Goal: Contribute content: Add original content to the website for others to see

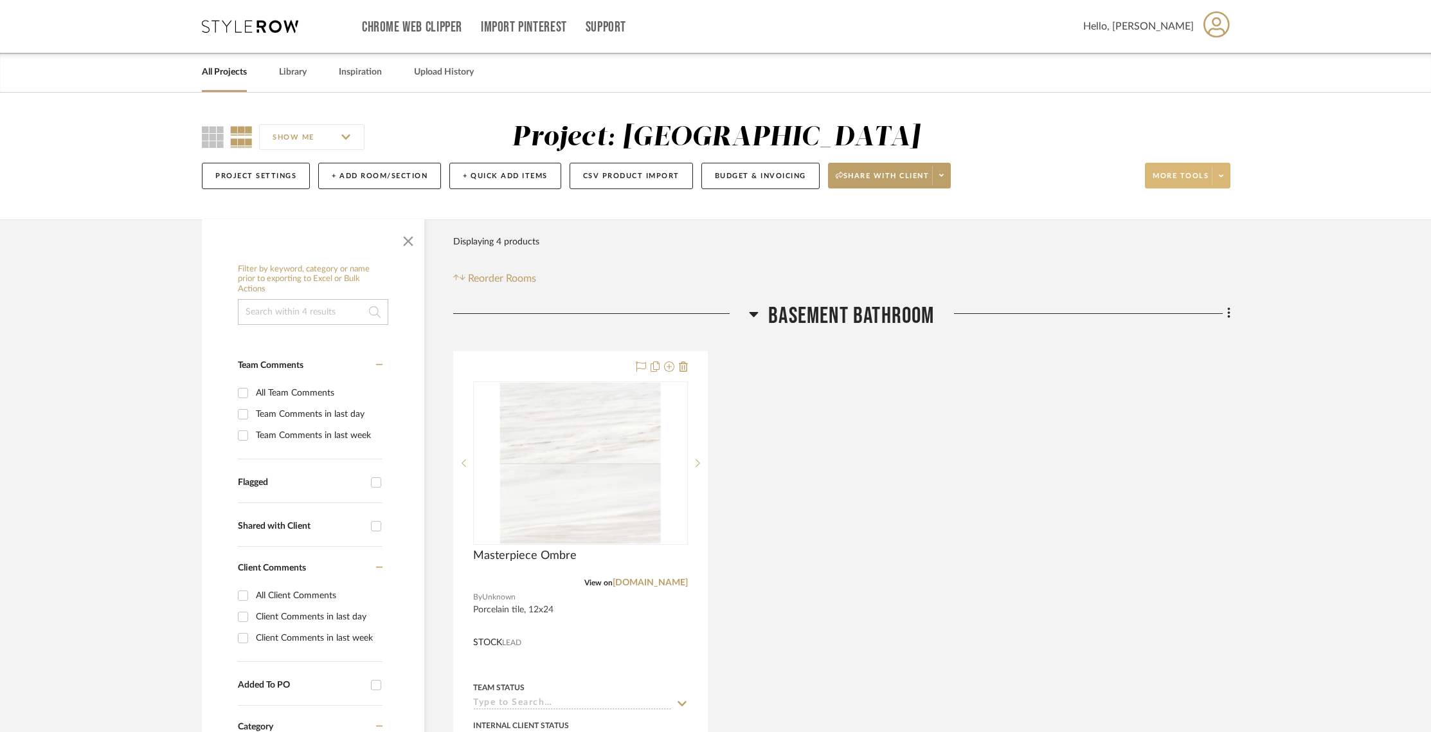
click at [1165, 177] on span "More tools" at bounding box center [1181, 180] width 56 height 19
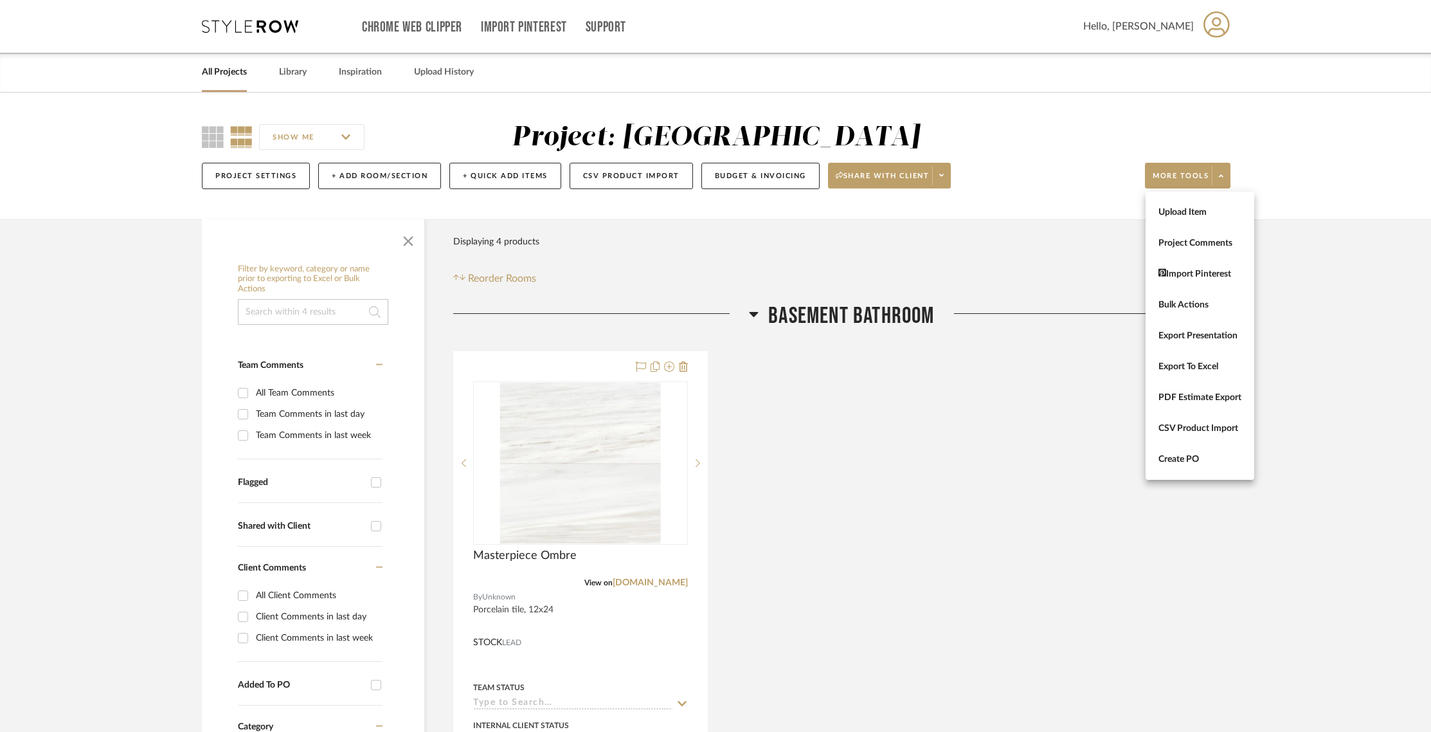
click at [1313, 236] on div at bounding box center [715, 366] width 1431 height 732
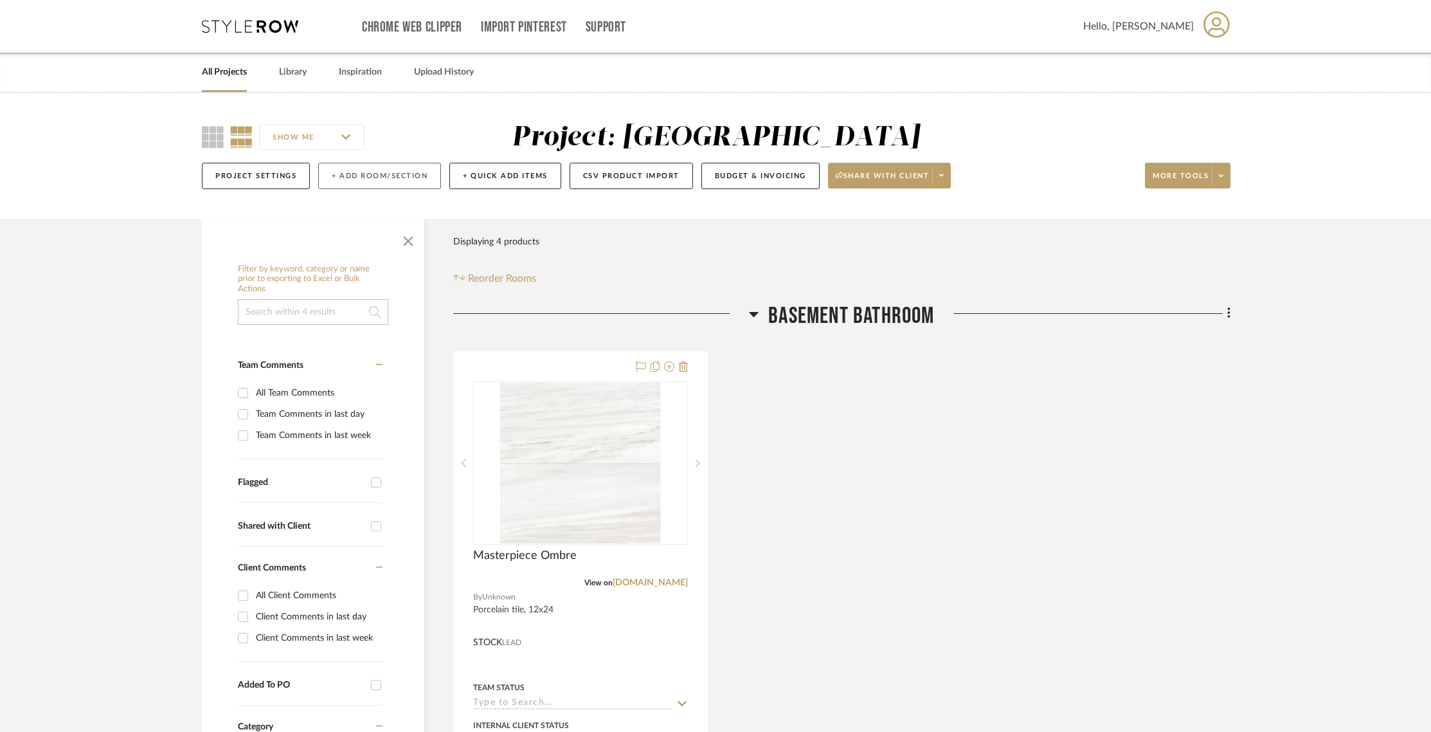
click at [349, 175] on button "+ Add Room/Section" at bounding box center [379, 176] width 123 height 26
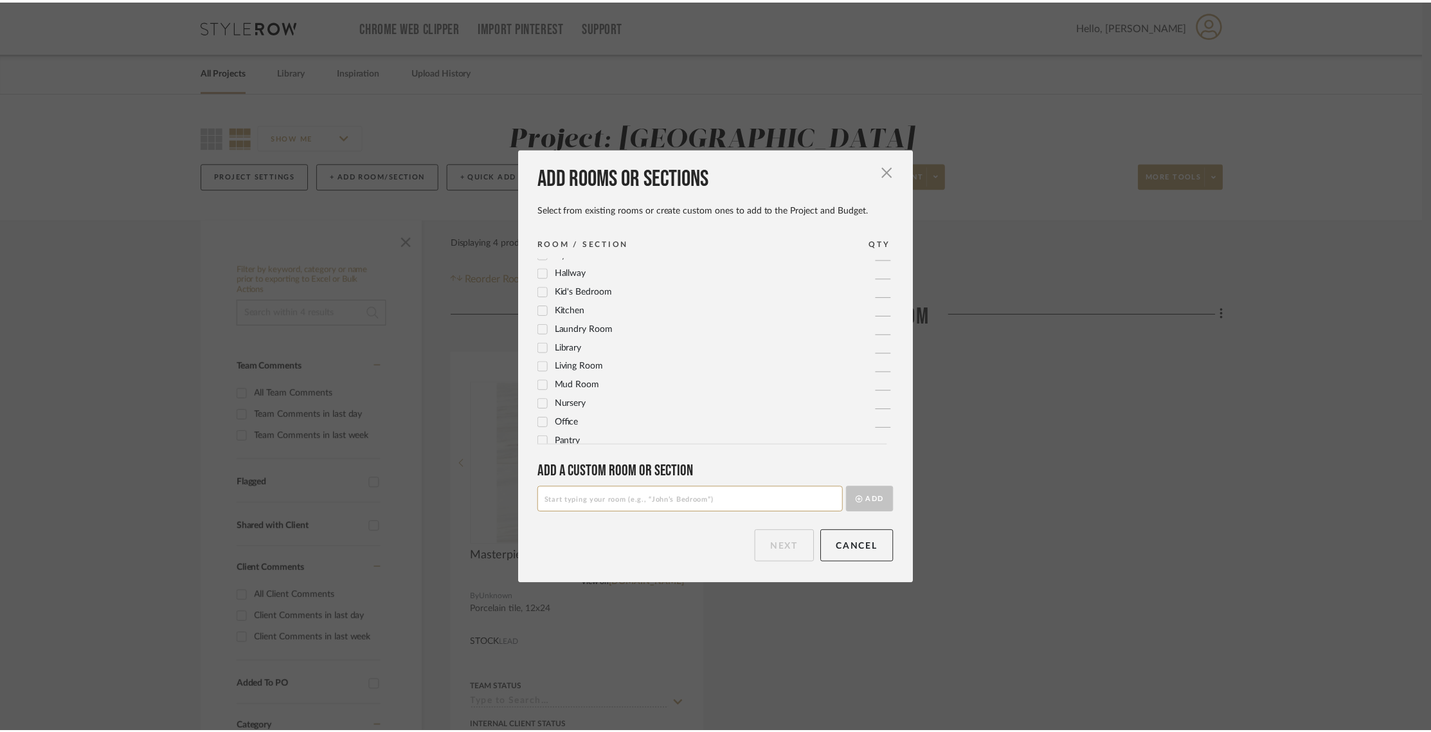
scroll to position [298, 0]
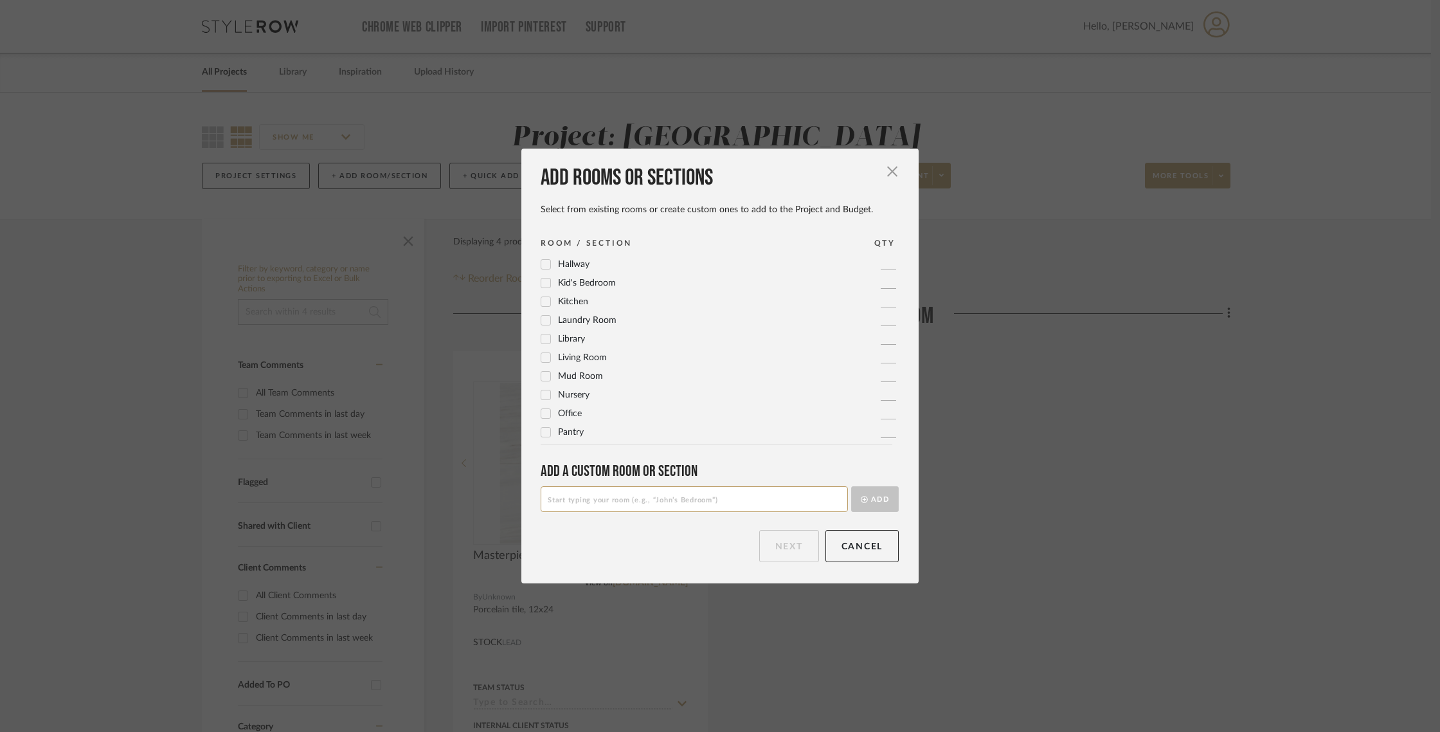
click at [542, 303] on icon at bounding box center [546, 302] width 8 height 6
click at [771, 552] on button "Next" at bounding box center [789, 546] width 60 height 32
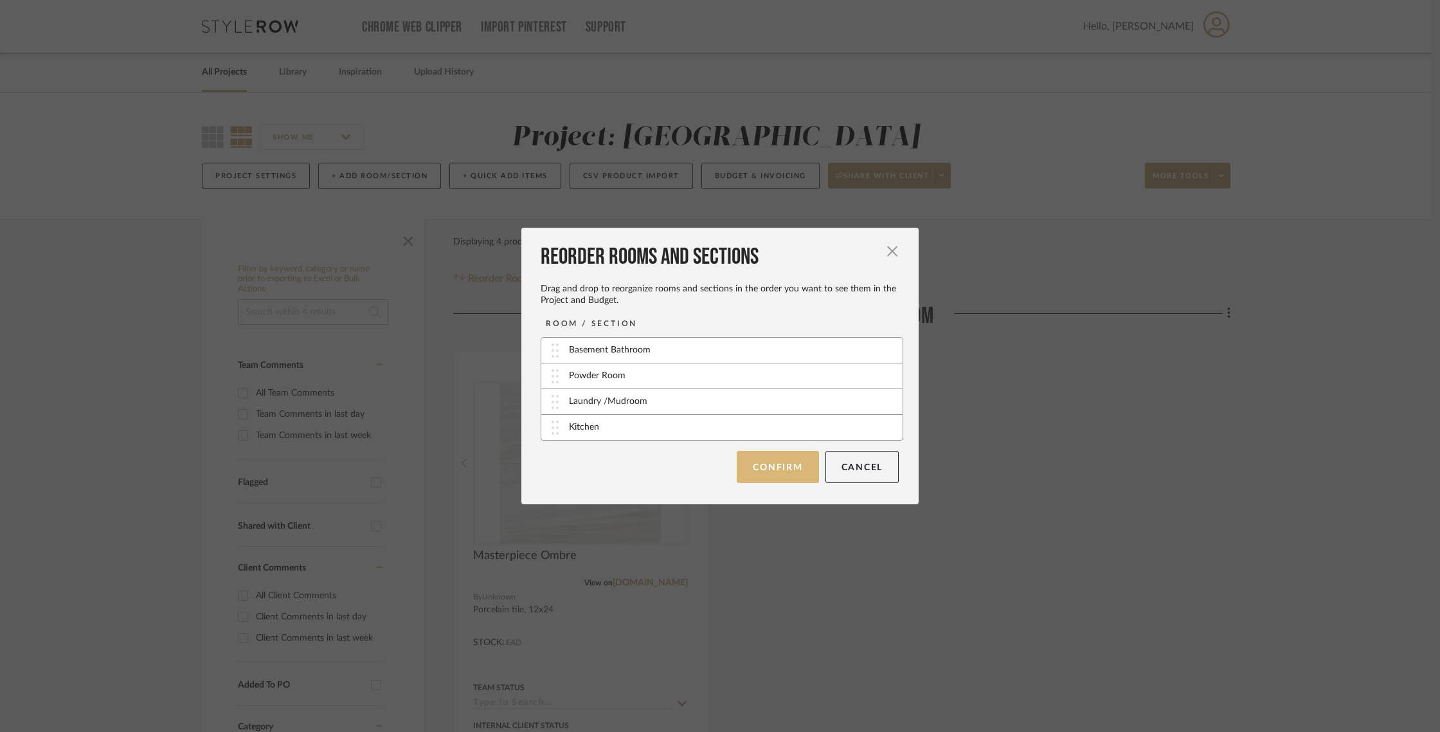
click at [764, 466] on button "Confirm" at bounding box center [778, 467] width 82 height 32
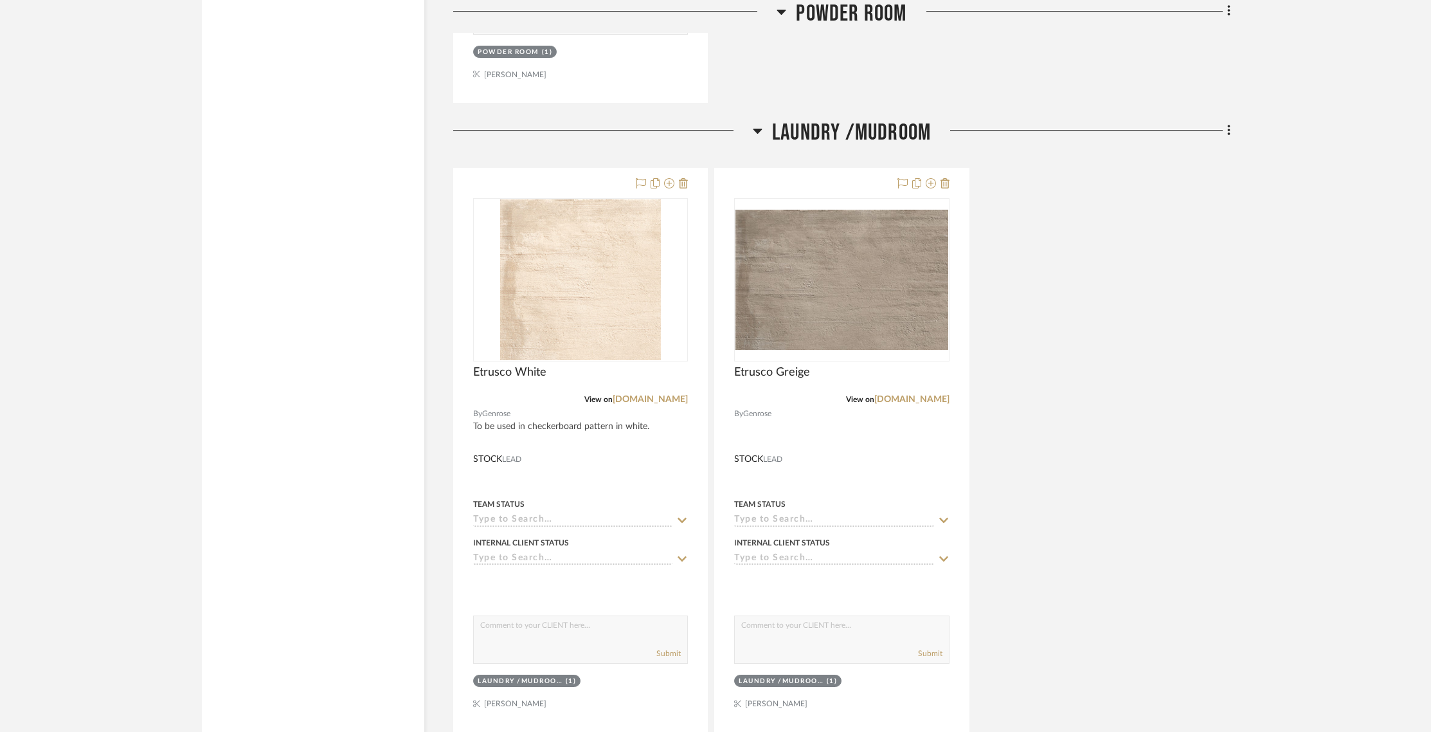
scroll to position [1652, 0]
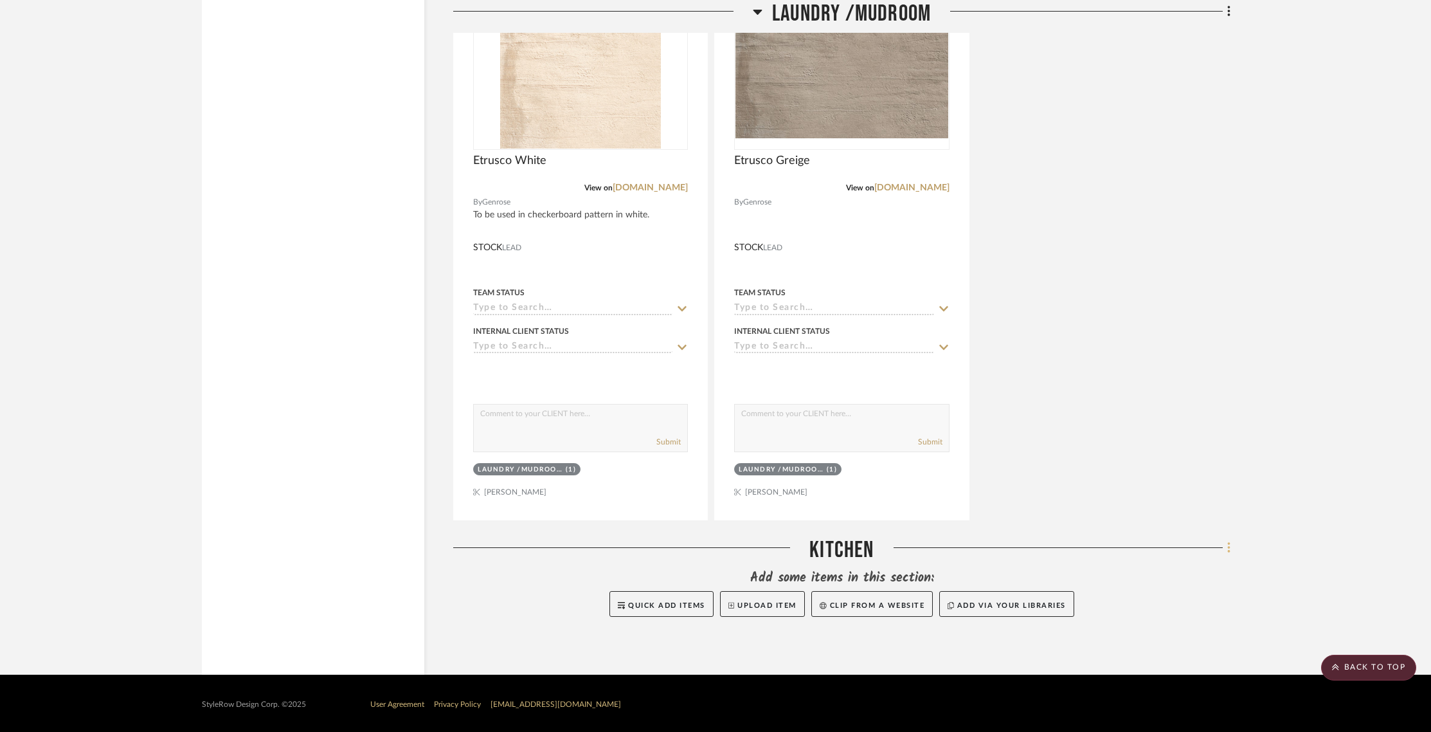
click at [1230, 552] on icon at bounding box center [1229, 548] width 4 height 14
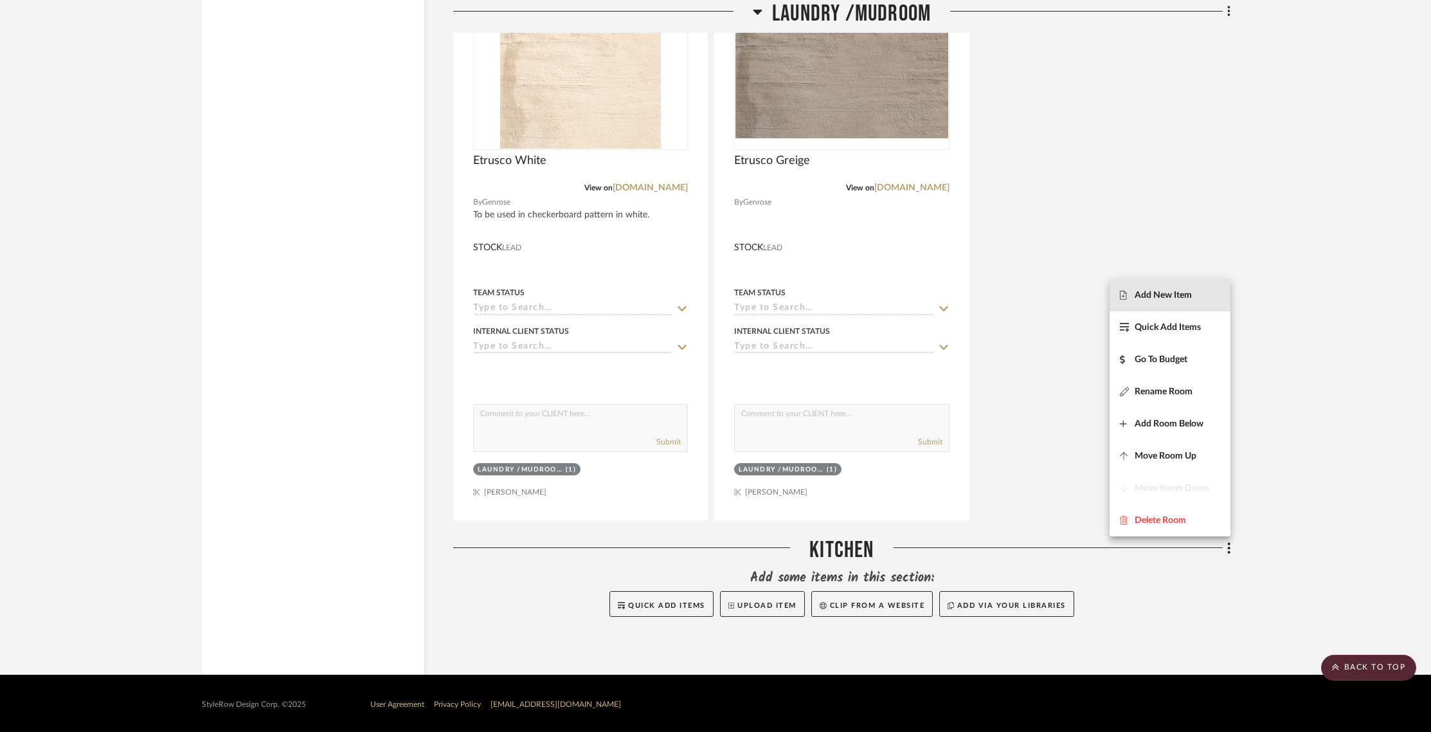
click at [1143, 298] on span "Add New Item" at bounding box center [1163, 294] width 57 height 11
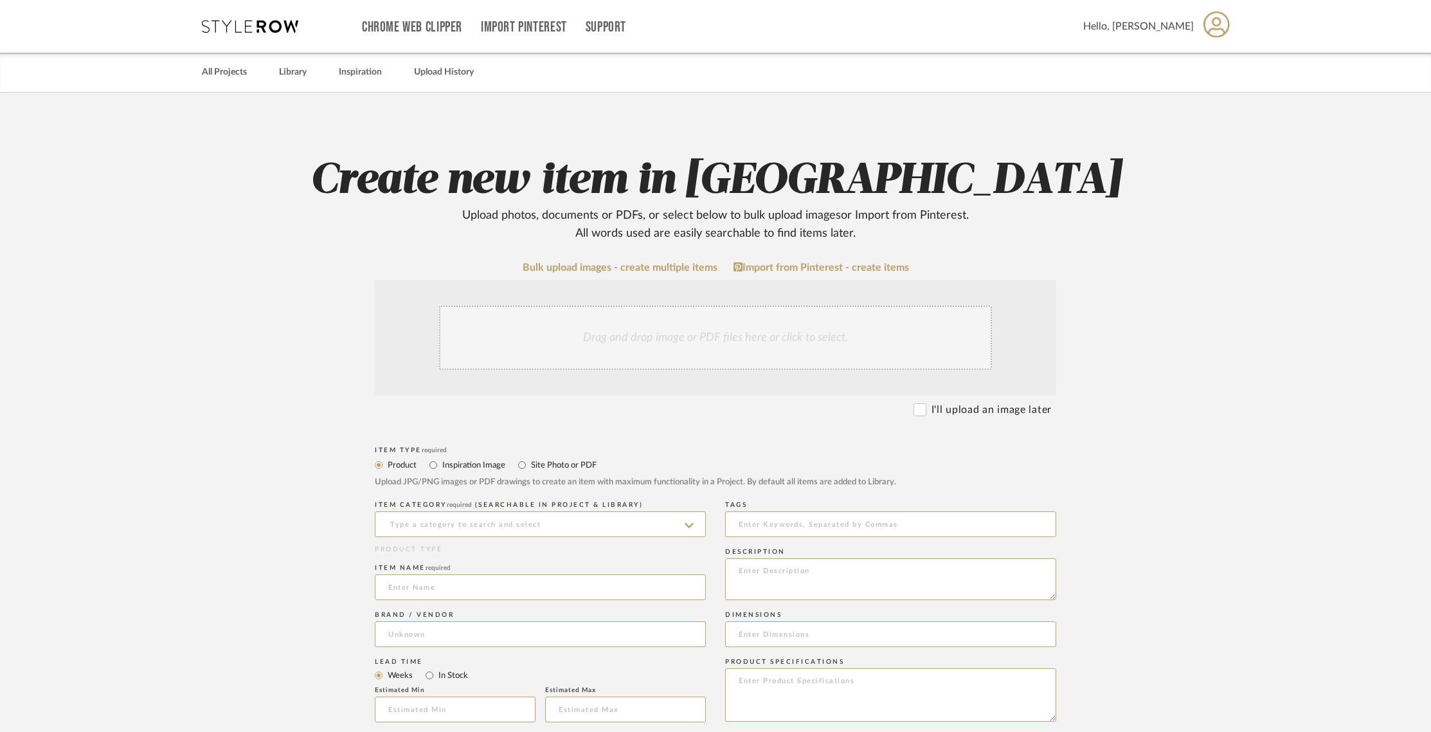
click at [574, 332] on div "Drag and drop image or PDF files here or click to select." at bounding box center [715, 337] width 553 height 64
click at [674, 346] on div "Drag and drop image or PDF files here or click to select." at bounding box center [715, 337] width 553 height 64
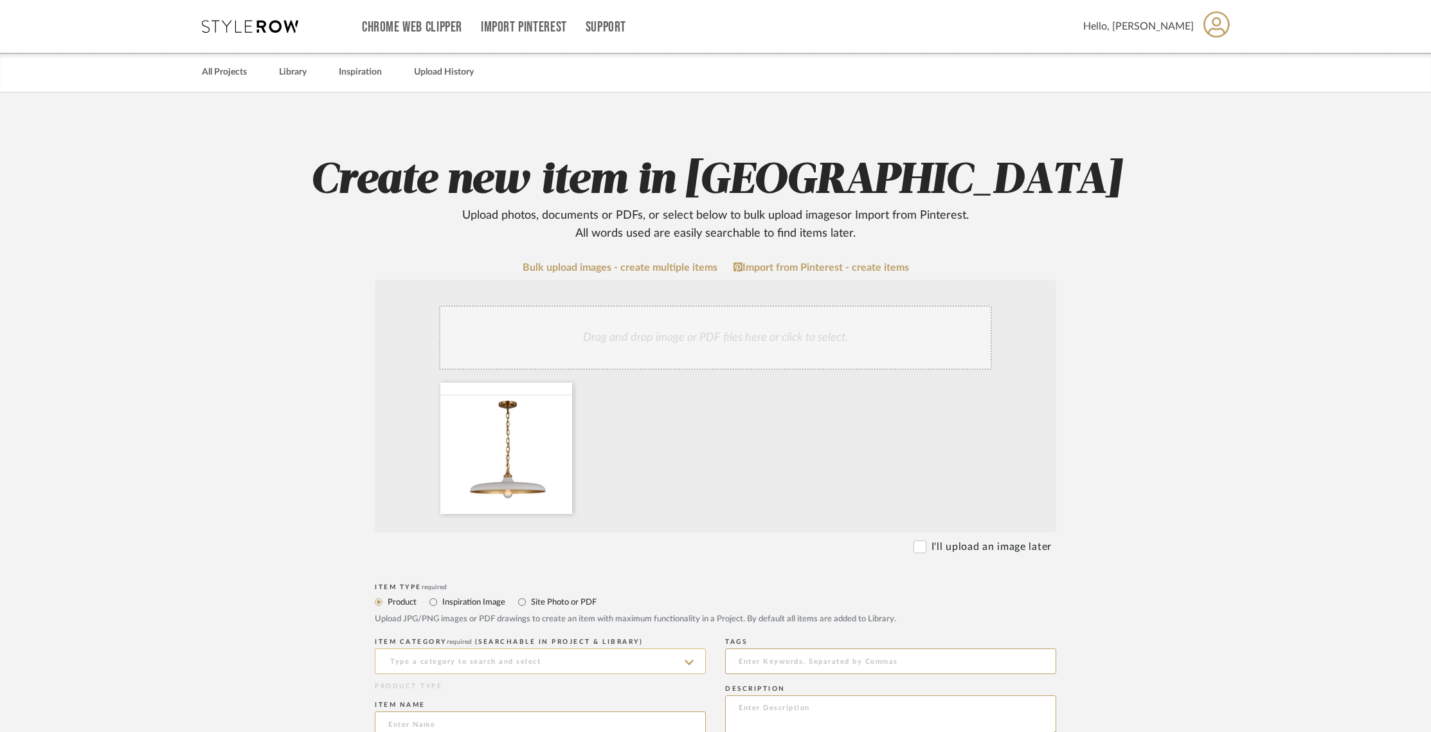
click at [440, 657] on input at bounding box center [540, 661] width 331 height 26
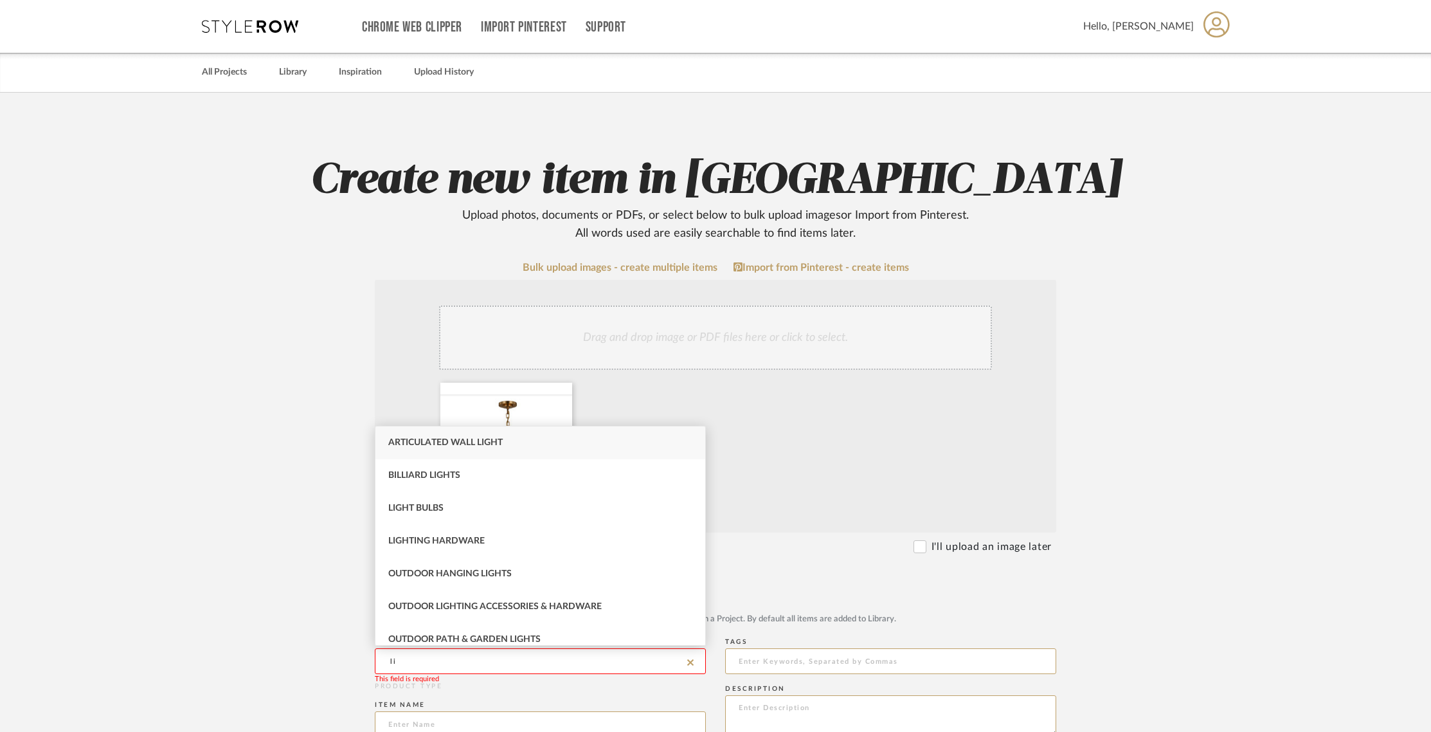
type input "l"
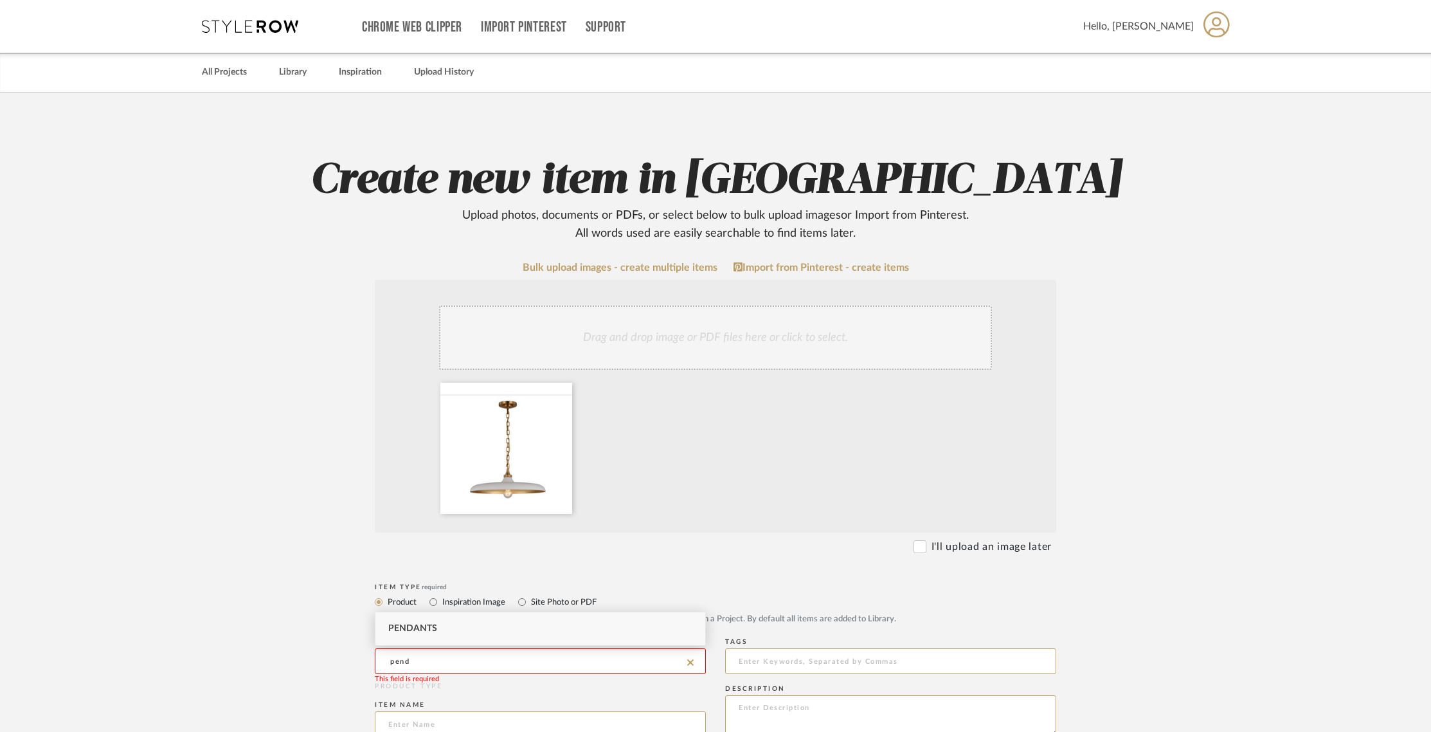
click at [452, 629] on div "Pendants" at bounding box center [540, 628] width 330 height 33
type input "Pendants"
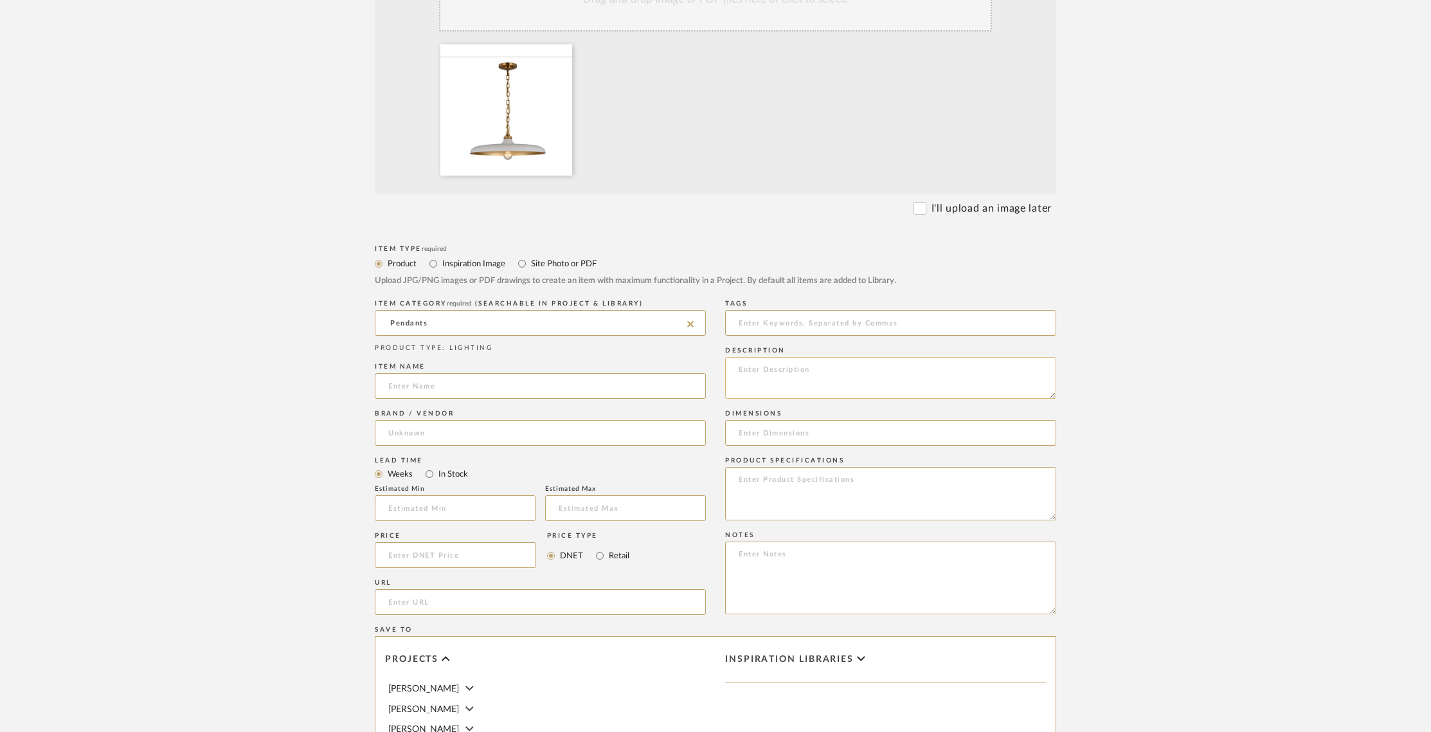
scroll to position [338, 0]
click at [516, 386] on input at bounding box center [540, 386] width 331 height 26
click at [467, 386] on input "Piatto Medium Pemdant" at bounding box center [540, 386] width 331 height 26
type input "Piatto Medium Pendant"
click at [457, 433] on input at bounding box center [540, 433] width 331 height 26
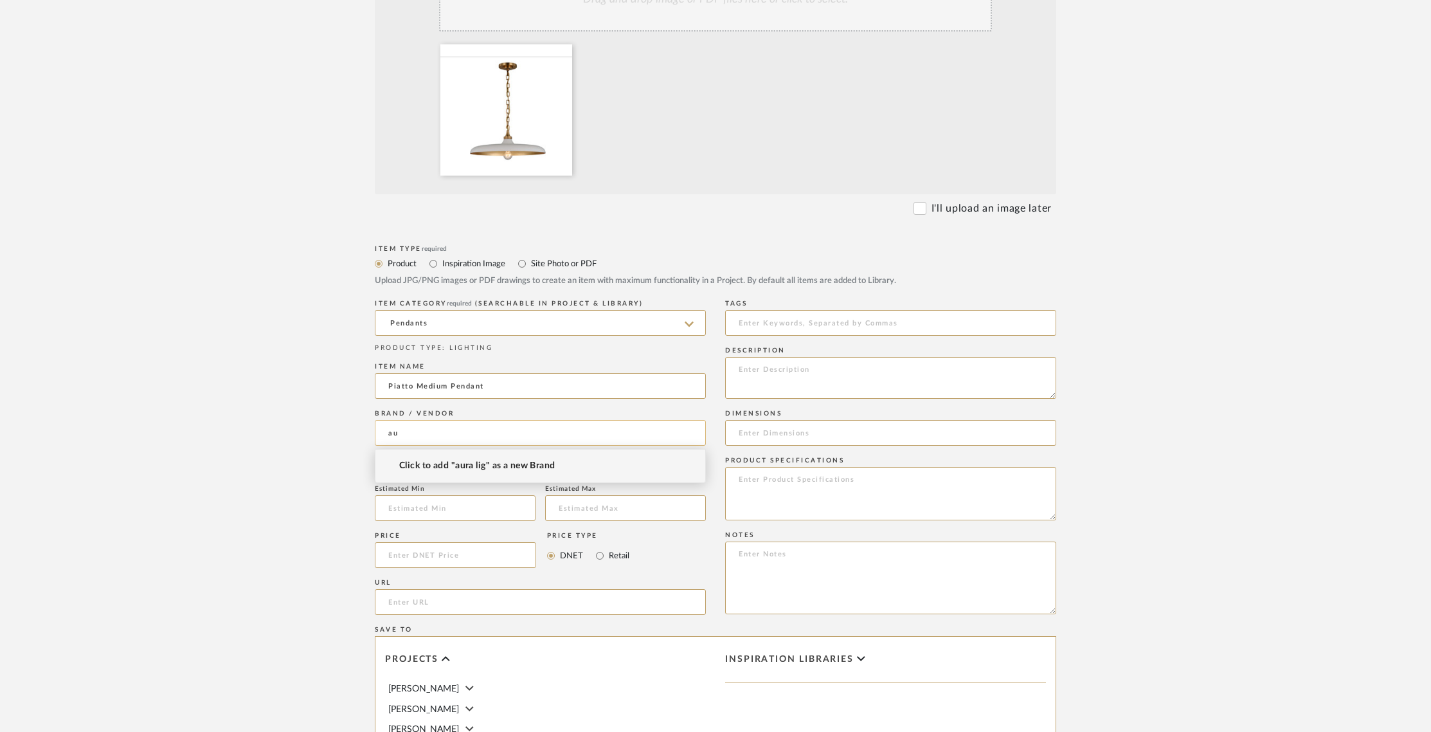
type input "a"
type input "Aura Lighting"
click at [500, 460] on span "Click to add "Aura Lighting" as a new Brand" at bounding box center [490, 465] width 182 height 11
click at [495, 598] on input "url" at bounding box center [540, 602] width 331 height 26
paste input "[URL][DOMAIN_NAME]"
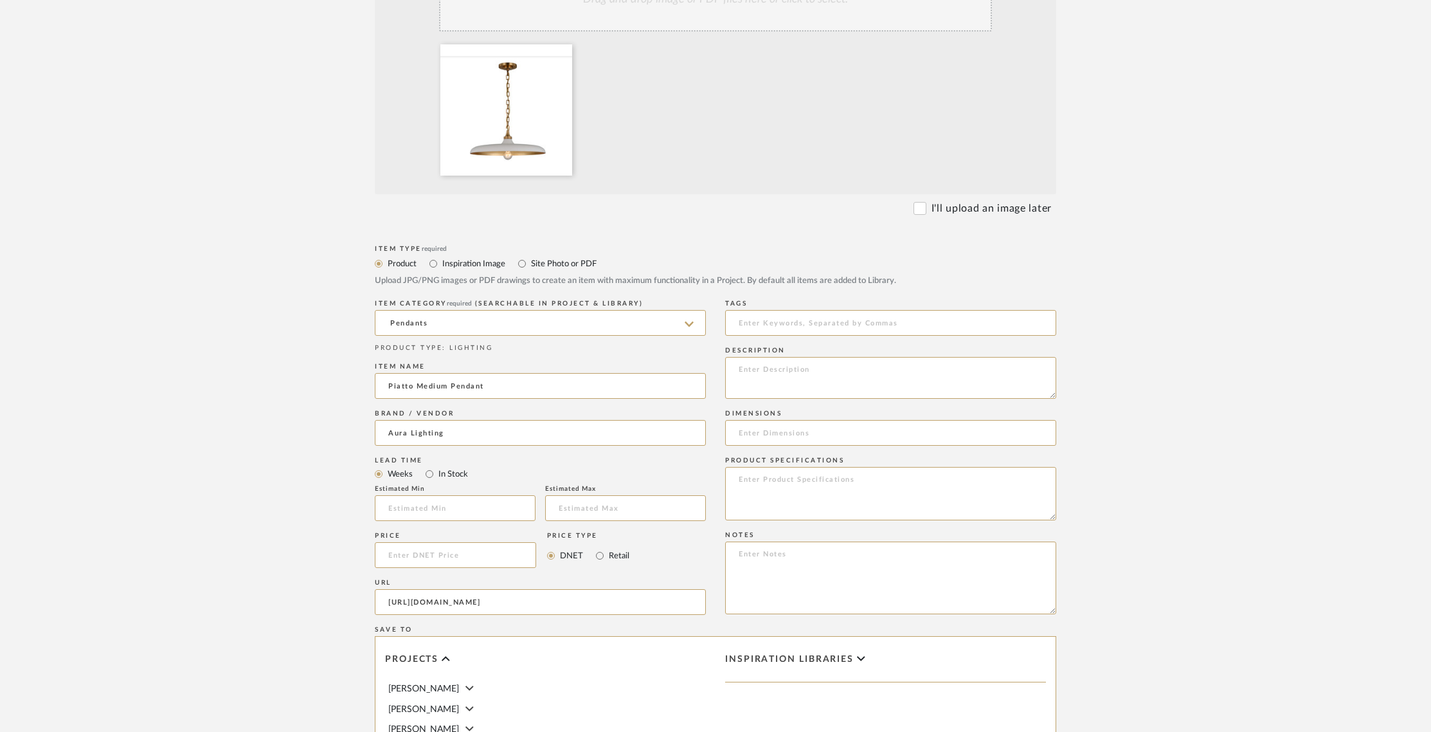
scroll to position [0, 246]
type input "[URL][DOMAIN_NAME]"
click at [922, 330] on input at bounding box center [890, 323] width 331 height 26
click at [912, 364] on textarea at bounding box center [890, 378] width 331 height 42
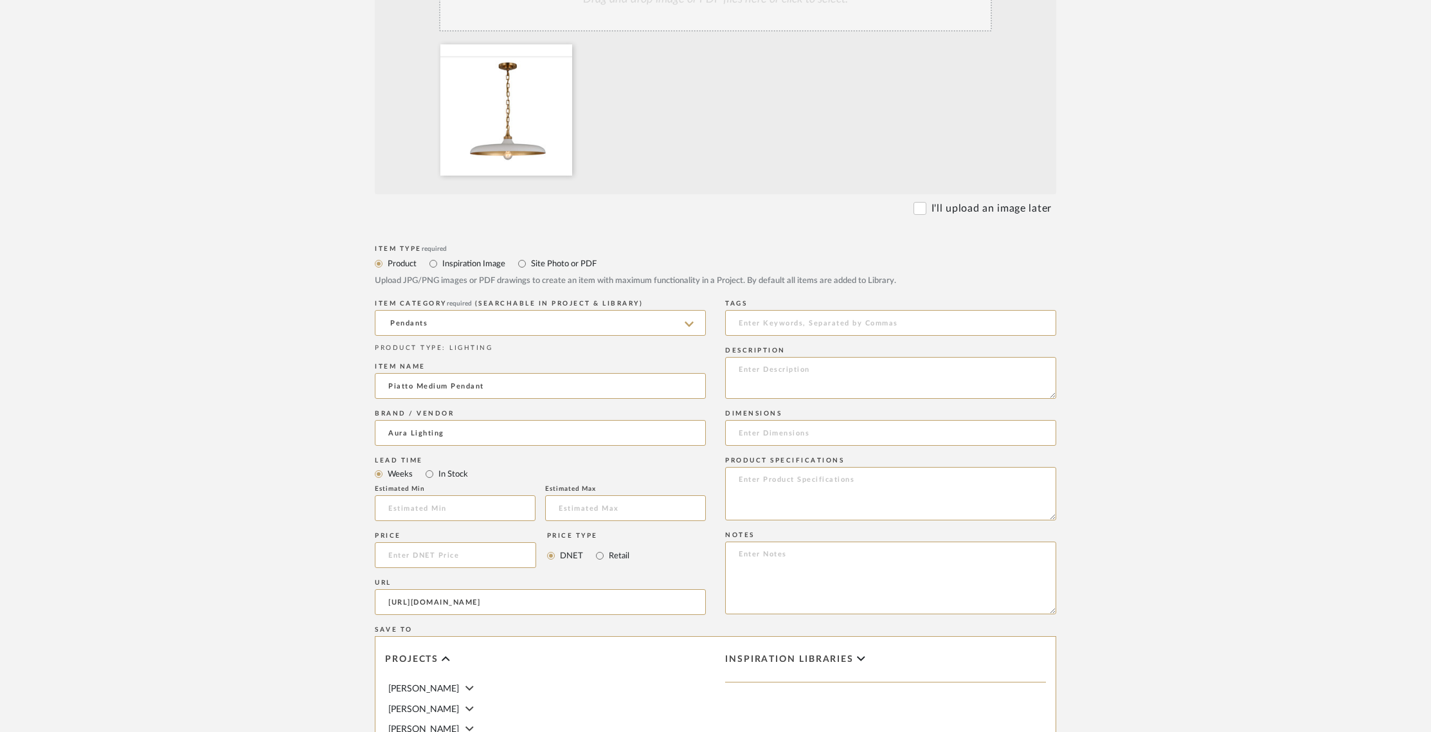
paste textarea "Piatto Medium Pendant in Hand-Rubbed Antique Brass with Plaster White Shade"
click at [739, 366] on textarea "Piatto Medium Pendant in Hand-Rubbed Antique Brass with Plaster White Shade" at bounding box center [890, 378] width 331 height 42
type textarea "Piatto Medium Pendant in Hand-Rubbed Antique Brass with Plaster White Shade"
click at [771, 428] on input at bounding box center [890, 433] width 331 height 26
paste input "Height: 6.75" Width: 18.00""
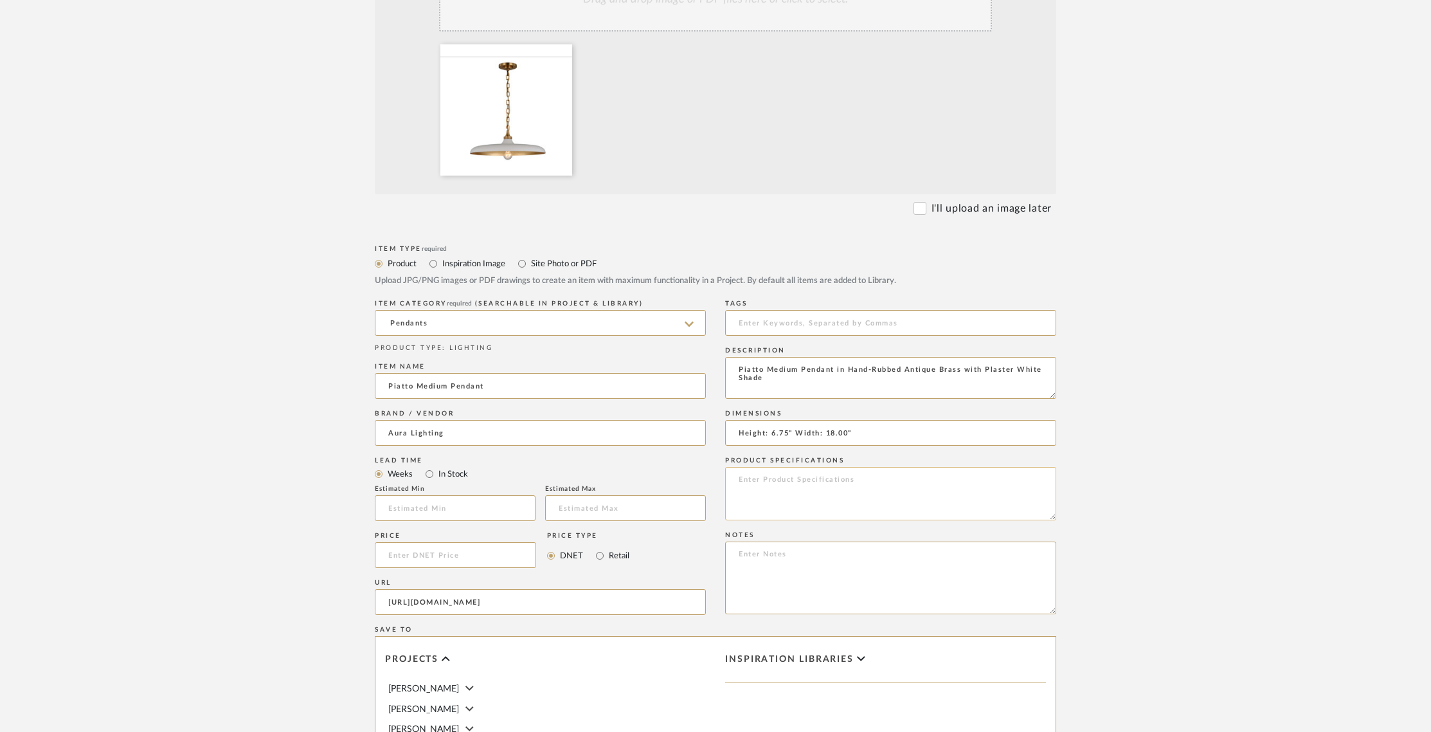
type input "Height: 6.75" Width: 18.00""
click at [829, 490] on textarea at bounding box center [890, 493] width 331 height 53
click at [814, 550] on textarea at bounding box center [890, 577] width 331 height 73
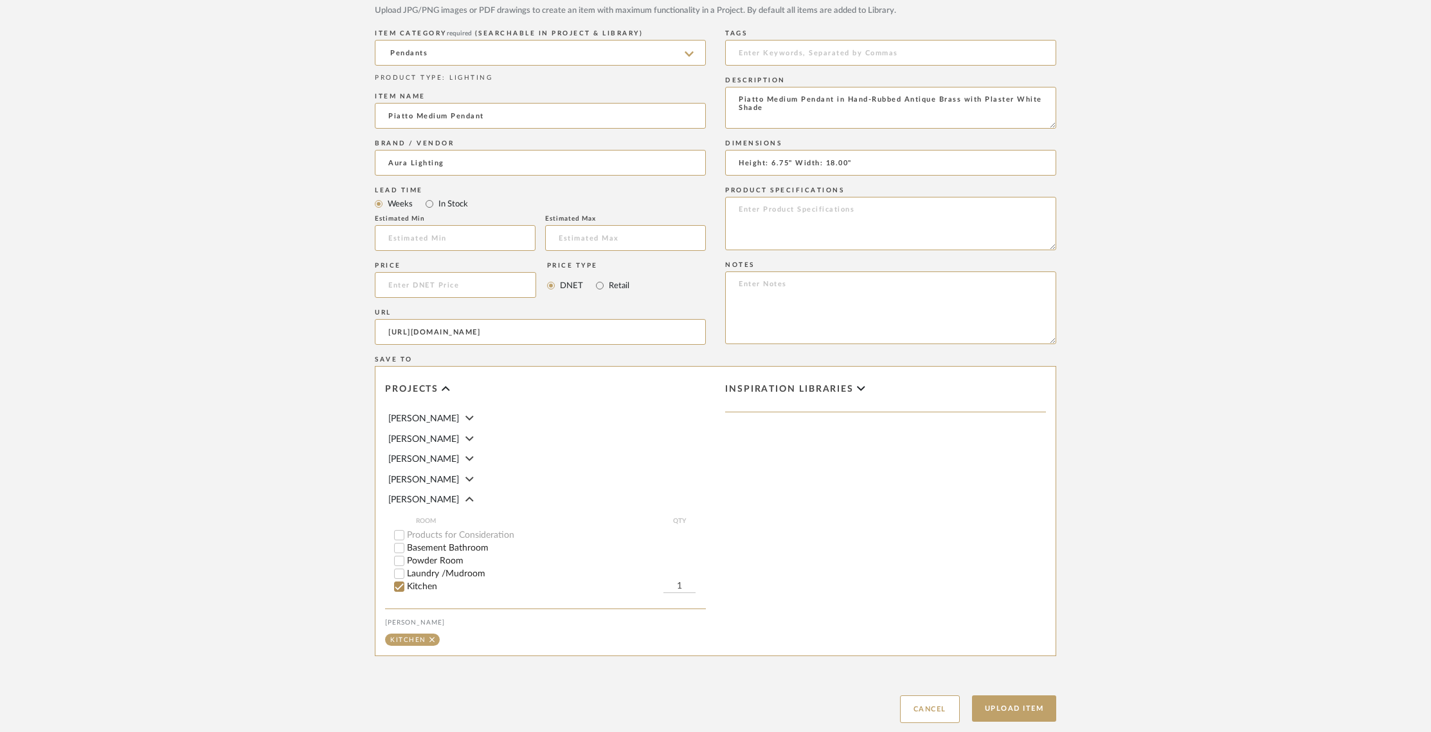
scroll to position [610, 0]
click at [683, 583] on input "1" at bounding box center [679, 584] width 32 height 13
type input "2"
click at [1017, 708] on button "Upload Item" at bounding box center [1014, 706] width 85 height 26
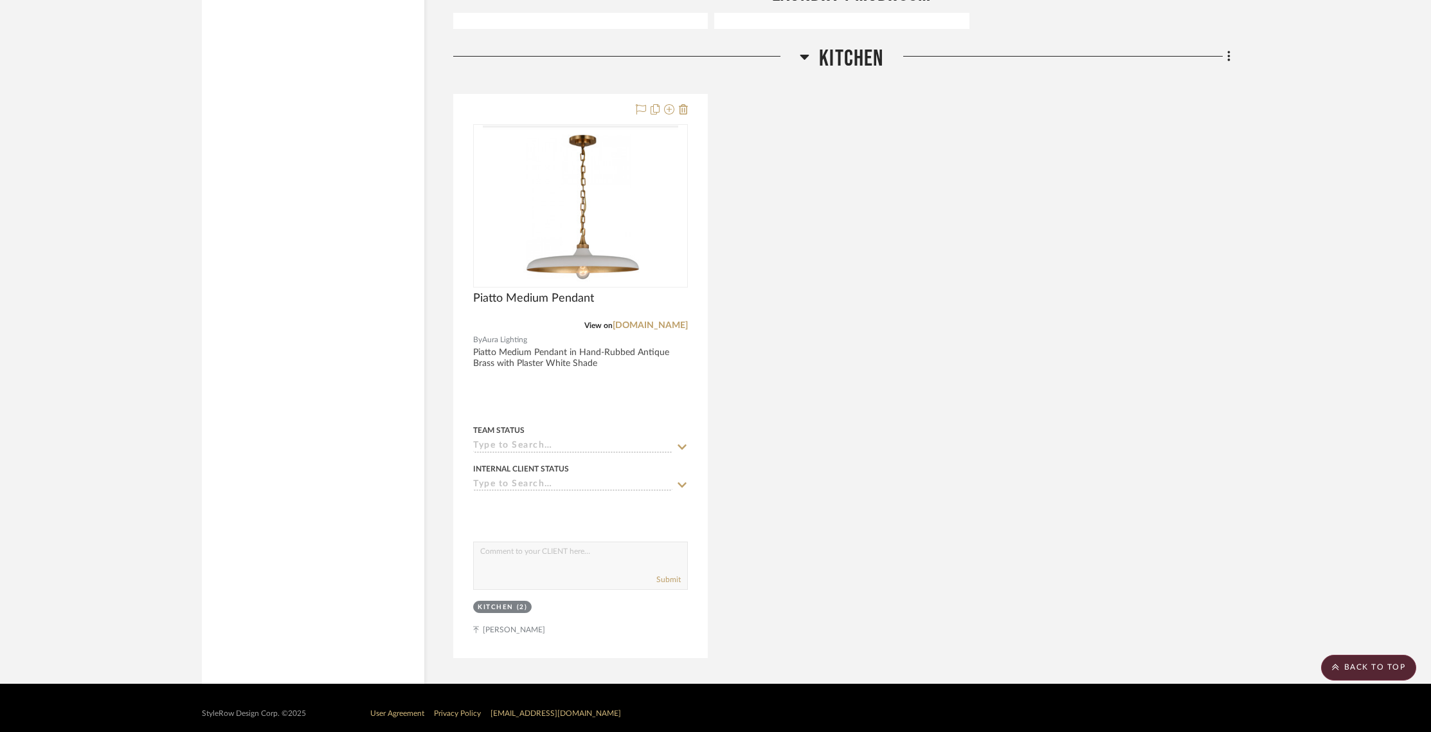
scroll to position [2150, 0]
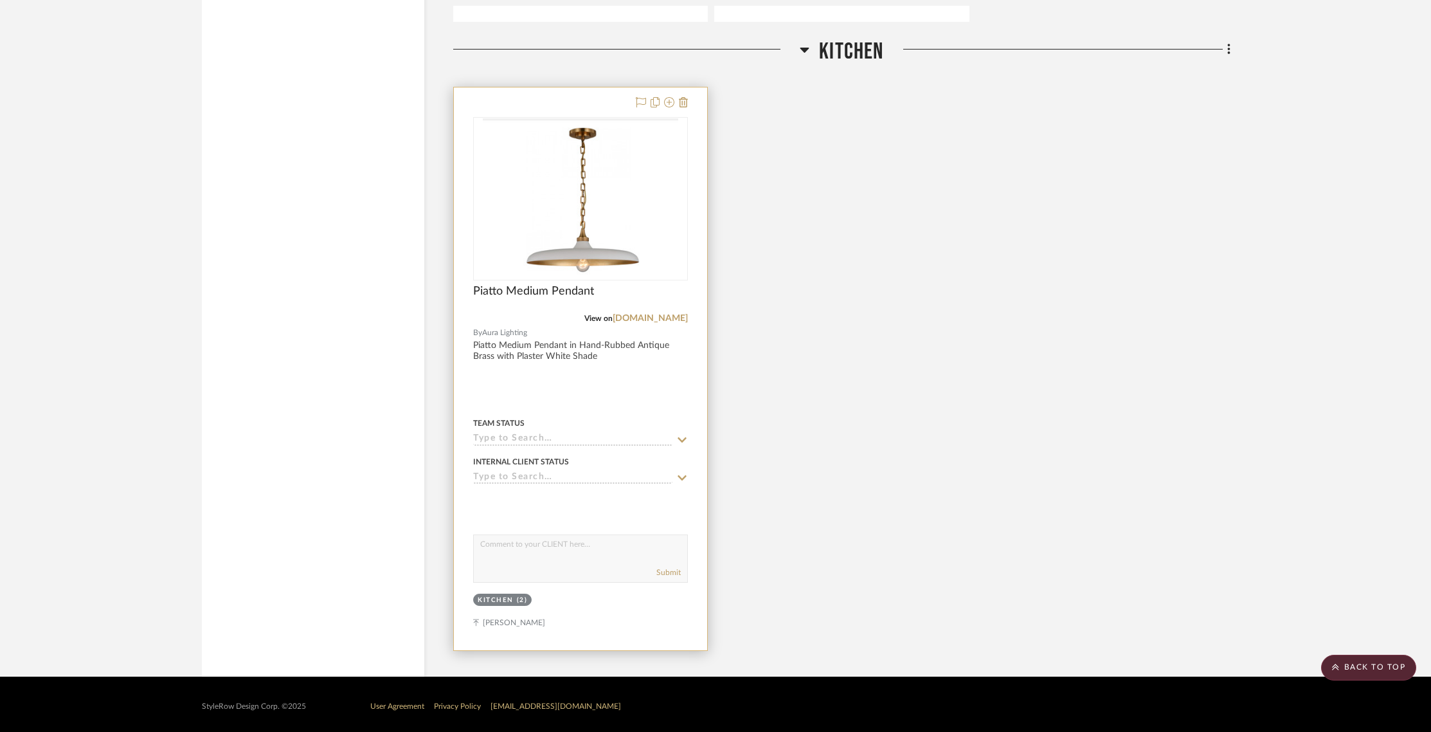
click at [669, 361] on div at bounding box center [580, 368] width 253 height 562
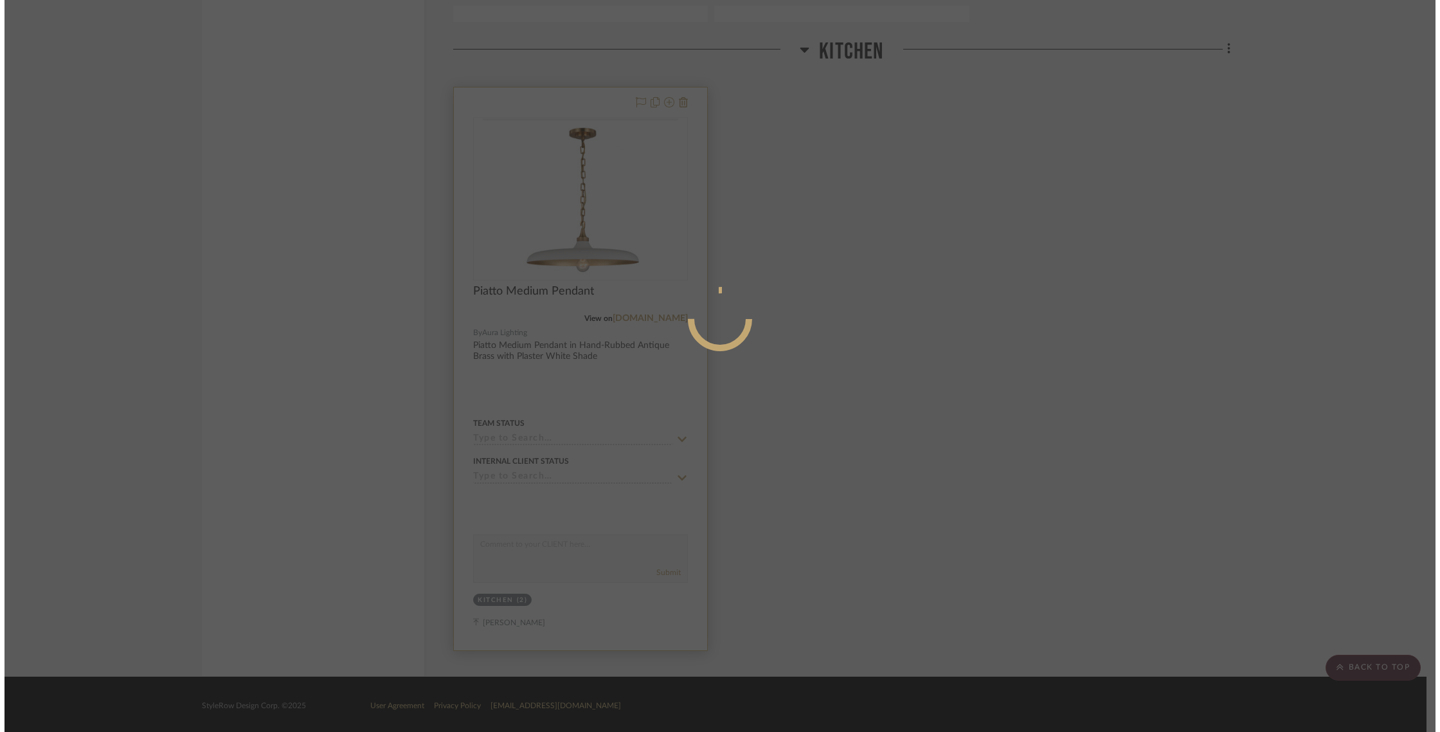
scroll to position [0, 0]
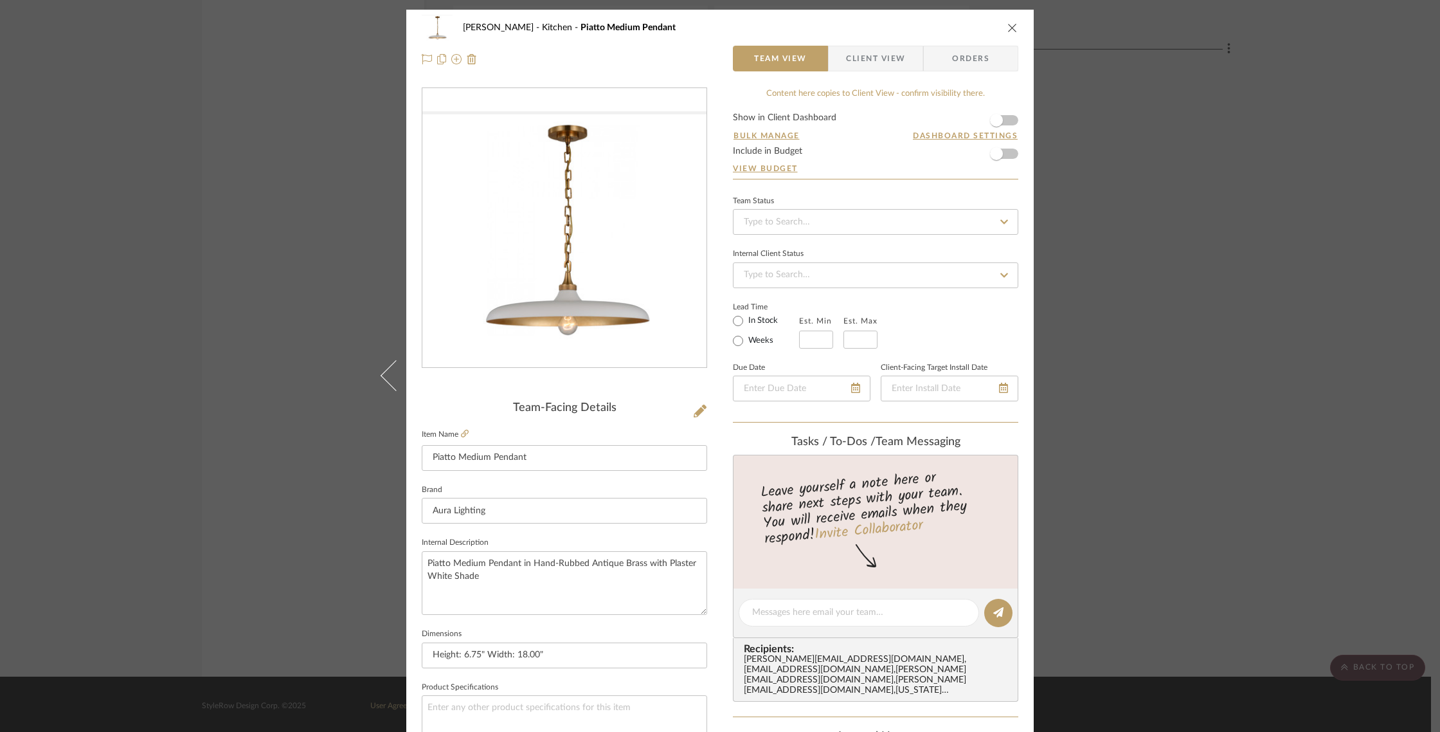
click at [876, 66] on span "Client View" at bounding box center [875, 59] width 59 height 26
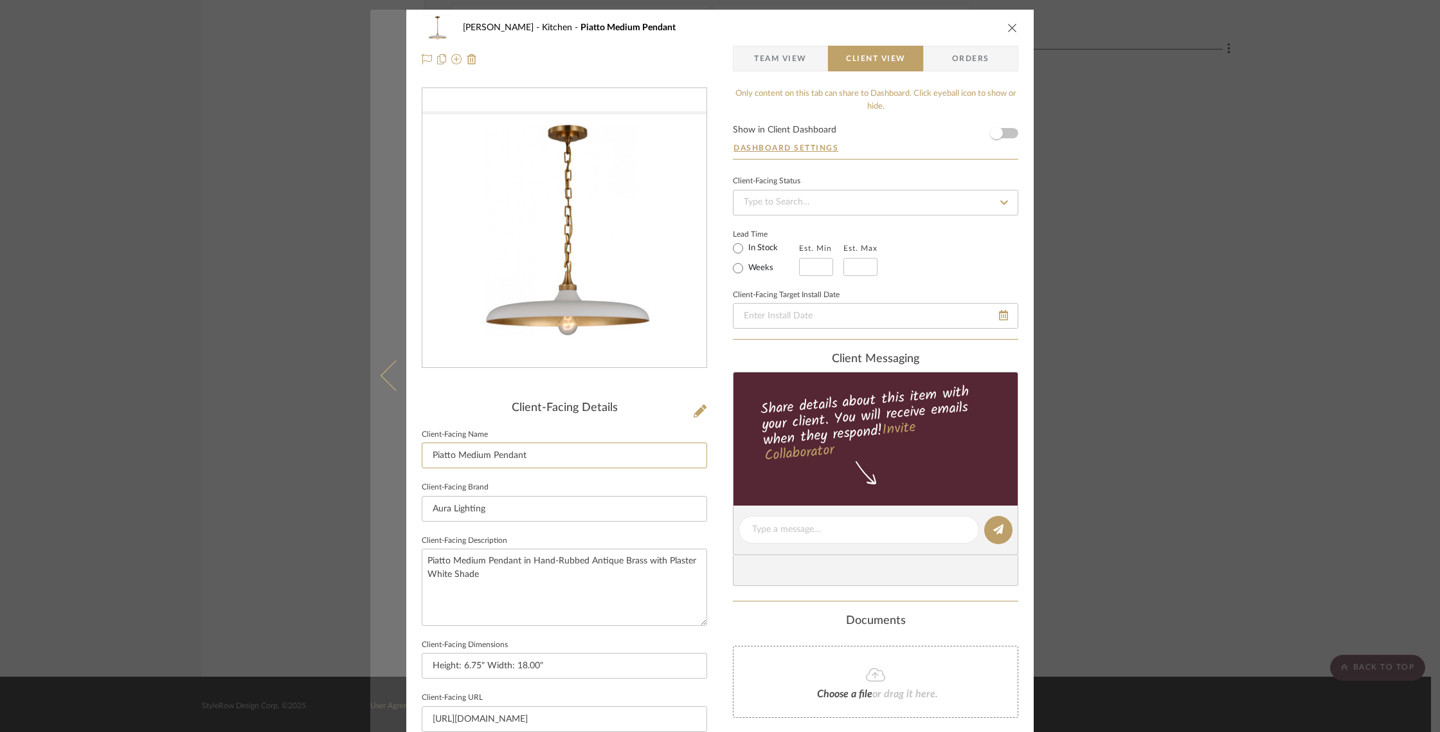
drag, startPoint x: 456, startPoint y: 454, endPoint x: 391, endPoint y: 448, distance: 64.5
click at [391, 448] on mat-dialog-content "[PERSON_NAME] Kitchen Piatto Medium Pendant Team View Client View Orders Client…" at bounding box center [719, 534] width 699 height 1049
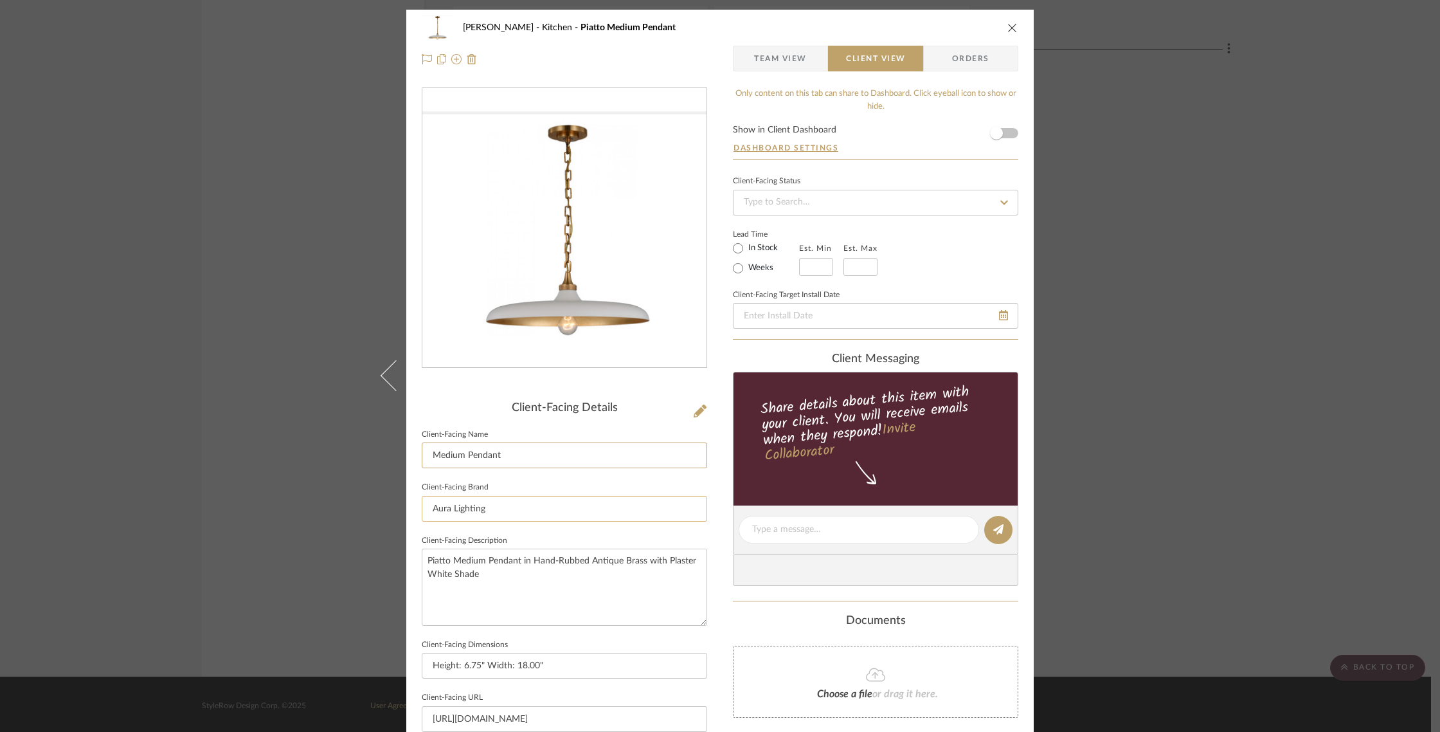
type input "Medium Pendant"
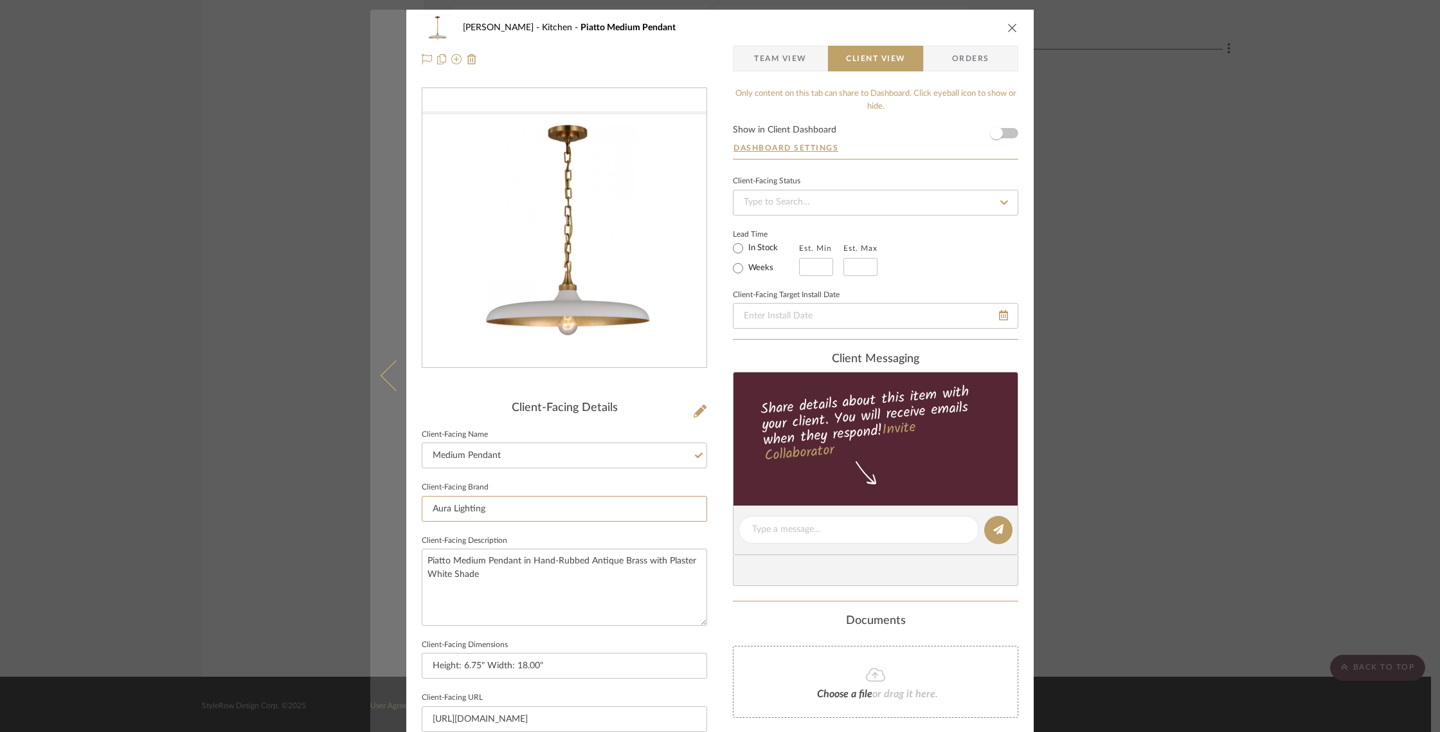
drag, startPoint x: 499, startPoint y: 506, endPoint x: 367, endPoint y: 504, distance: 132.4
click at [370, 504] on mat-dialog-content "[PERSON_NAME] Kitchen Piatto Medium Pendant Team View Client View Orders Client…" at bounding box center [719, 534] width 699 height 1049
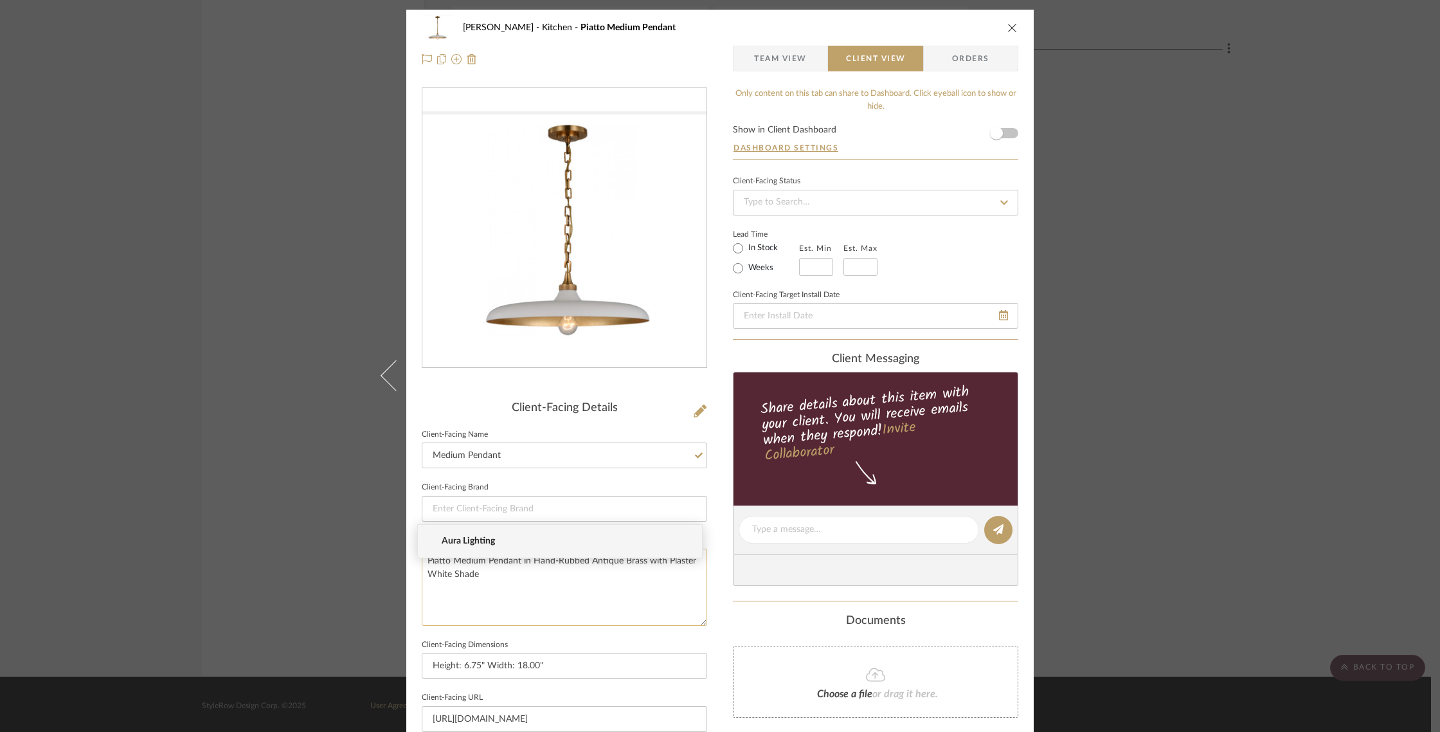
click at [566, 601] on textarea "Piatto Medium Pendant in Hand-Rubbed Antique Brass with Plaster White Shade" at bounding box center [564, 586] width 285 height 76
drag, startPoint x: 450, startPoint y: 559, endPoint x: 358, endPoint y: 554, distance: 92.1
click at [358, 554] on div "[PERSON_NAME] Kitchen Piatto Medium Pendant Team View Client View Orders Client…" at bounding box center [720, 366] width 1440 height 732
type textarea "Medium Pendant in Hand-Rubbed Antique Brass with Plaster White Shade"
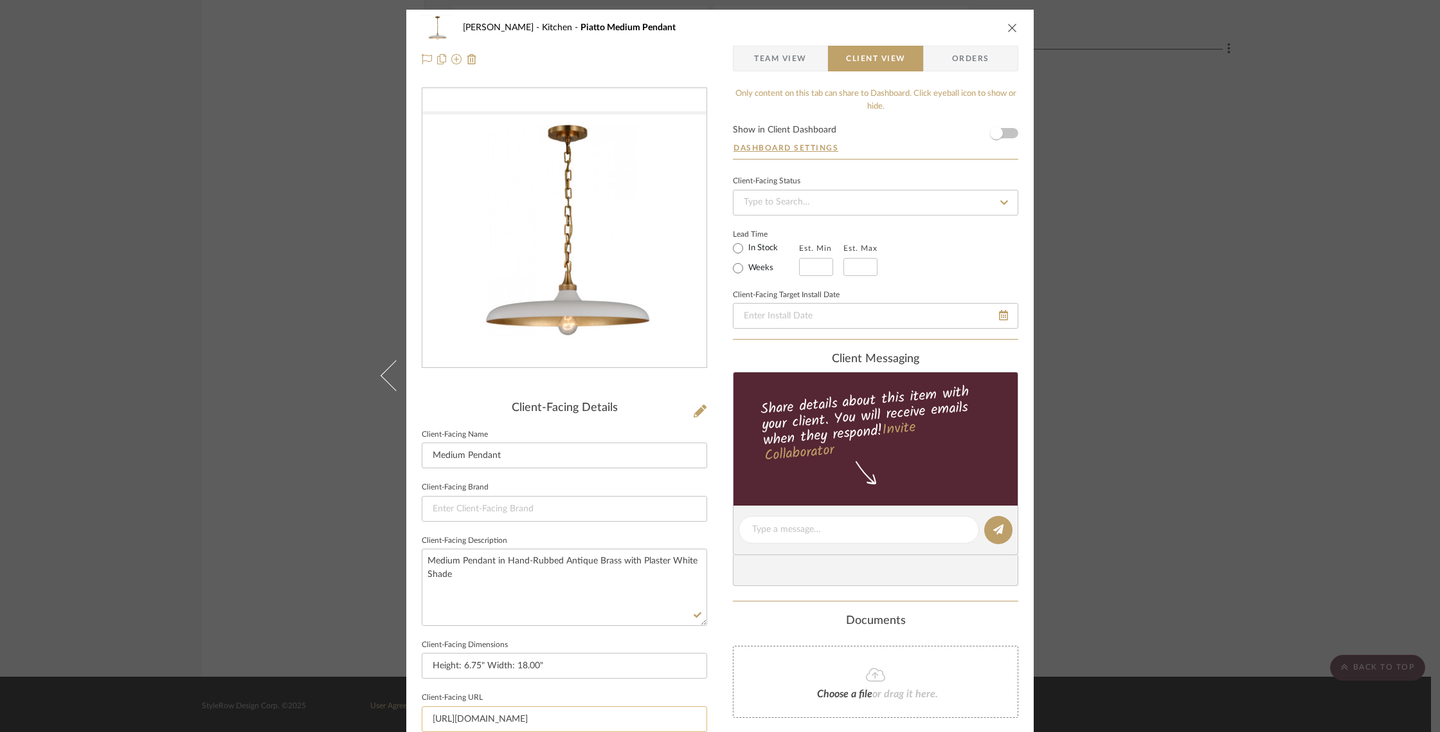
drag, startPoint x: 691, startPoint y: 717, endPoint x: 489, endPoint y: 707, distance: 202.8
click at [490, 706] on input "[URL][DOMAIN_NAME]" at bounding box center [564, 719] width 285 height 26
drag, startPoint x: 696, startPoint y: 717, endPoint x: 485, endPoint y: 707, distance: 211.1
click at [486, 707] on input "ature-collection/piatto-medium-pendant/sku-V279-tob-5115hab-pw" at bounding box center [564, 719] width 285 height 26
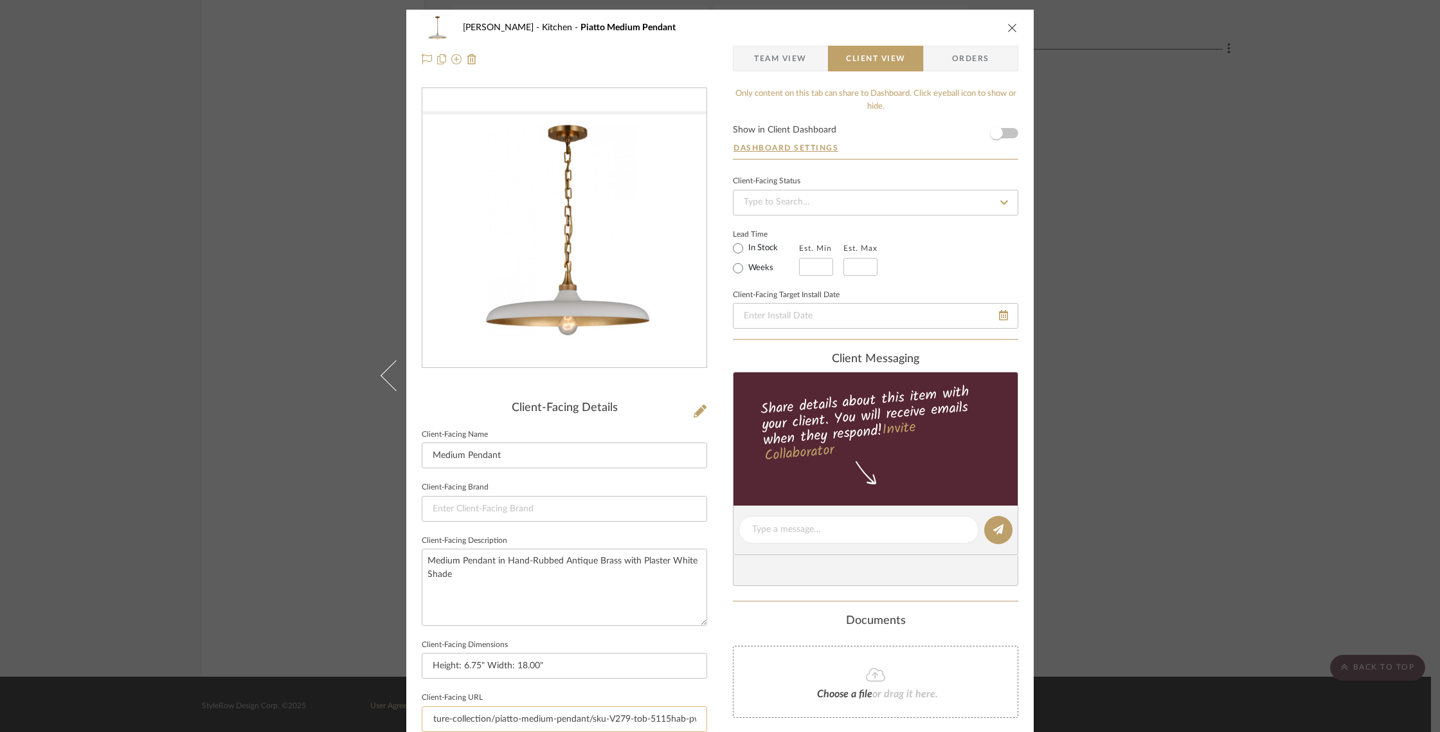
type input "w"
drag, startPoint x: 574, startPoint y: 714, endPoint x: 420, endPoint y: 693, distance: 155.0
click at [422, 693] on fieldset "Client-Facing URL w" at bounding box center [564, 709] width 285 height 43
click at [1428, 359] on div "[PERSON_NAME] Kitchen Piatto Medium Pendant Team View Client View Orders Client…" at bounding box center [720, 366] width 1440 height 732
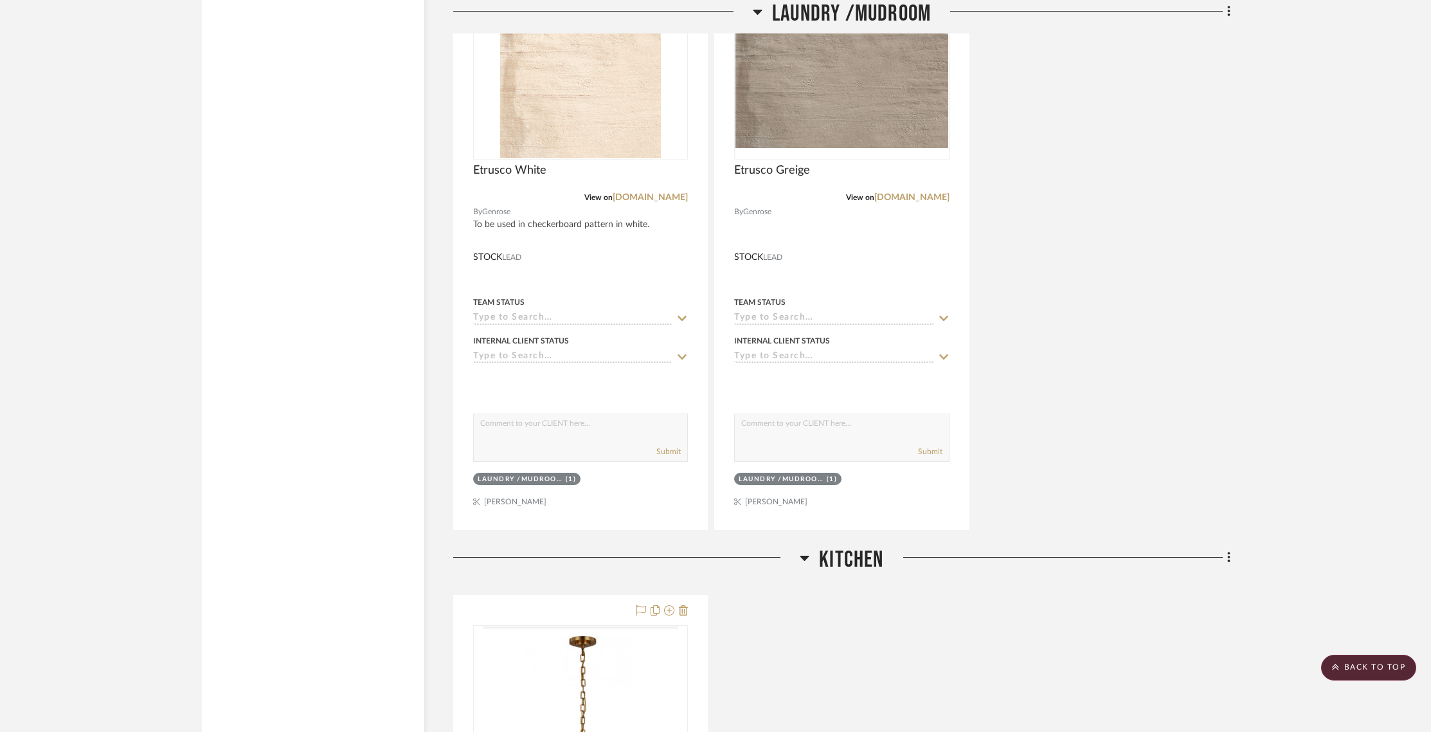
scroll to position [1511, 0]
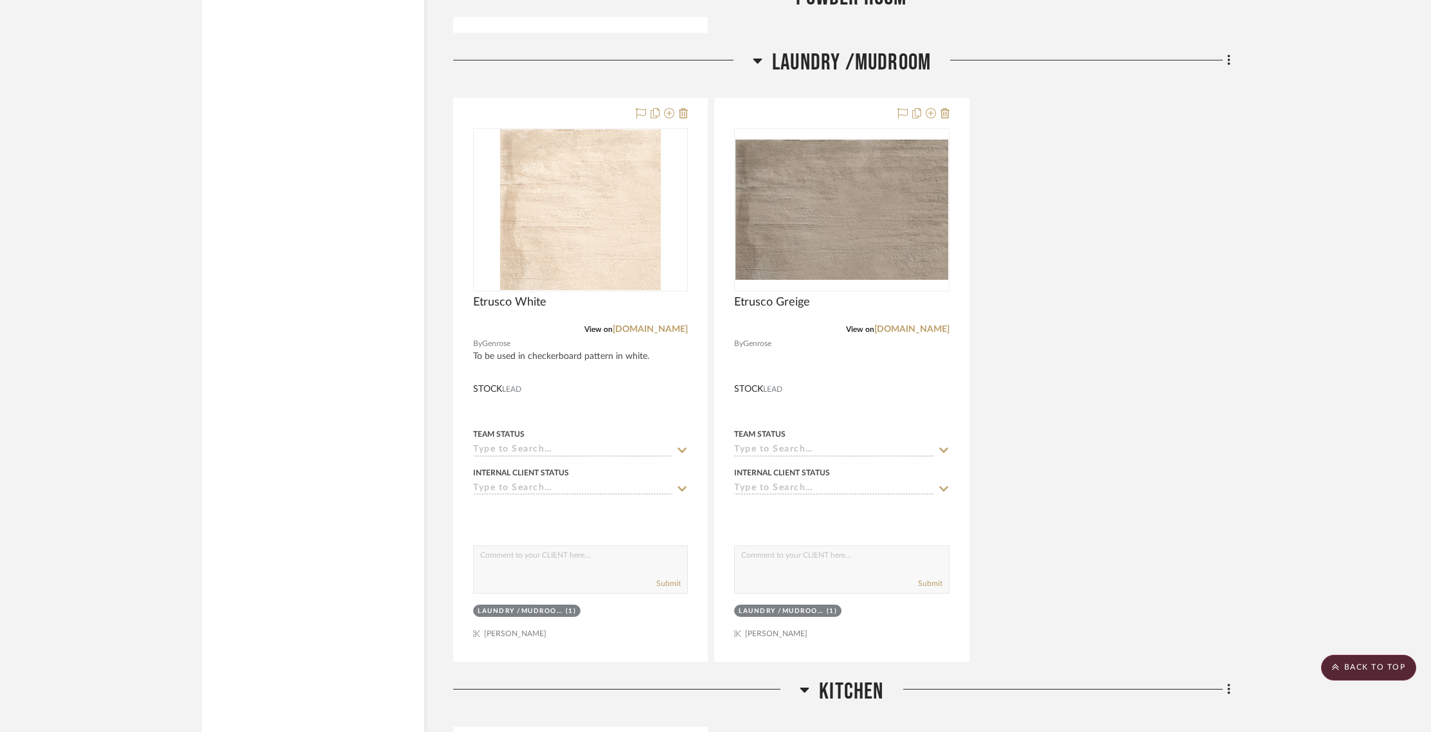
drag, startPoint x: 1439, startPoint y: 415, endPoint x: 1439, endPoint y: 445, distance: 30.2
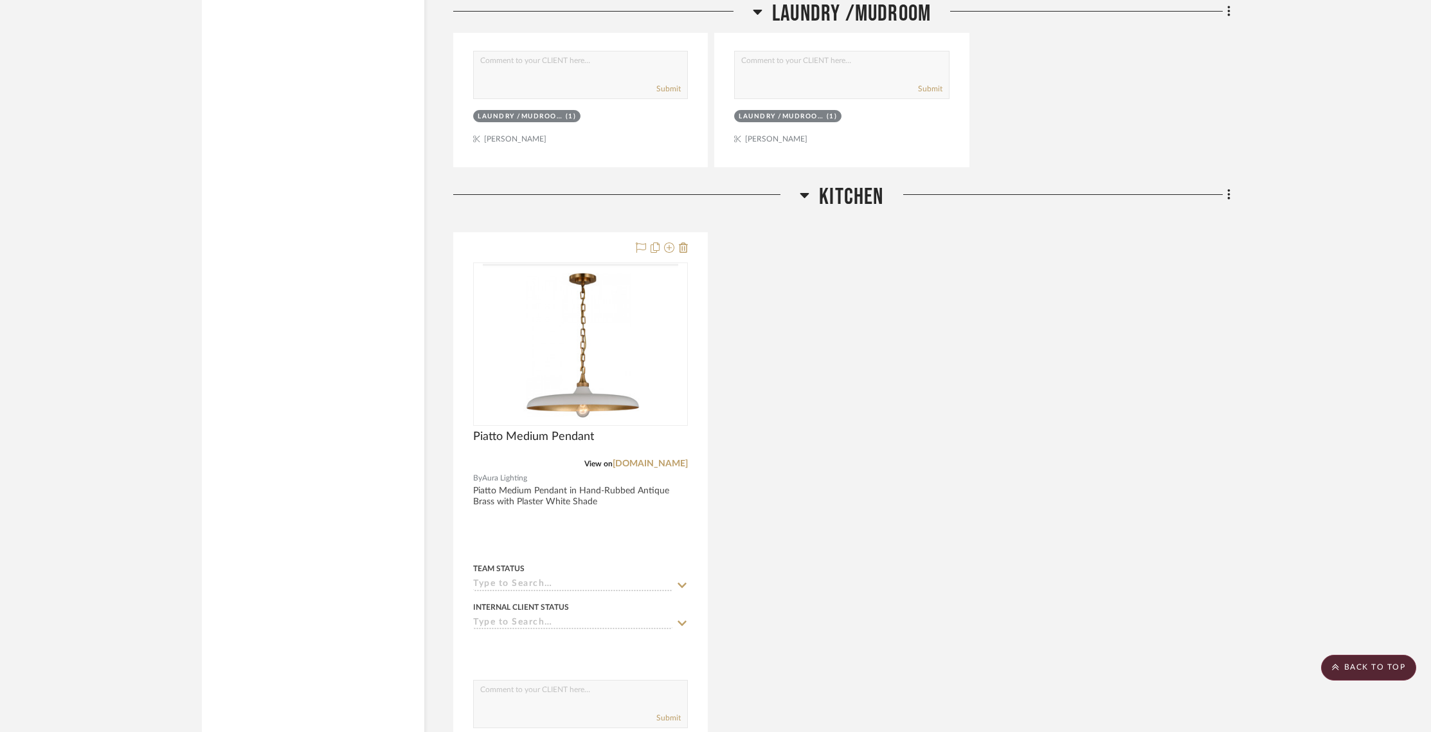
scroll to position [2152, 0]
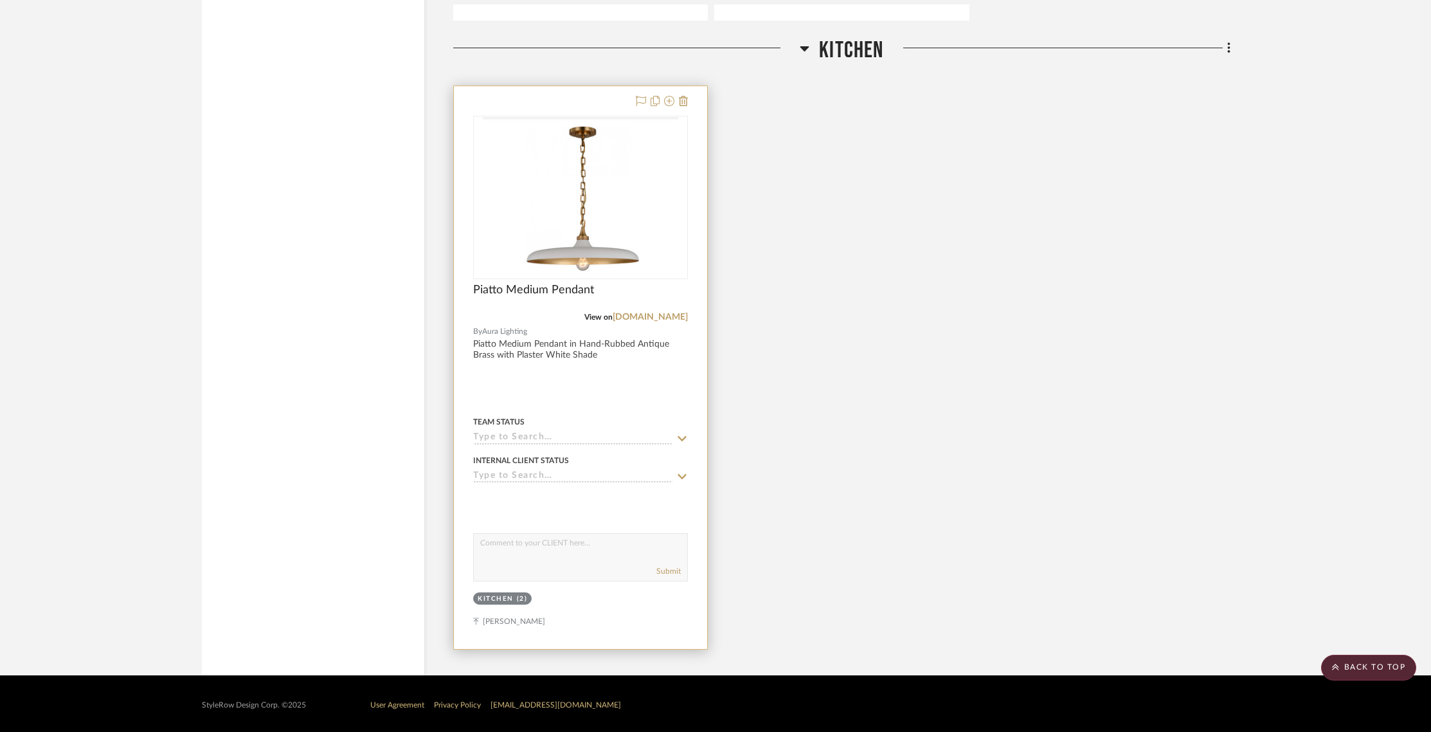
click at [612, 361] on div at bounding box center [580, 367] width 253 height 562
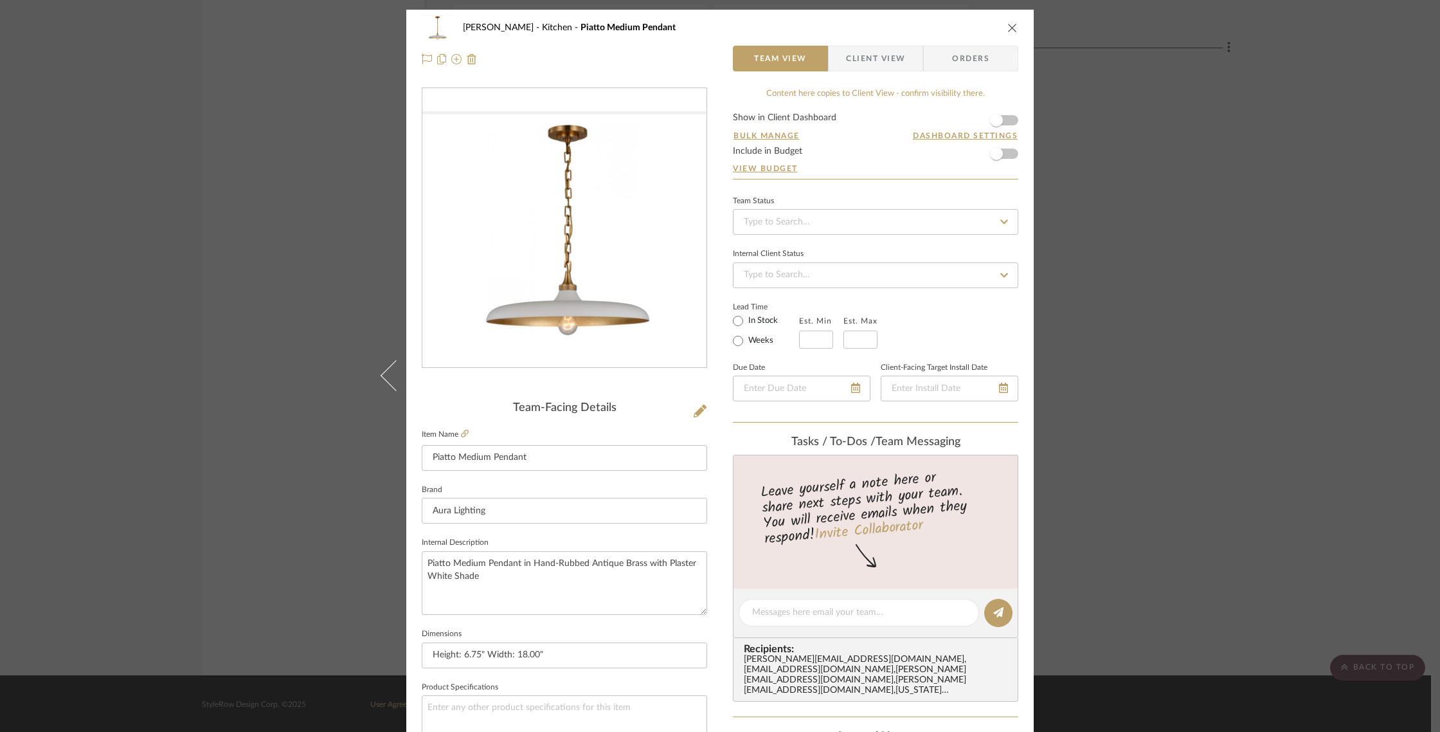
click at [867, 53] on span "Client View" at bounding box center [875, 59] width 59 height 26
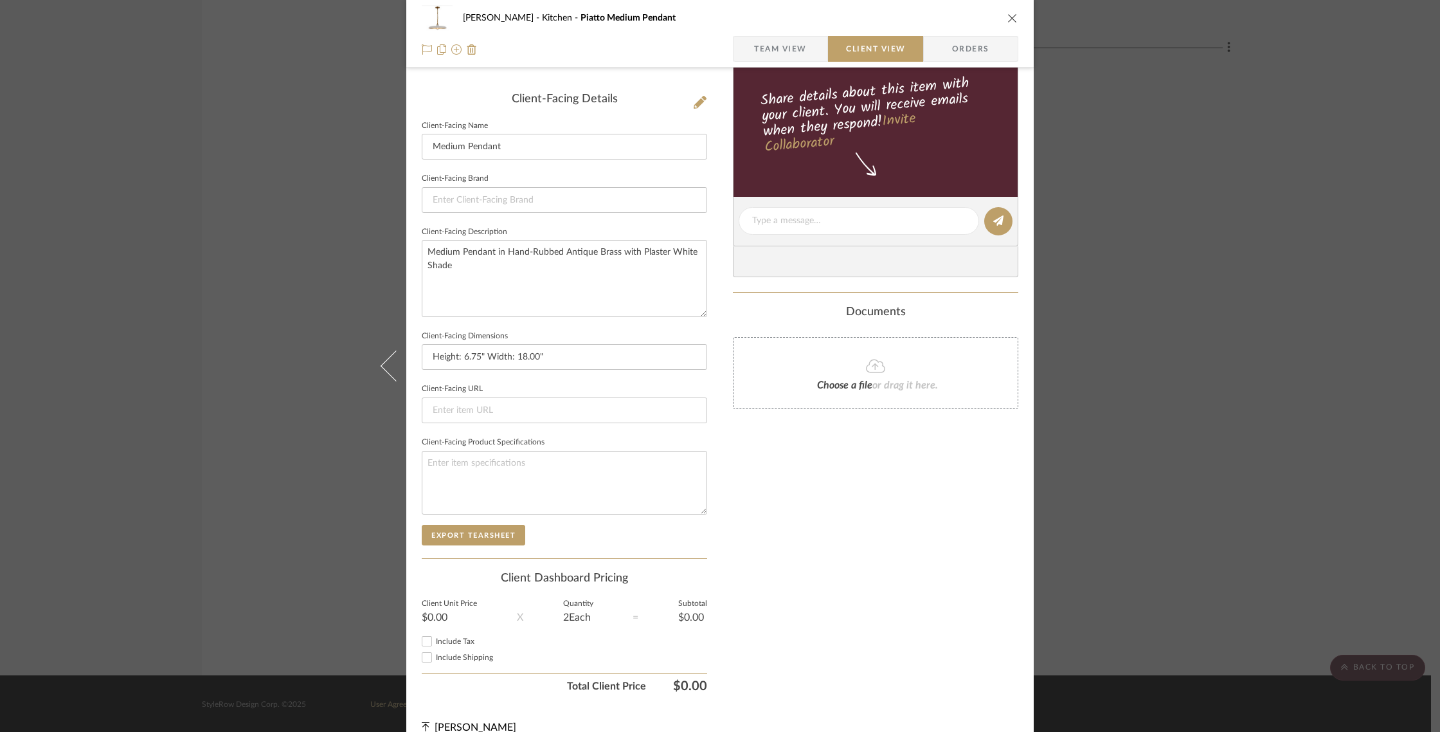
scroll to position [327, 0]
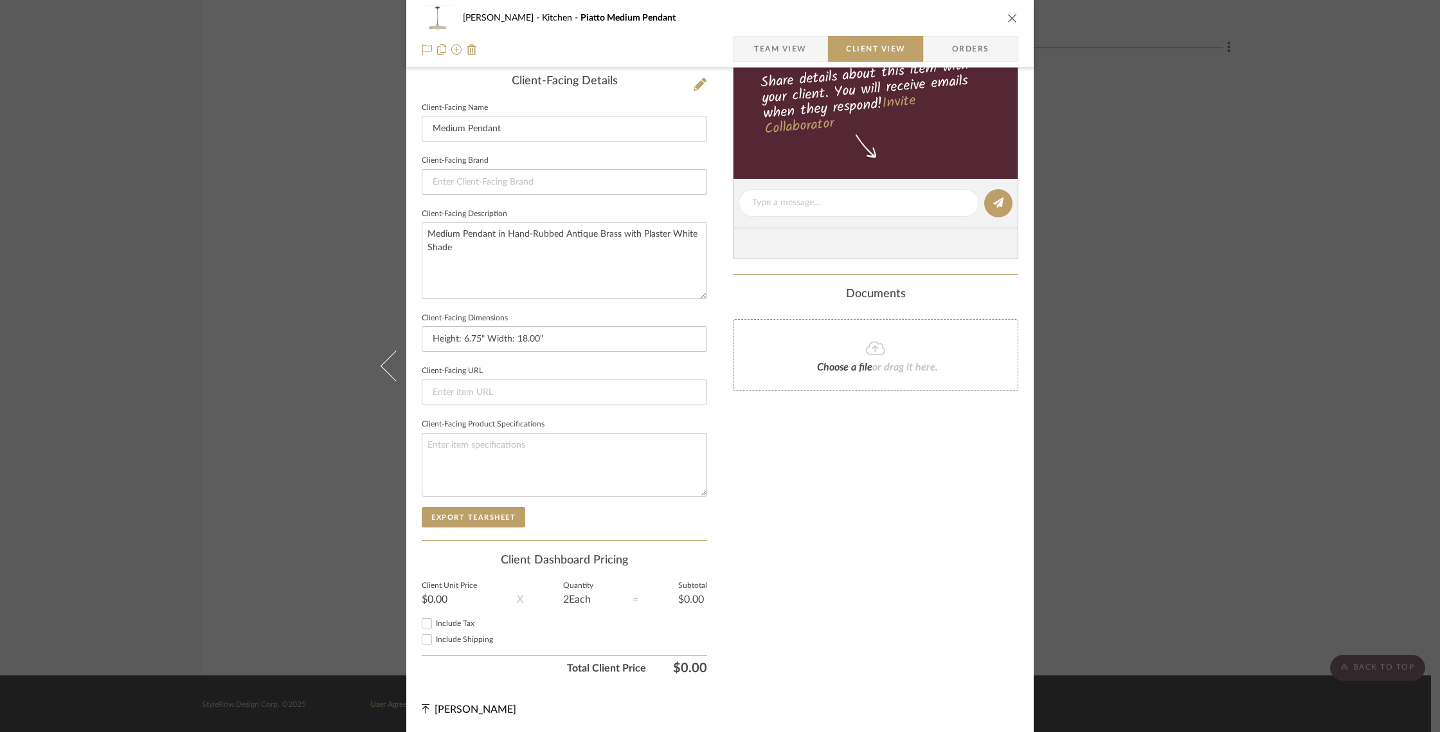
drag, startPoint x: 1014, startPoint y: 18, endPoint x: 994, endPoint y: 12, distance: 20.8
click at [1013, 18] on div "[PERSON_NAME] Kitchen Piatto Medium Pendant Team View Client View Orders" at bounding box center [719, 33] width 627 height 67
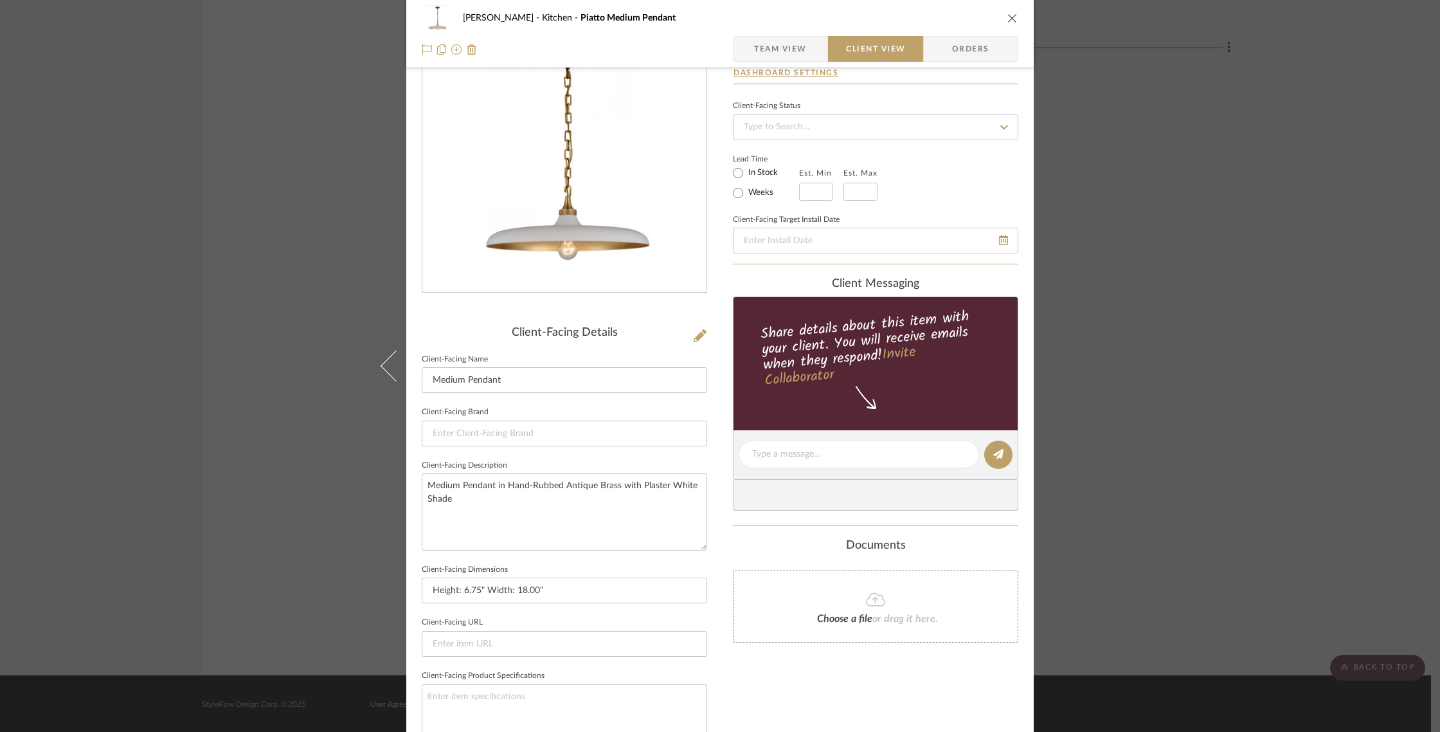
scroll to position [0, 0]
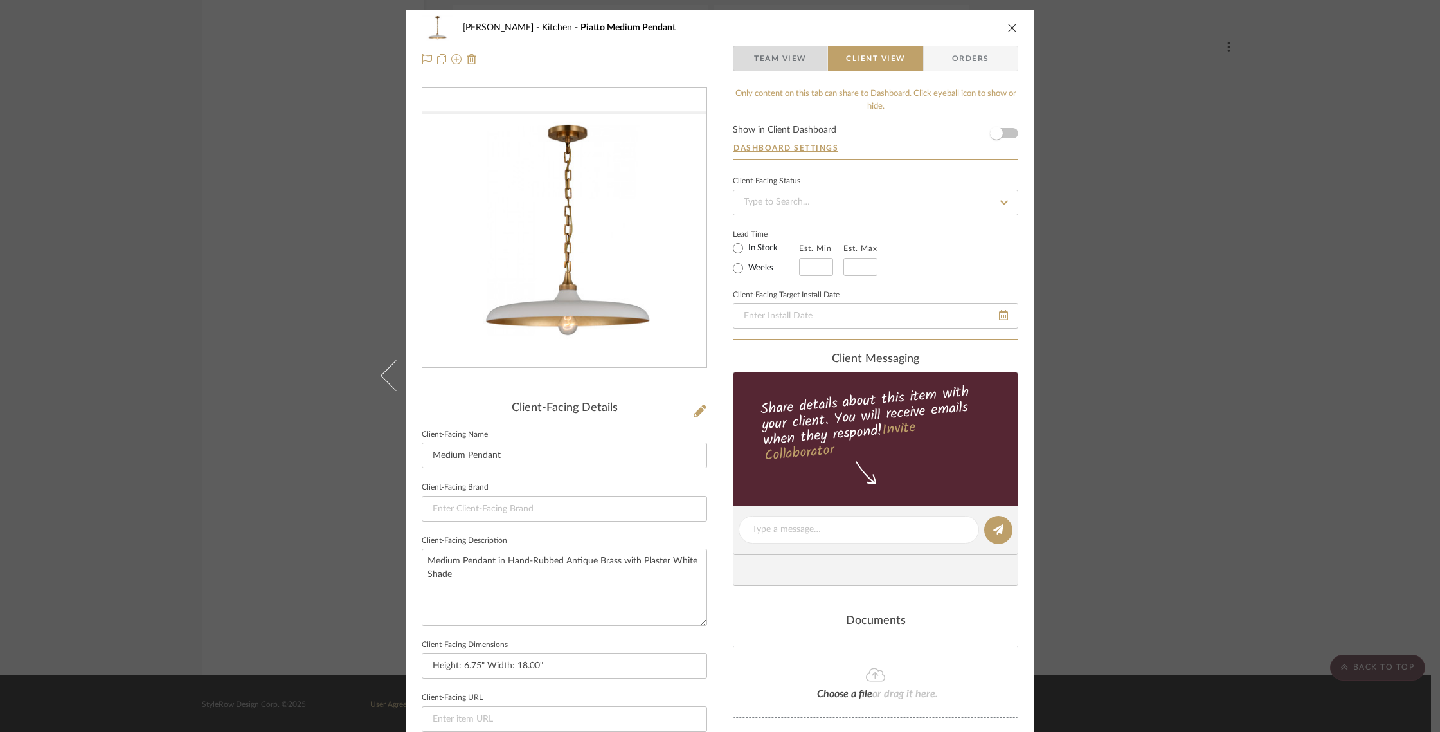
click at [779, 53] on span "Team View" at bounding box center [780, 59] width 53 height 26
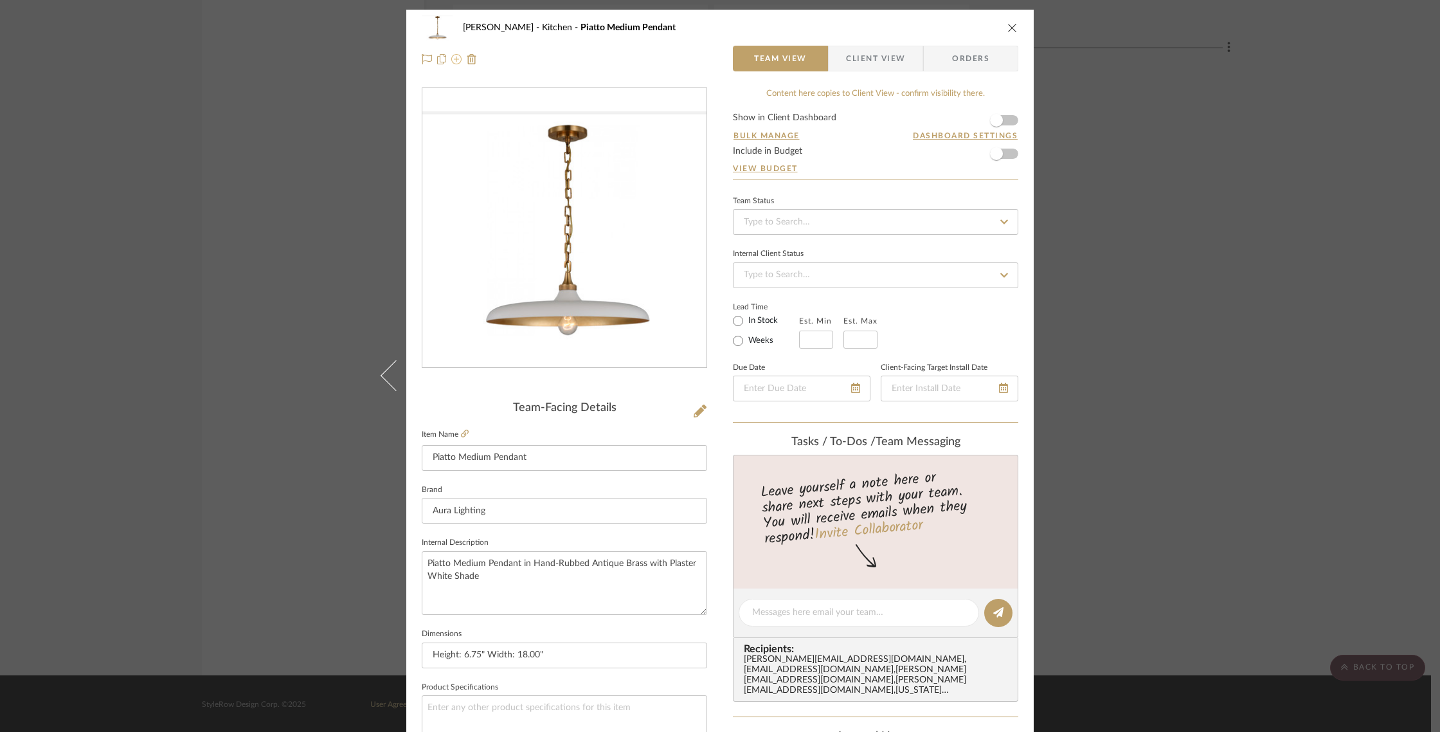
click at [452, 62] on icon at bounding box center [456, 59] width 10 height 10
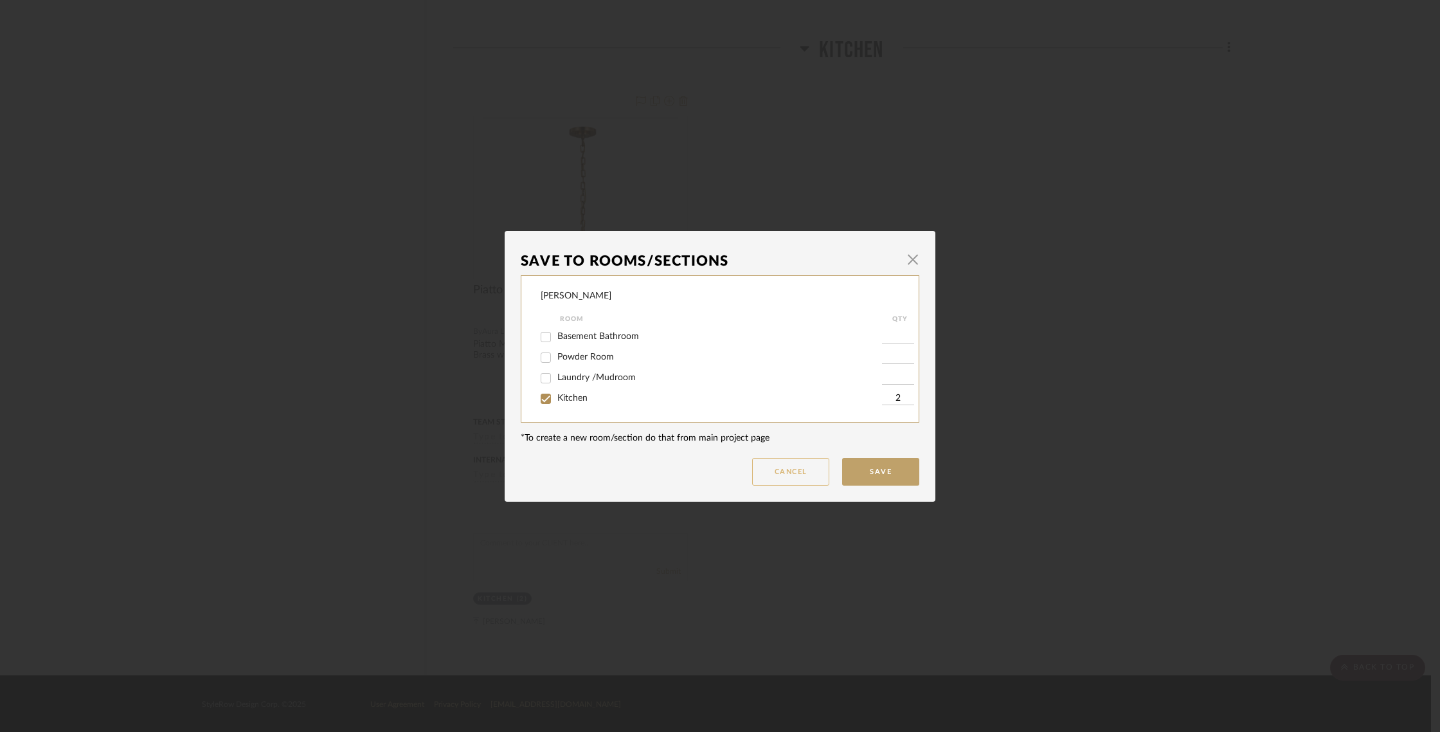
click at [796, 472] on button "Cancel" at bounding box center [790, 472] width 77 height 28
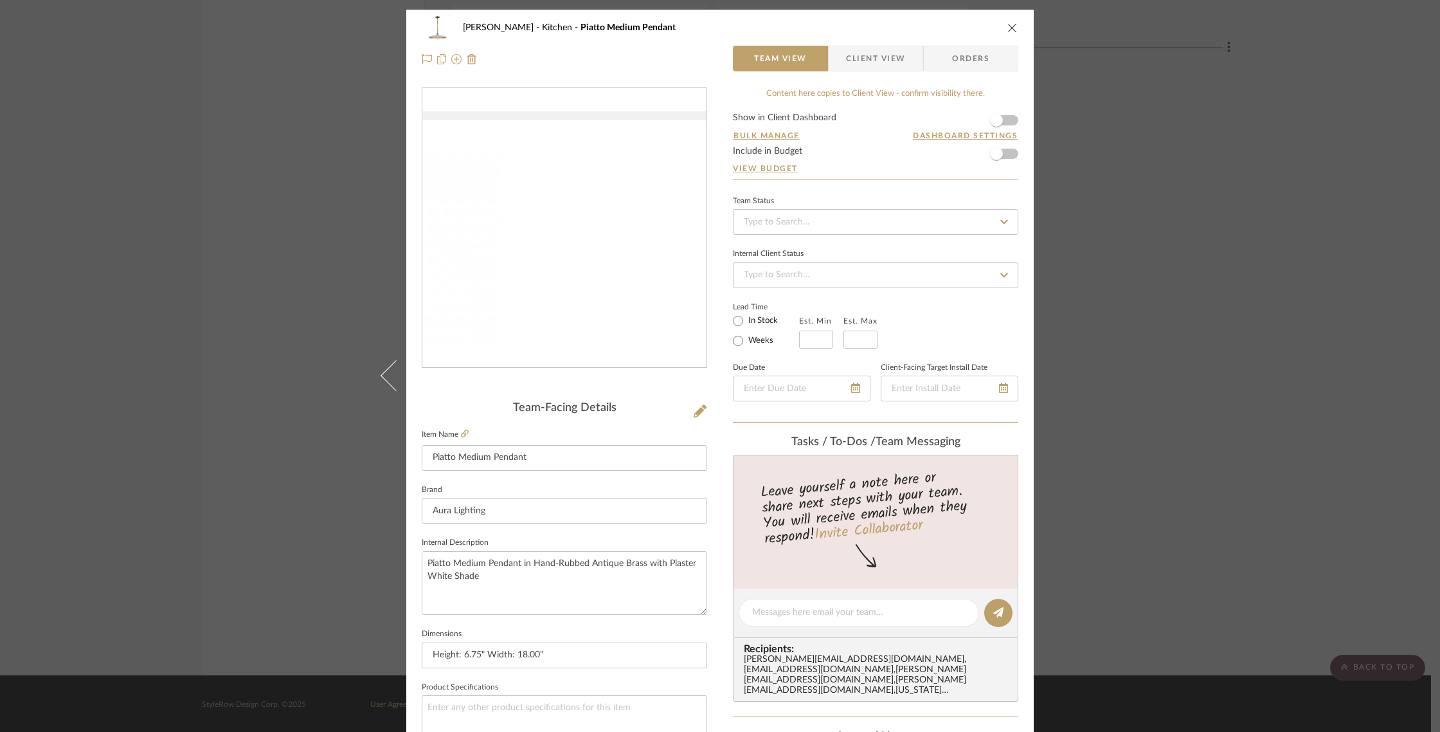
click at [668, 149] on img "0" at bounding box center [564, 227] width 284 height 233
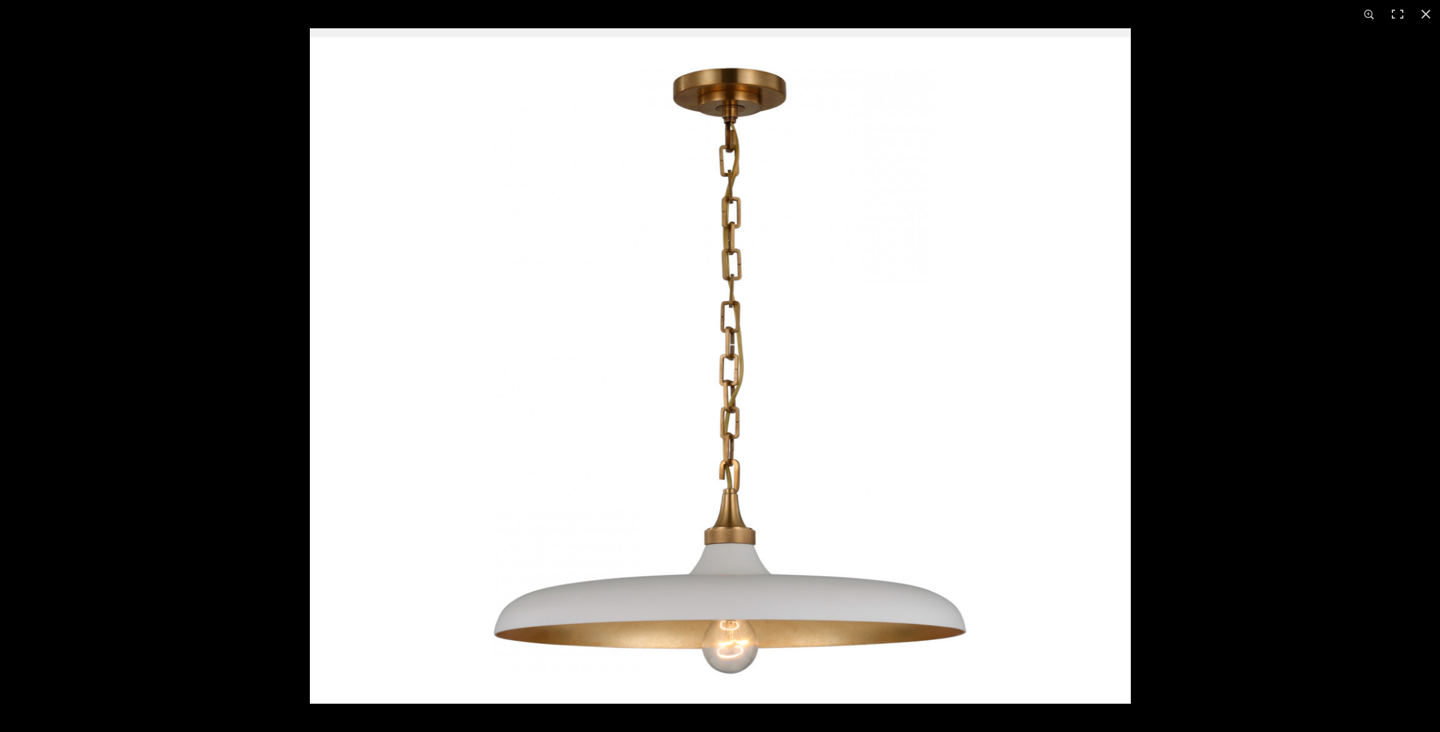
click at [668, 149] on img at bounding box center [720, 365] width 821 height 675
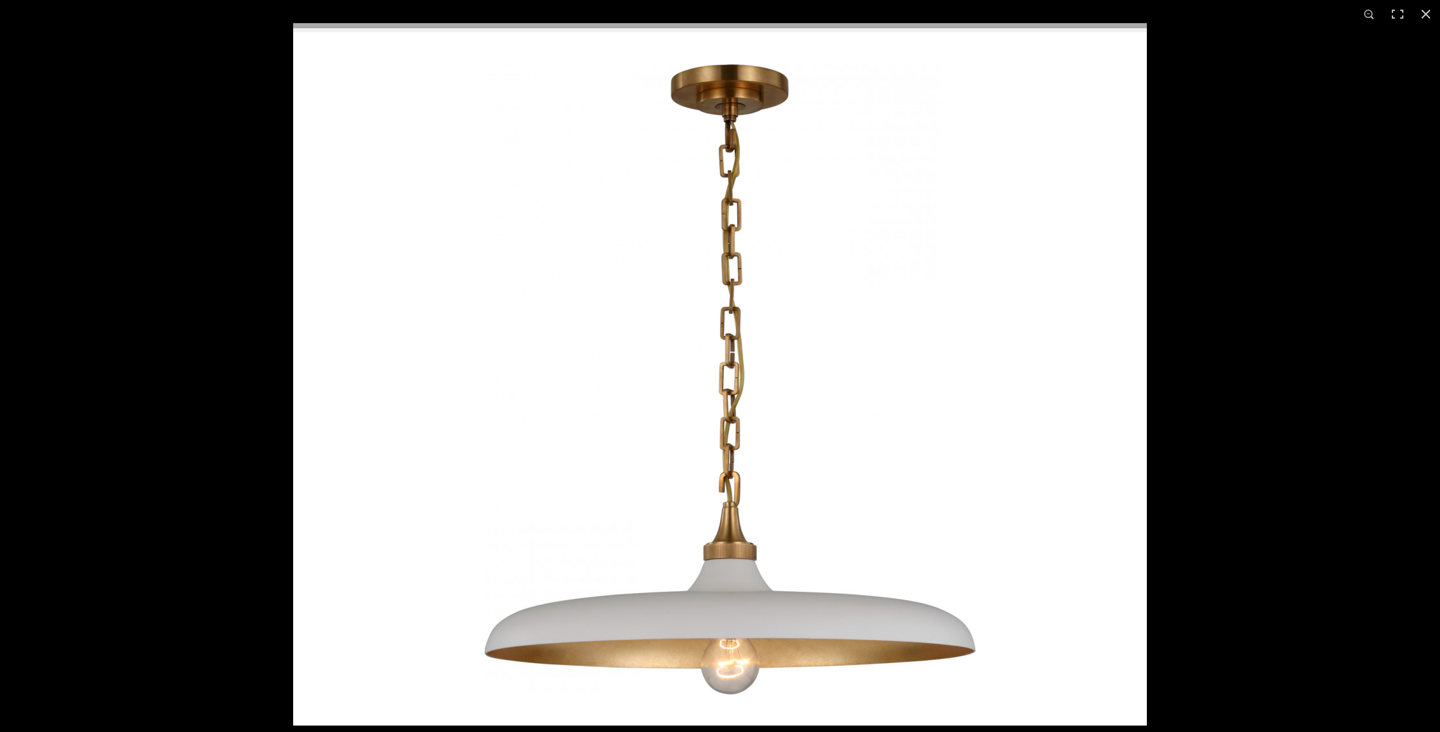
click at [1430, 13] on button at bounding box center [1426, 14] width 28 height 28
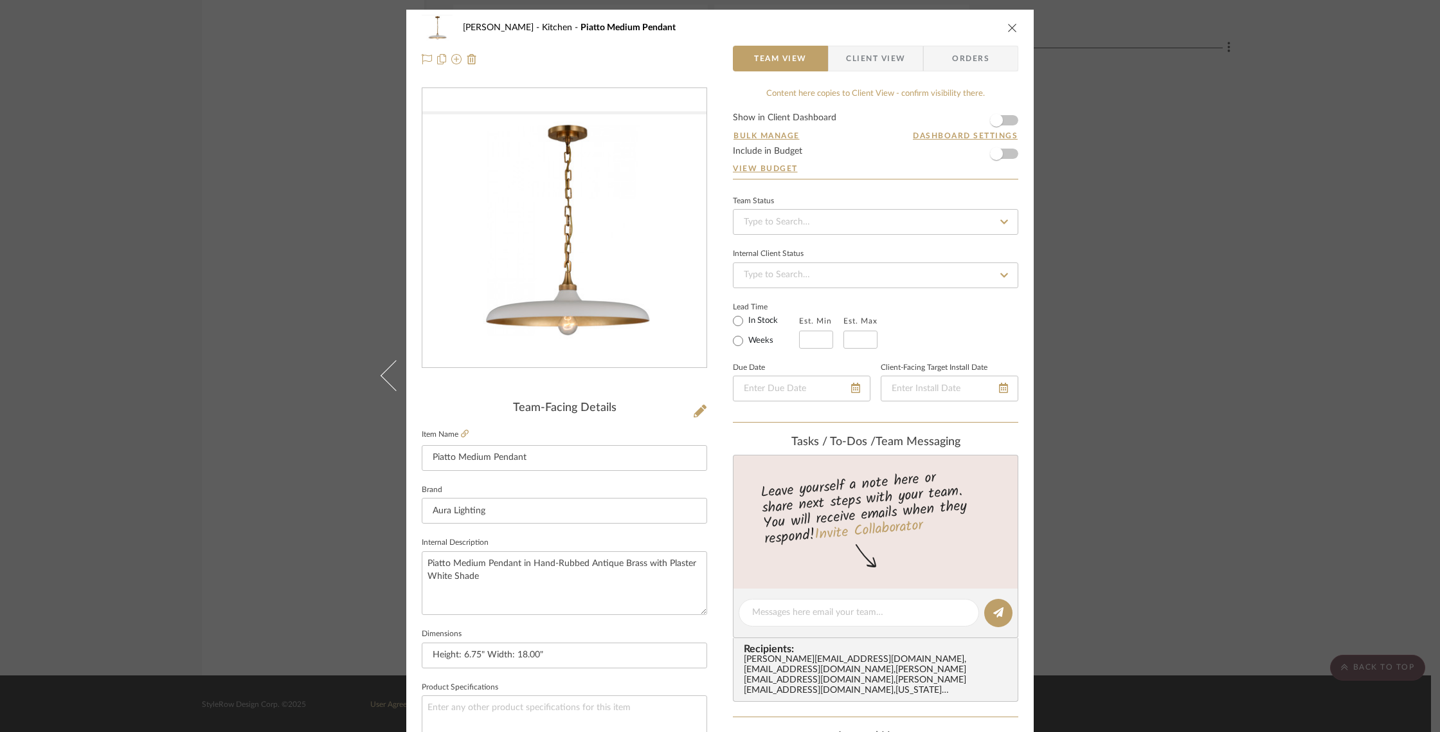
click at [1007, 26] on icon "close" at bounding box center [1012, 27] width 10 height 10
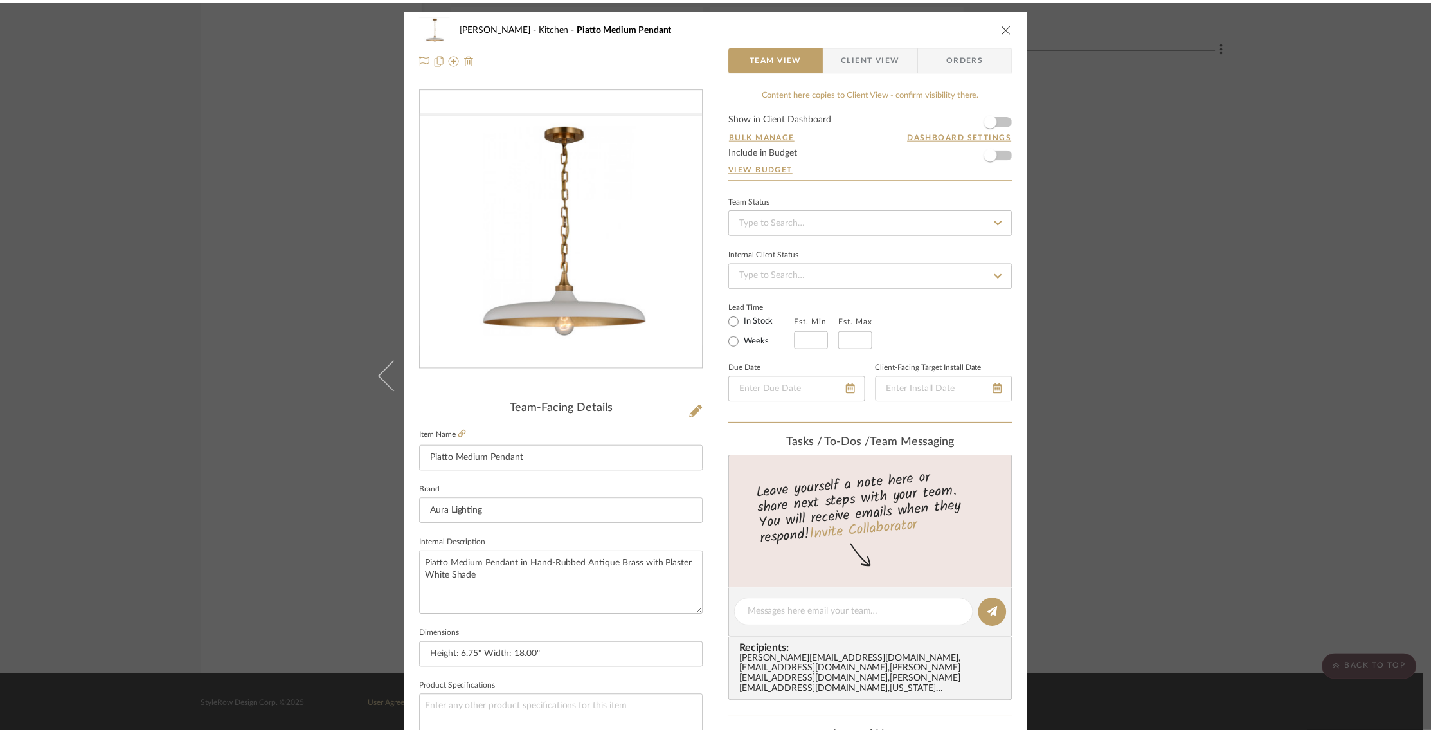
scroll to position [2152, 0]
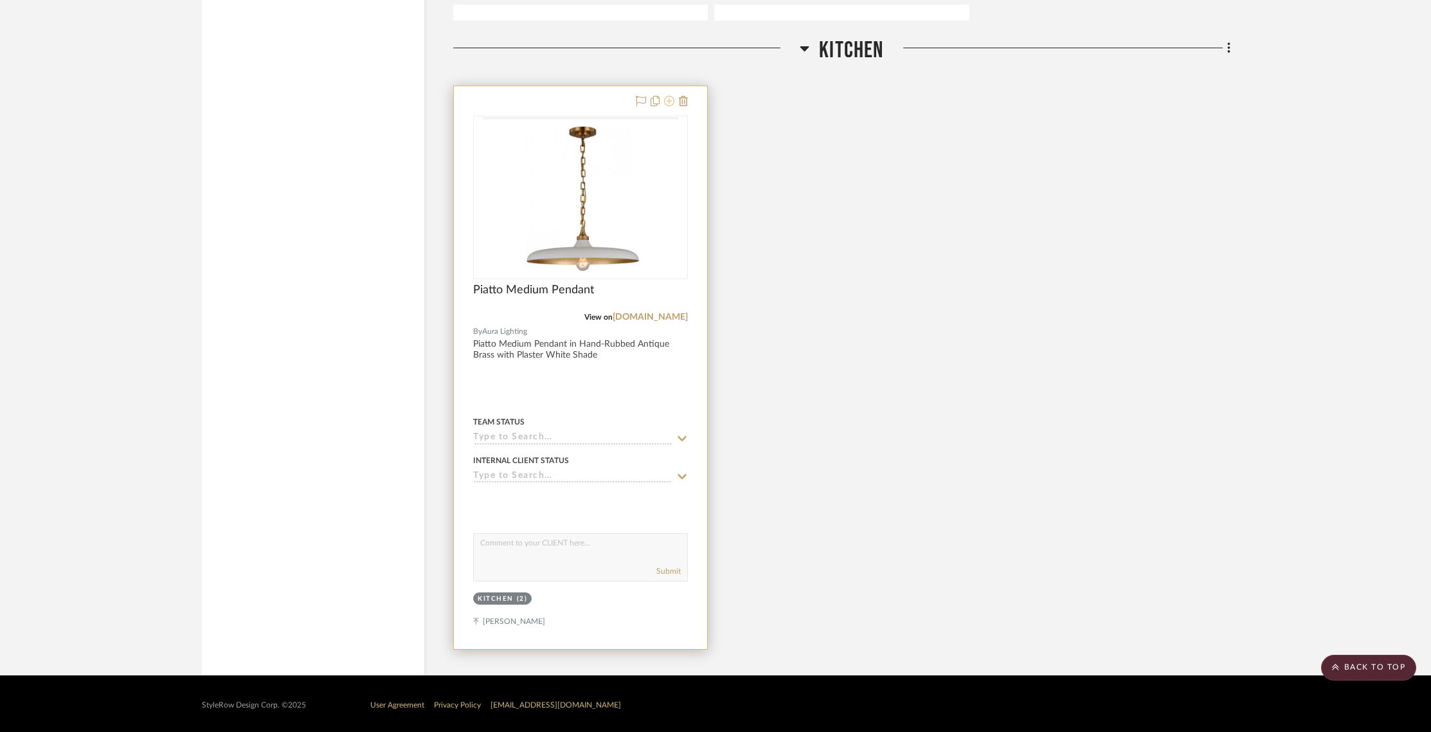
click at [670, 102] on icon at bounding box center [669, 101] width 10 height 10
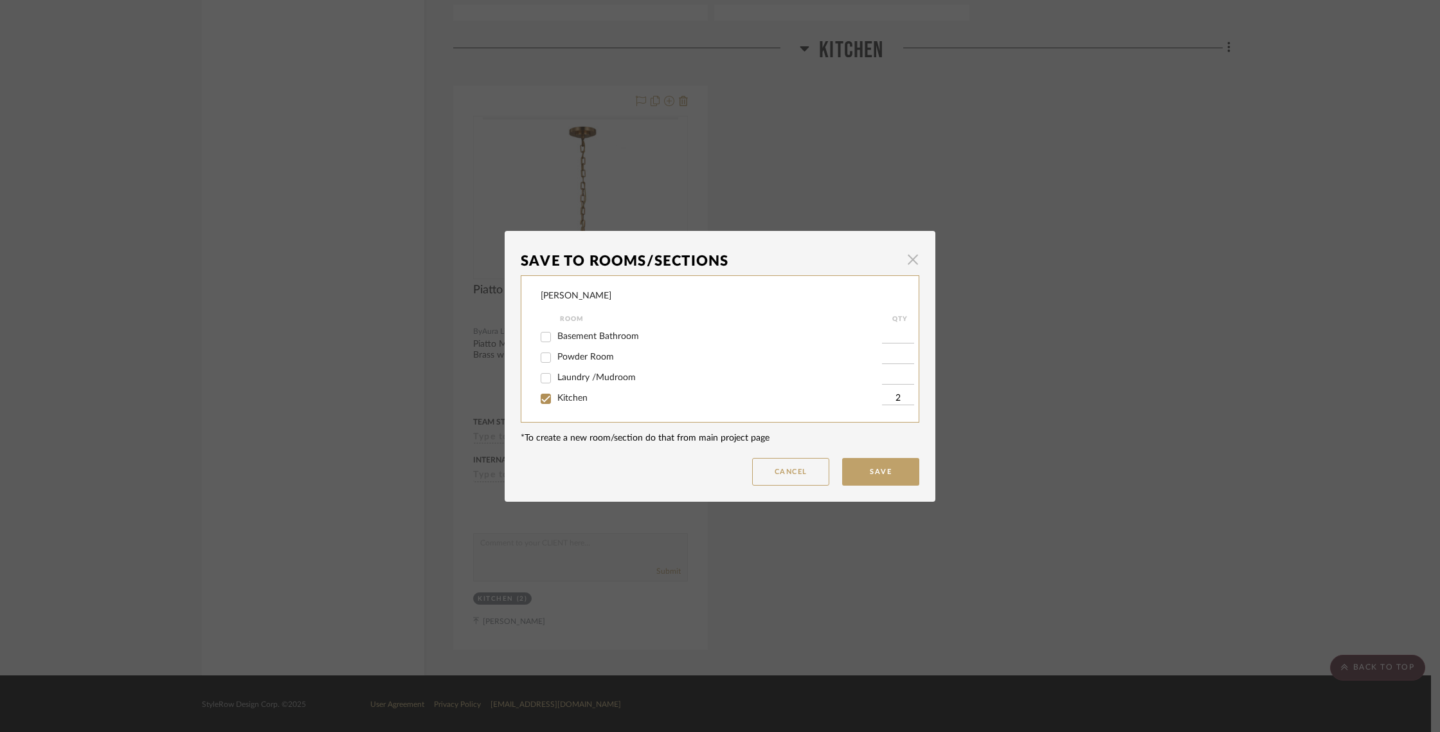
click at [912, 261] on span "button" at bounding box center [913, 260] width 26 height 26
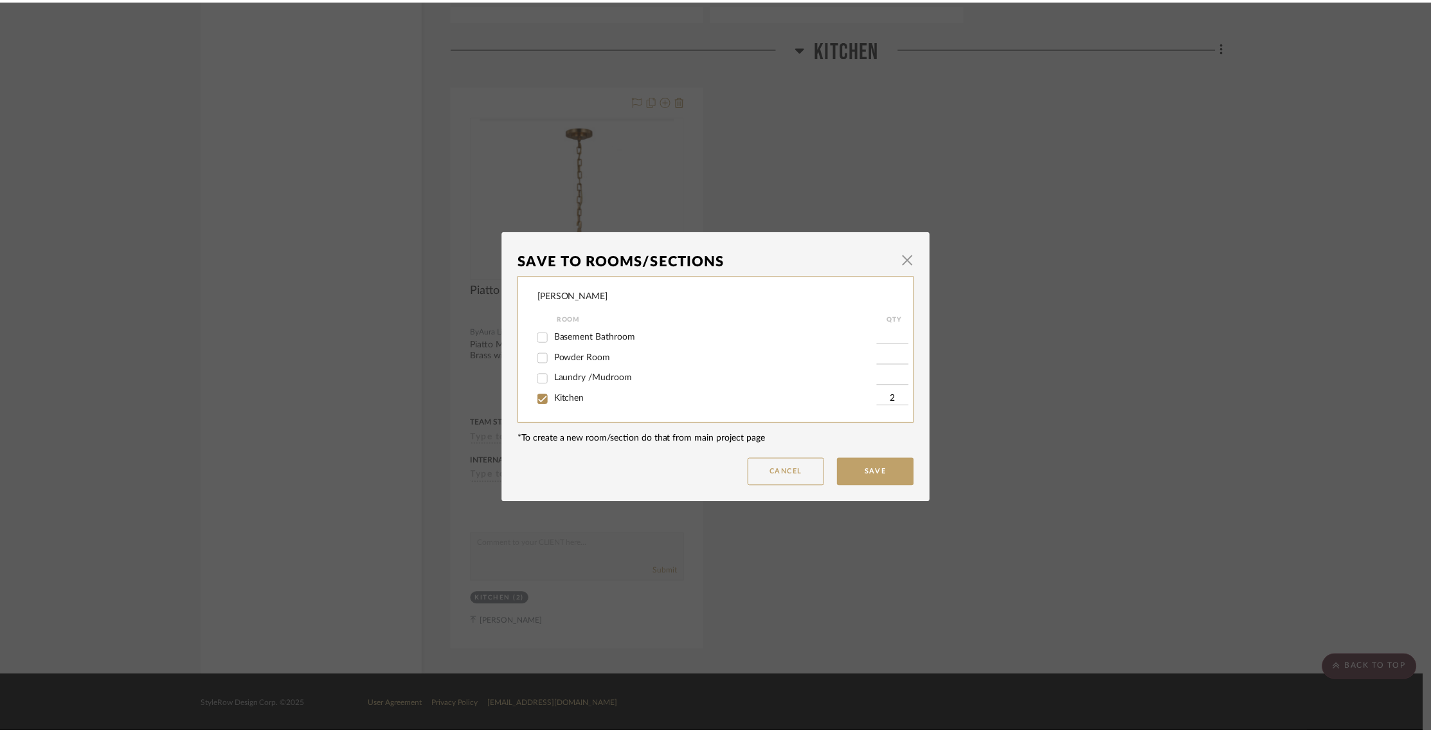
scroll to position [2152, 0]
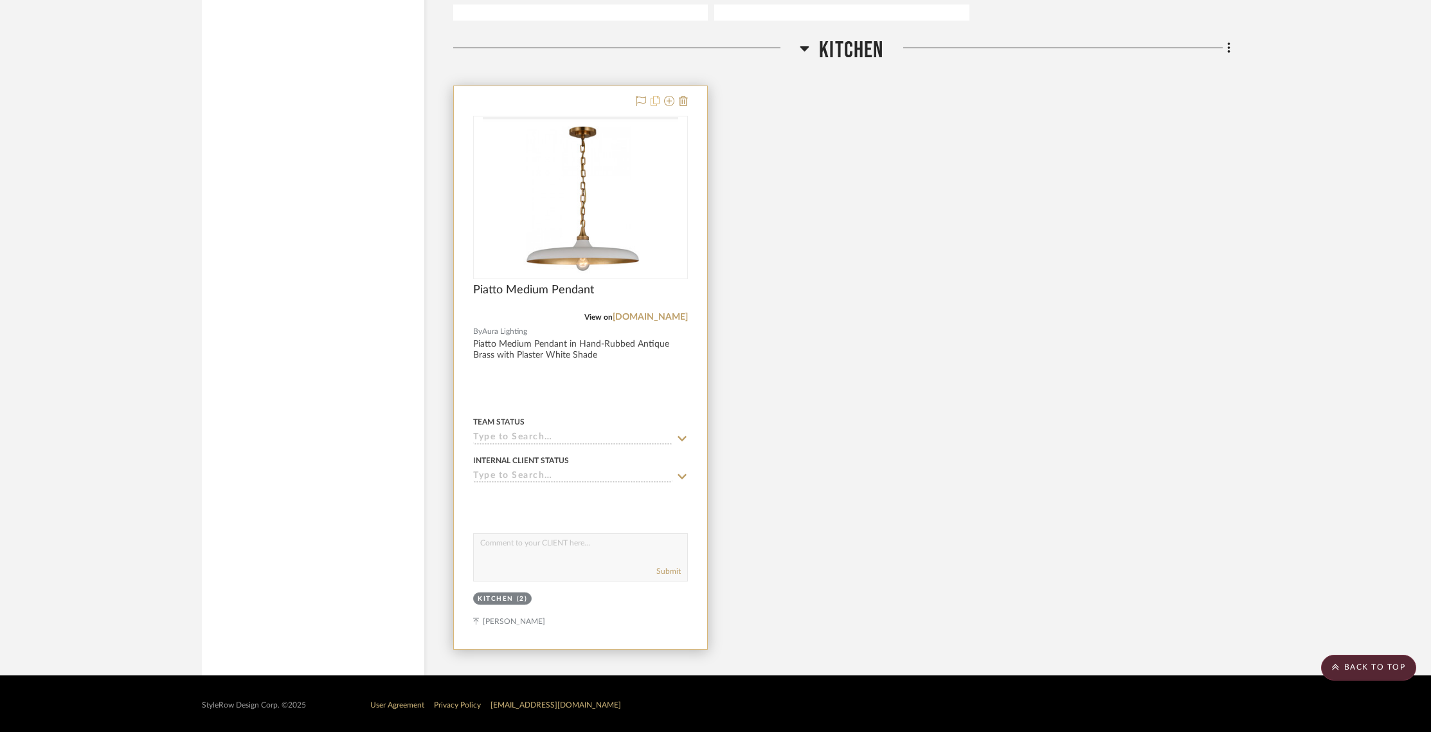
click at [656, 104] on icon at bounding box center [655, 101] width 9 height 10
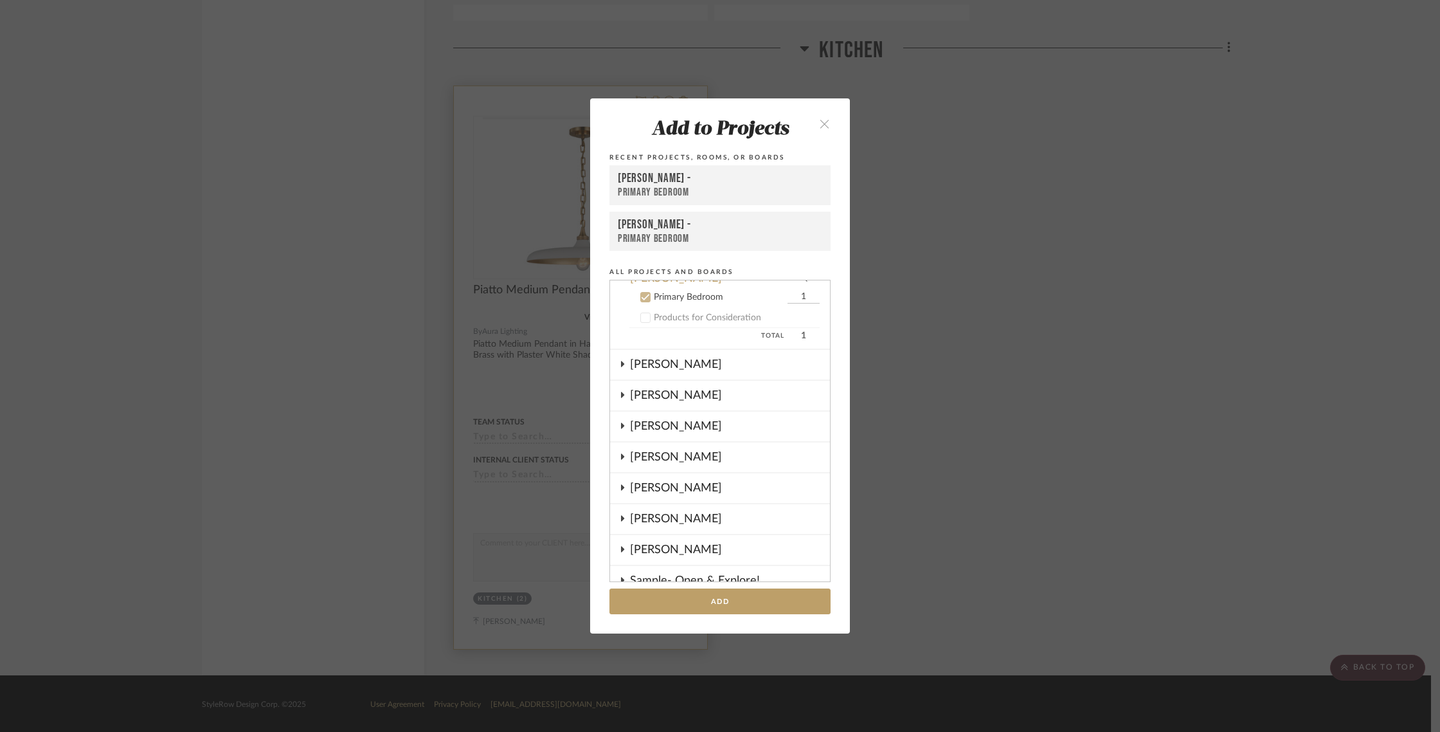
scroll to position [52, 0]
click at [821, 122] on icon "close" at bounding box center [824, 123] width 11 height 11
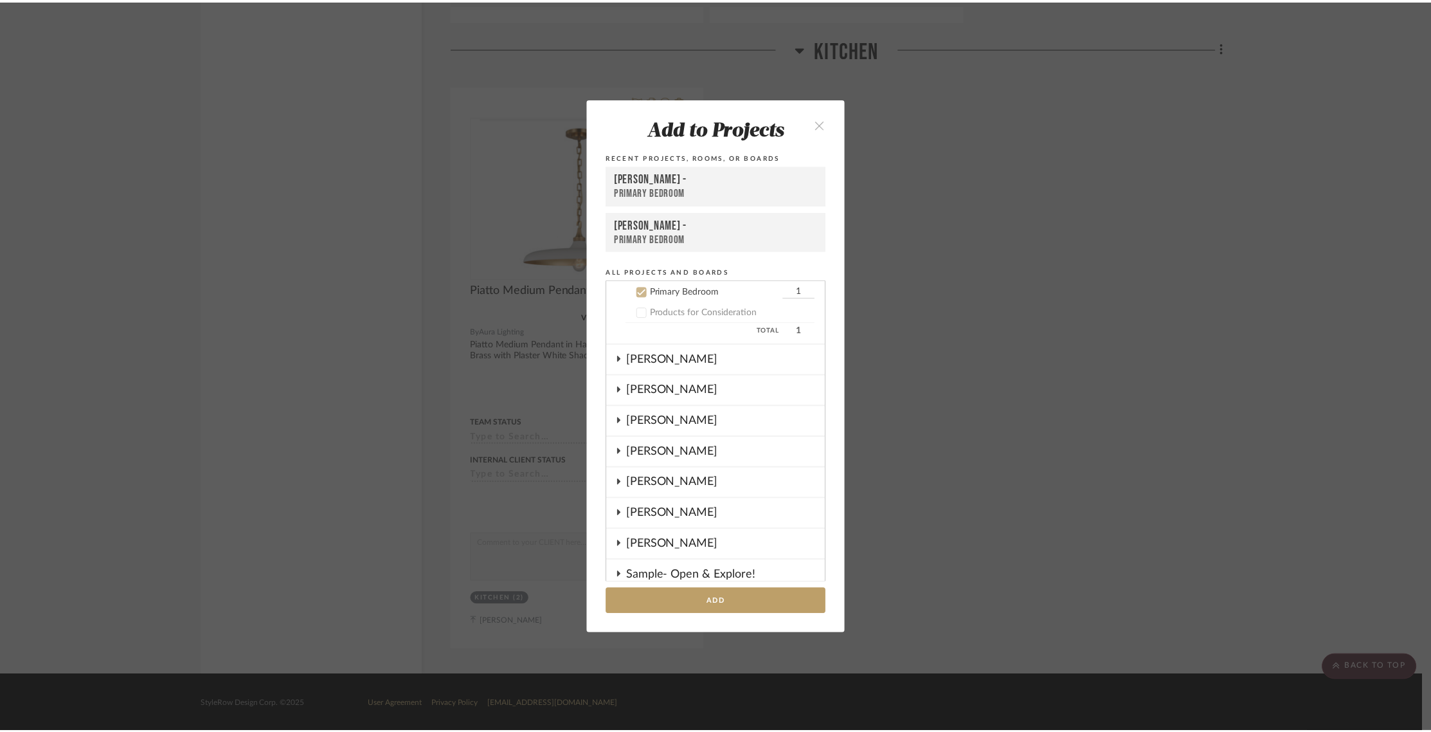
scroll to position [2152, 0]
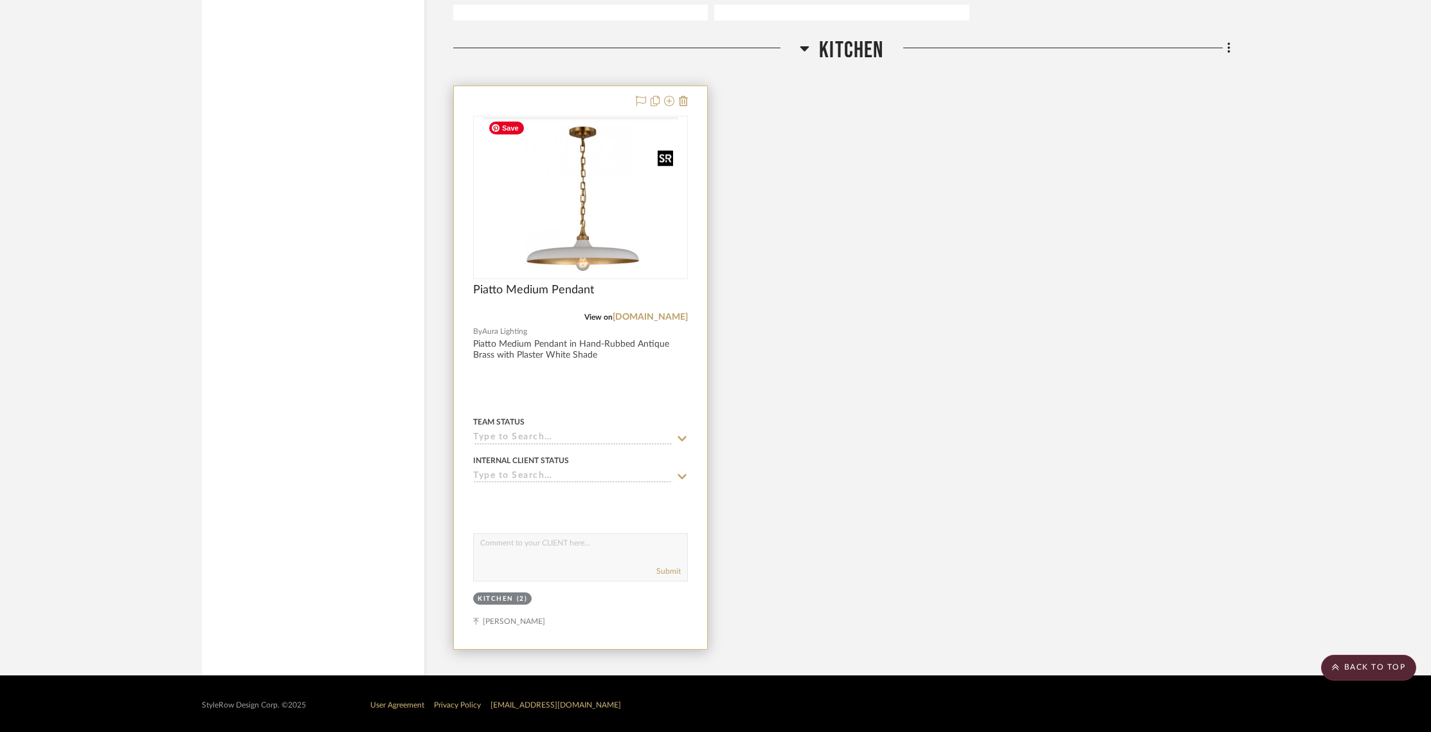
click at [640, 218] on img "0" at bounding box center [580, 197] width 195 height 161
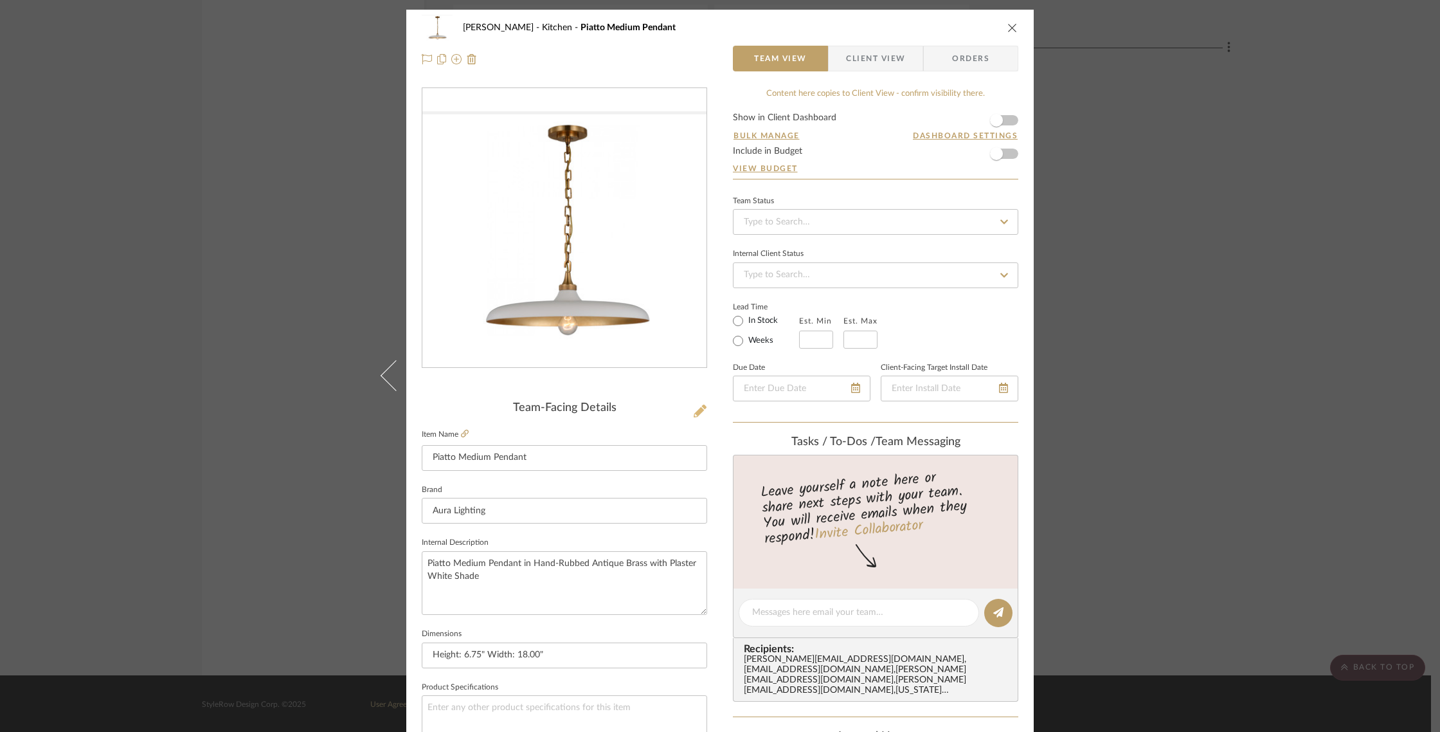
click at [698, 413] on icon at bounding box center [700, 410] width 13 height 13
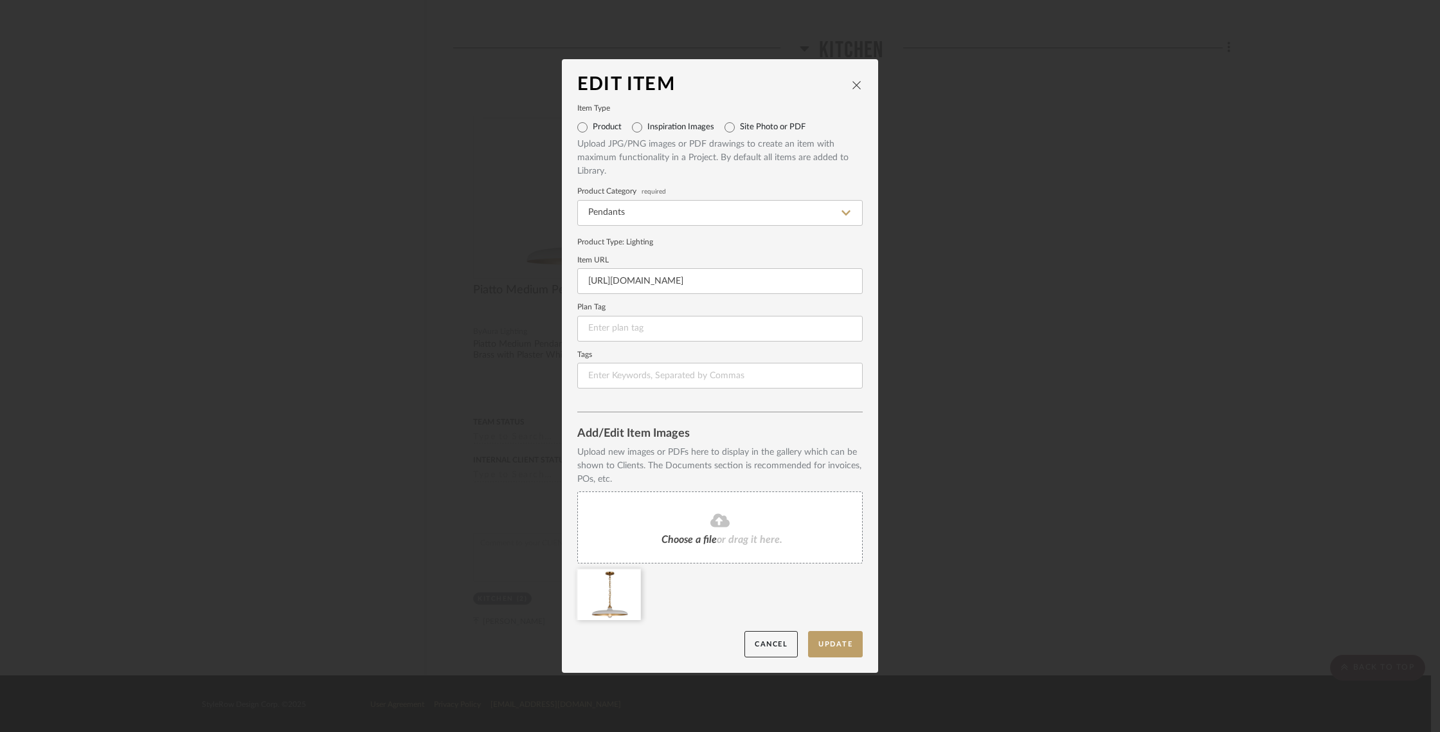
click at [723, 537] on span "or drag it here." at bounding box center [750, 539] width 66 height 10
click at [837, 644] on button "Update" at bounding box center [835, 644] width 55 height 26
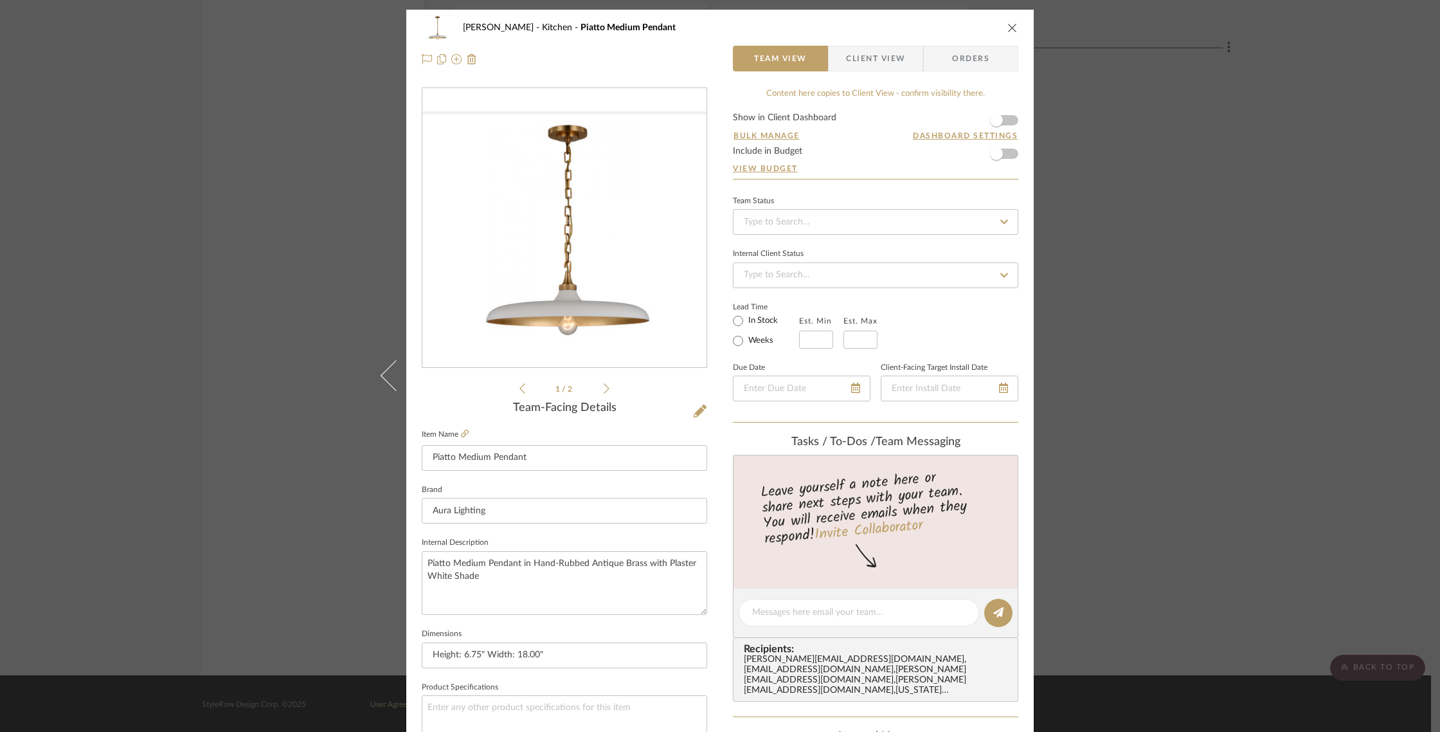
click at [604, 388] on icon at bounding box center [607, 388] width 6 height 12
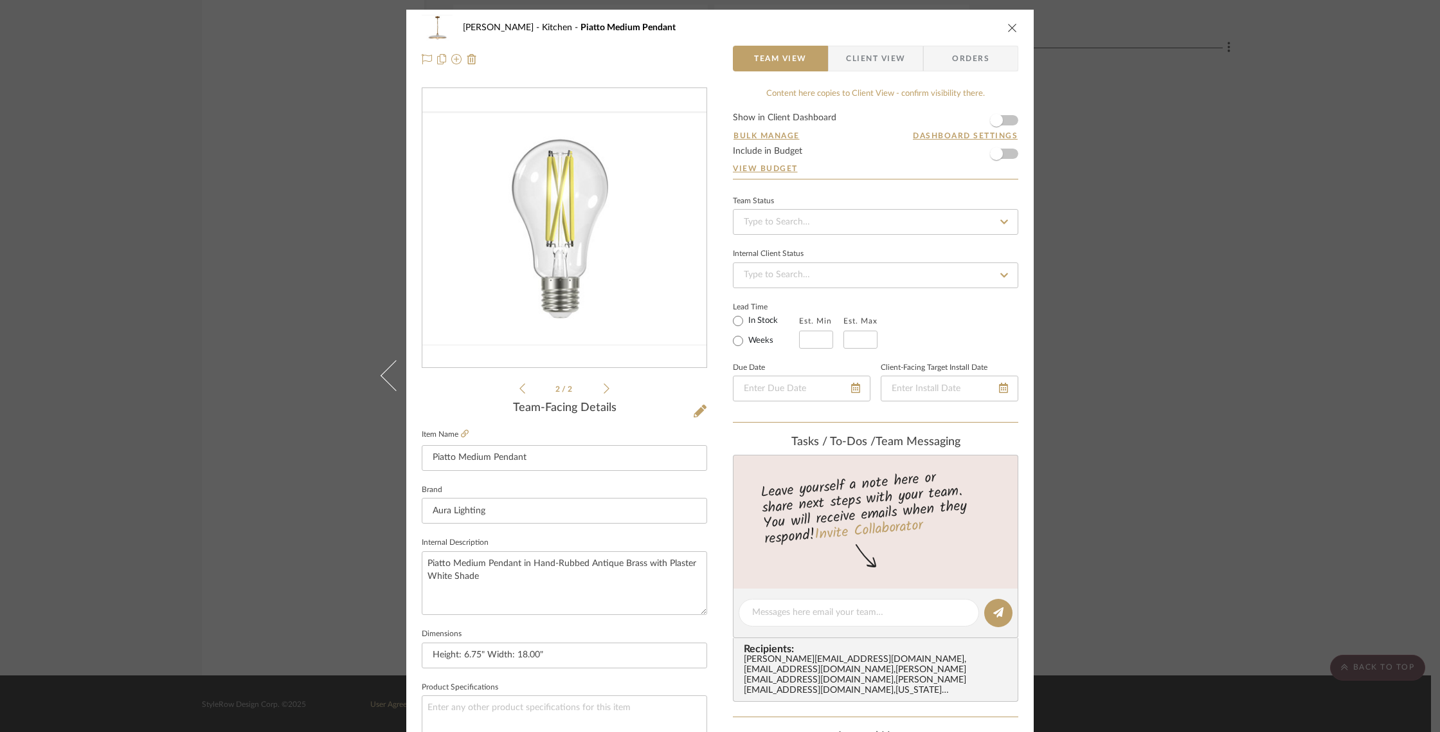
click at [519, 389] on icon at bounding box center [522, 388] width 6 height 12
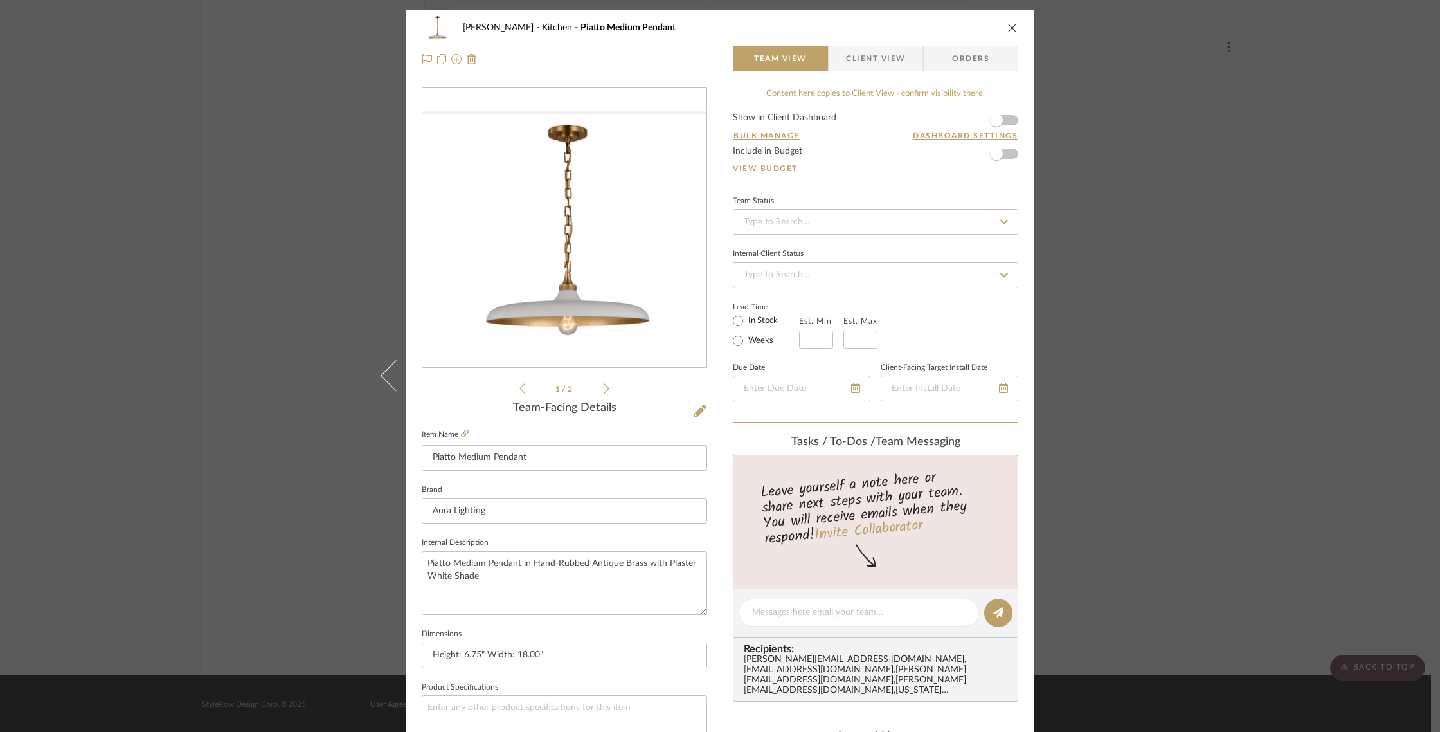
scroll to position [10, 0]
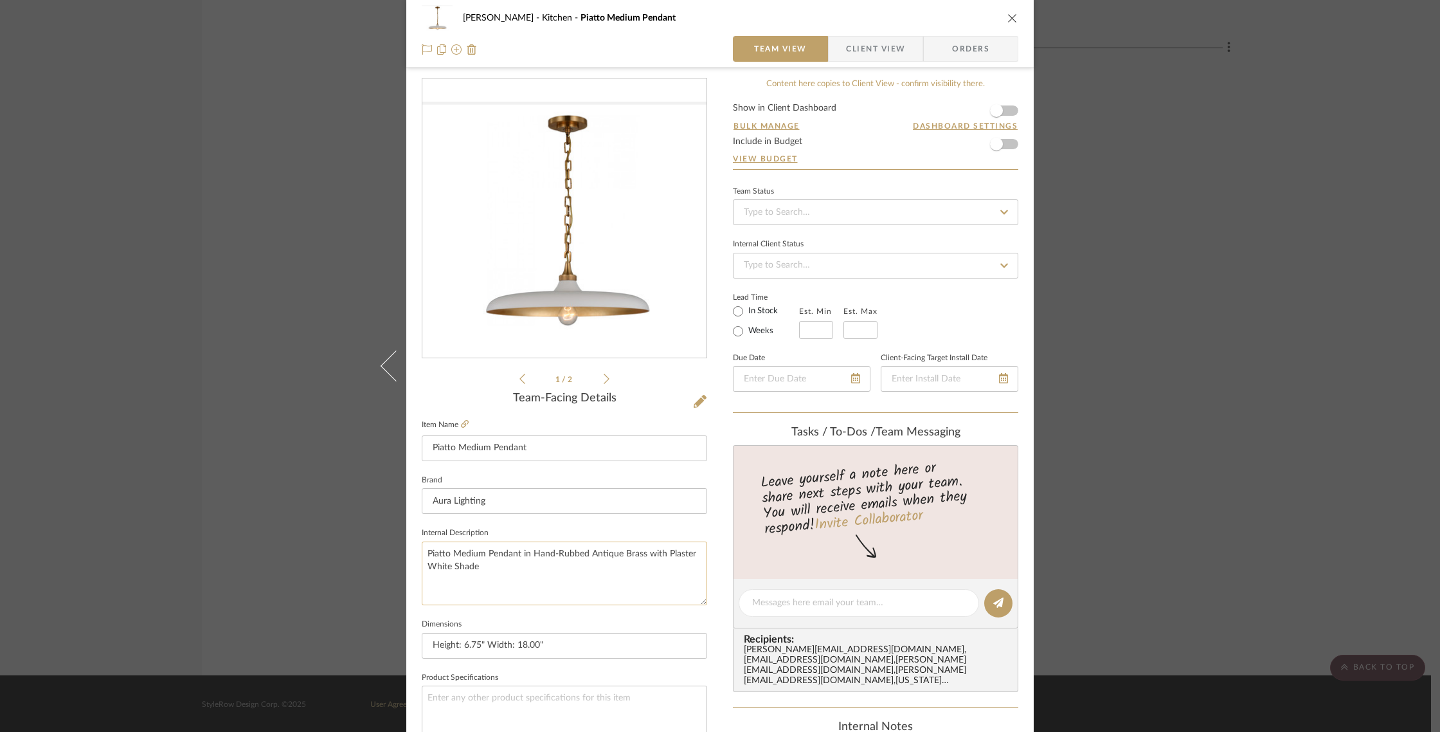
click at [510, 562] on textarea "Piatto Medium Pendant in Hand-Rubbed Antique Brass with Plaster White Shade" at bounding box center [564, 573] width 285 height 64
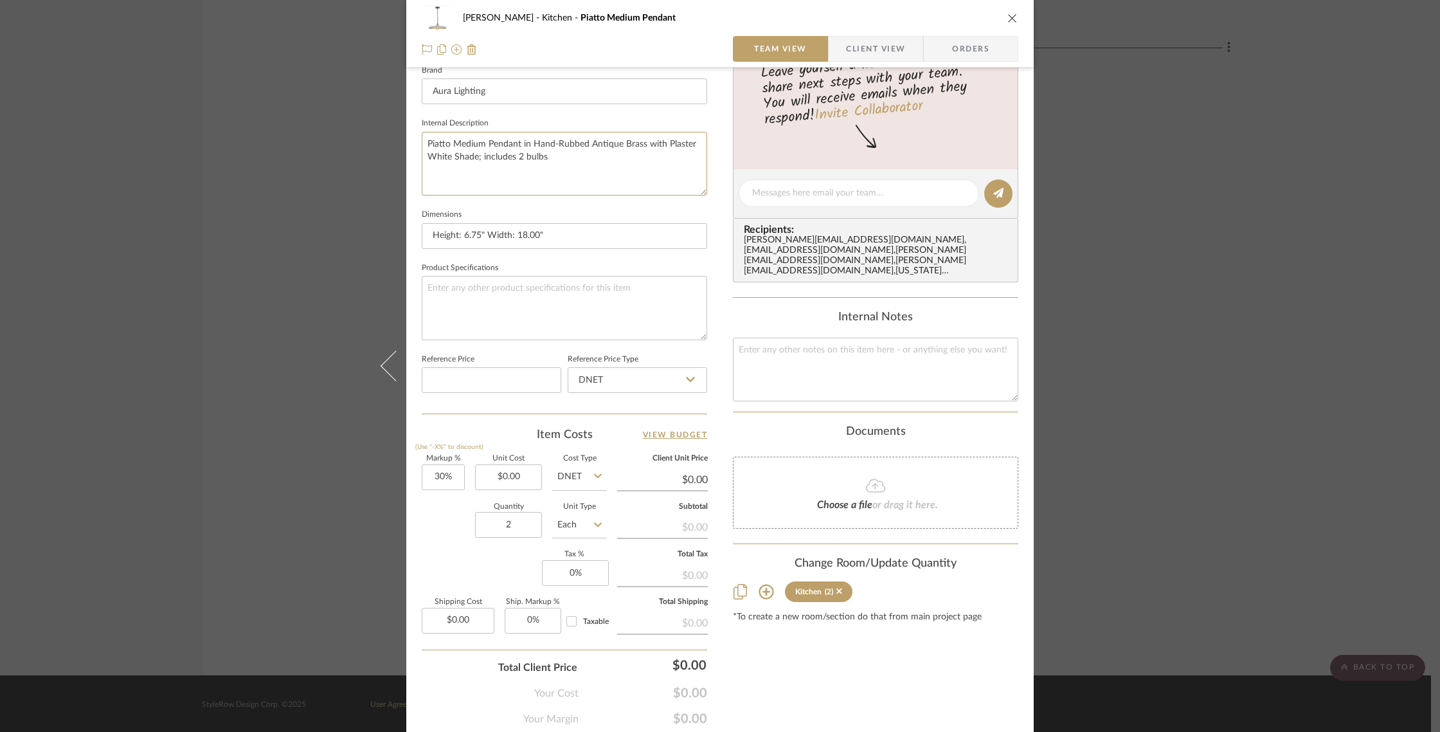
scroll to position [463, 0]
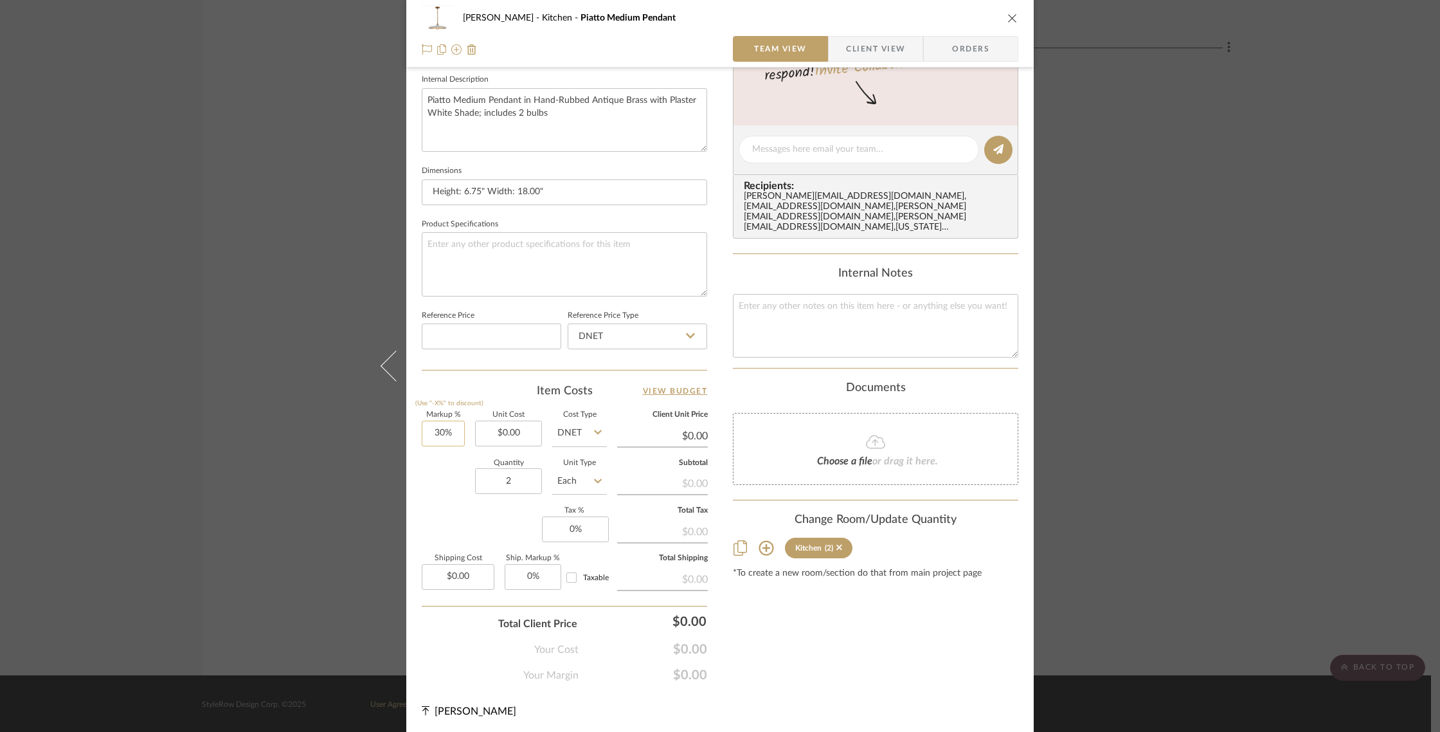
type textarea "Piatto Medium Pendant in Hand-Rubbed Antique Brass with Plaster White Shade; in…"
type input "30"
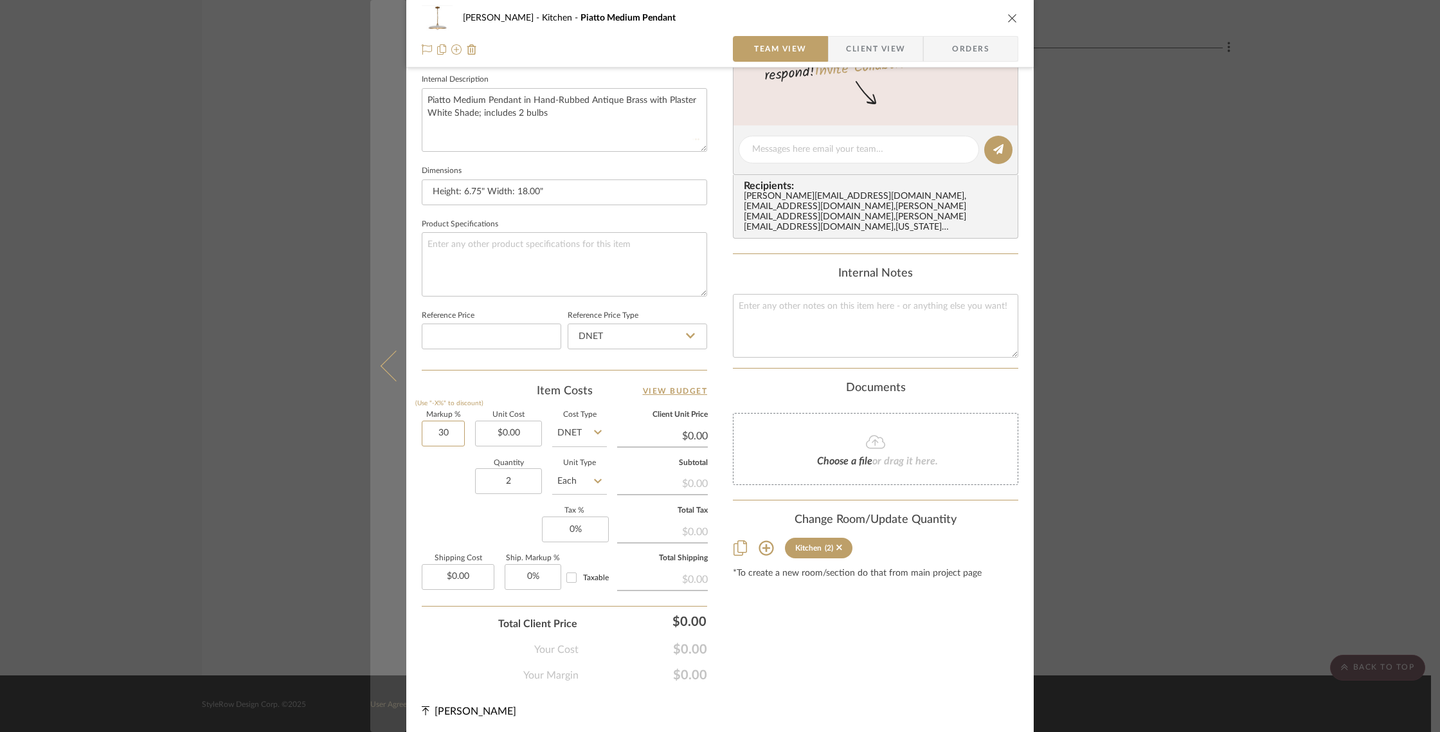
drag, startPoint x: 454, startPoint y: 436, endPoint x: 395, endPoint y: 429, distance: 59.6
click at [399, 429] on mat-dialog-content "[PERSON_NAME] Kitchen Piatto Medium Pendant Team View Client View Orders 1 / 2 …" at bounding box center [719, 140] width 699 height 1187
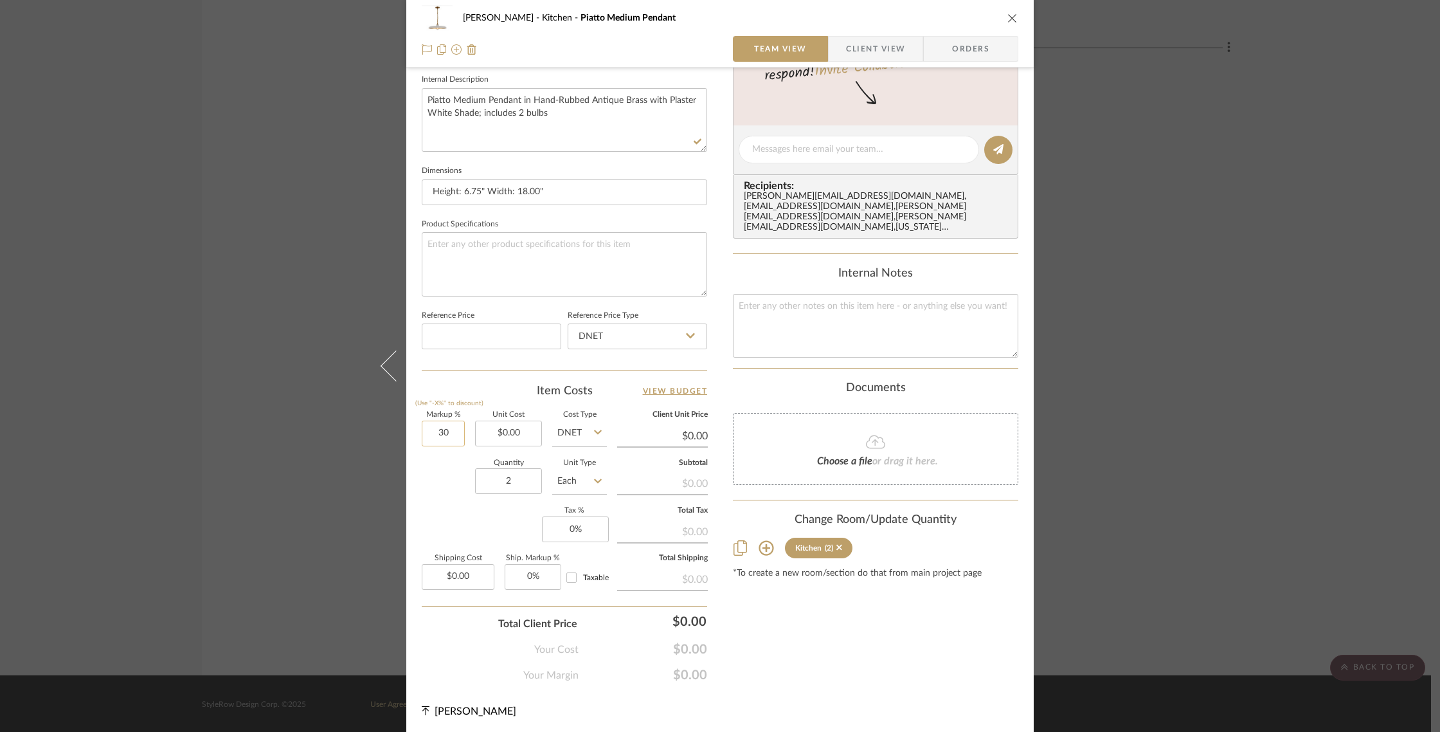
click at [458, 430] on input "30" at bounding box center [443, 433] width 43 height 26
type input "3"
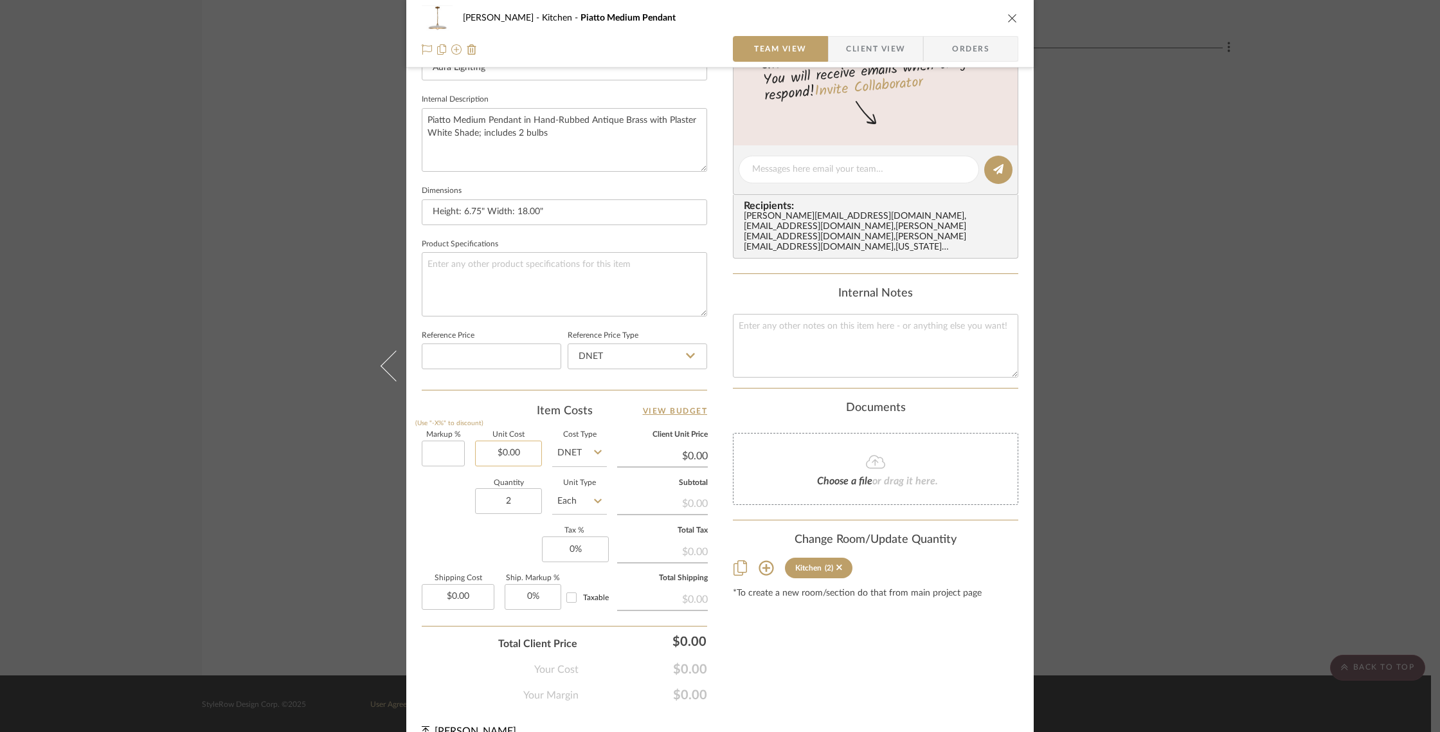
type input "0.00"
click at [524, 455] on input "0.00" at bounding box center [508, 453] width 67 height 26
type input "0%"
type input "$998.00"
type input "0.00"
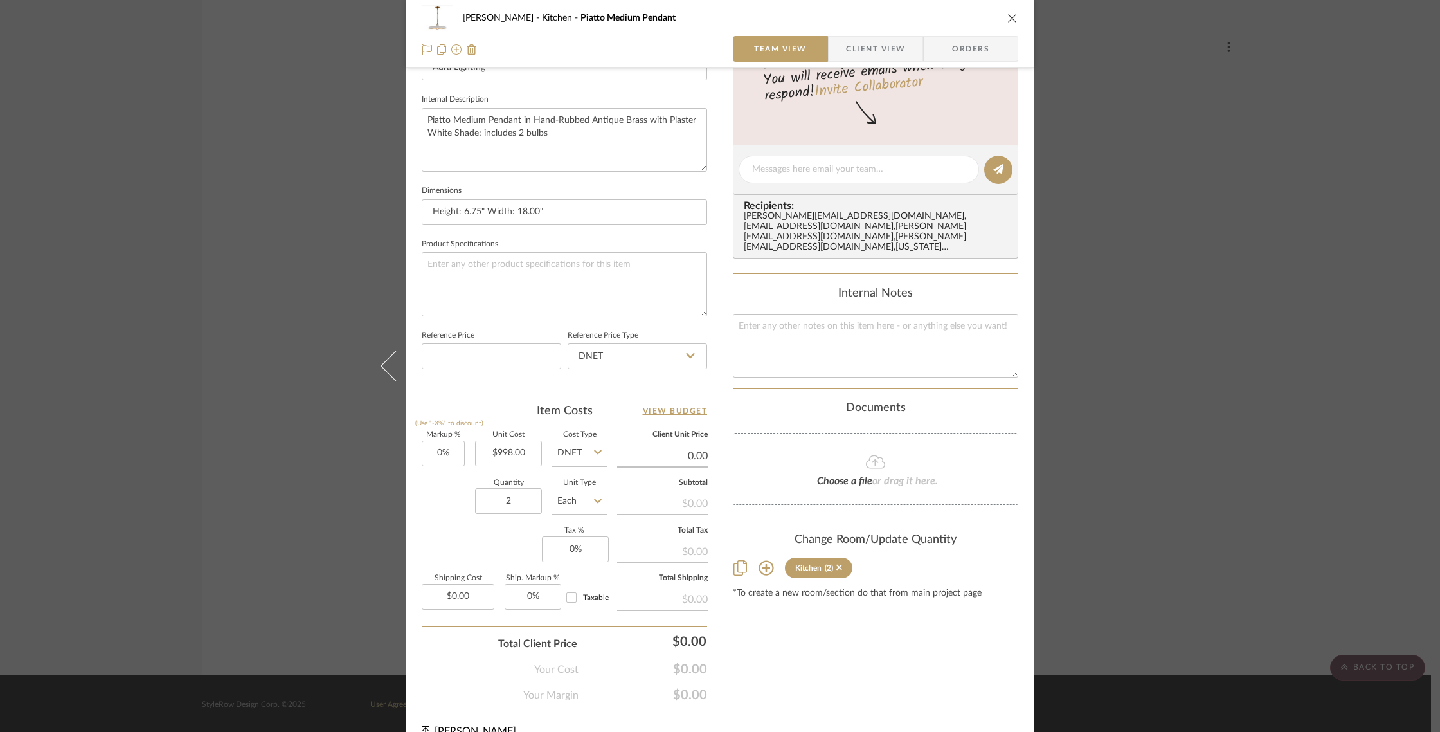
click at [622, 450] on input "0.00" at bounding box center [662, 455] width 91 height 19
type input "$0.00"
click at [594, 453] on icon at bounding box center [598, 452] width 8 height 10
click at [589, 485] on div "DNET" at bounding box center [627, 483] width 159 height 33
type input "$998.00"
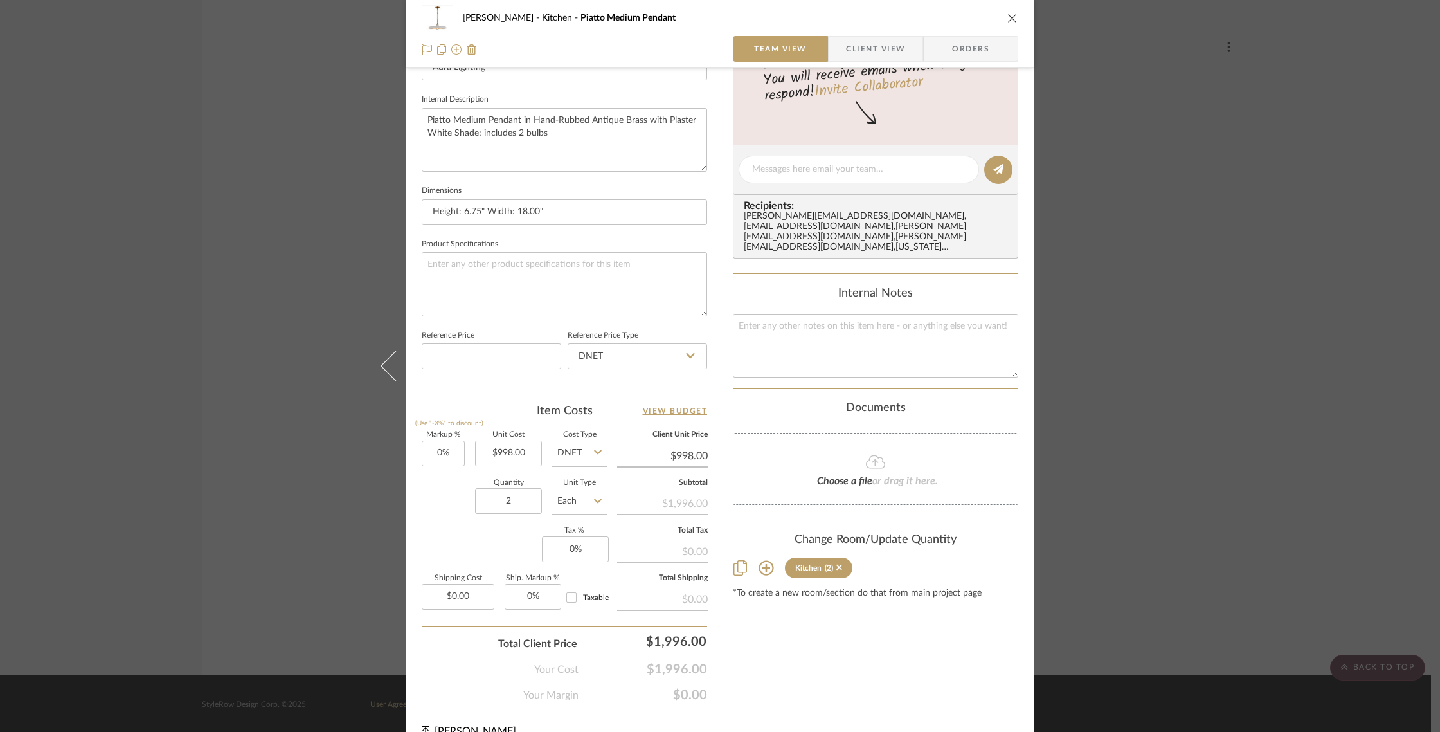
click at [594, 451] on icon at bounding box center [598, 452] width 8 height 4
click at [591, 478] on div "DNET" at bounding box center [627, 483] width 159 height 33
click at [584, 548] on input "0" at bounding box center [575, 549] width 67 height 26
click at [602, 548] on input "0" at bounding box center [575, 549] width 67 height 26
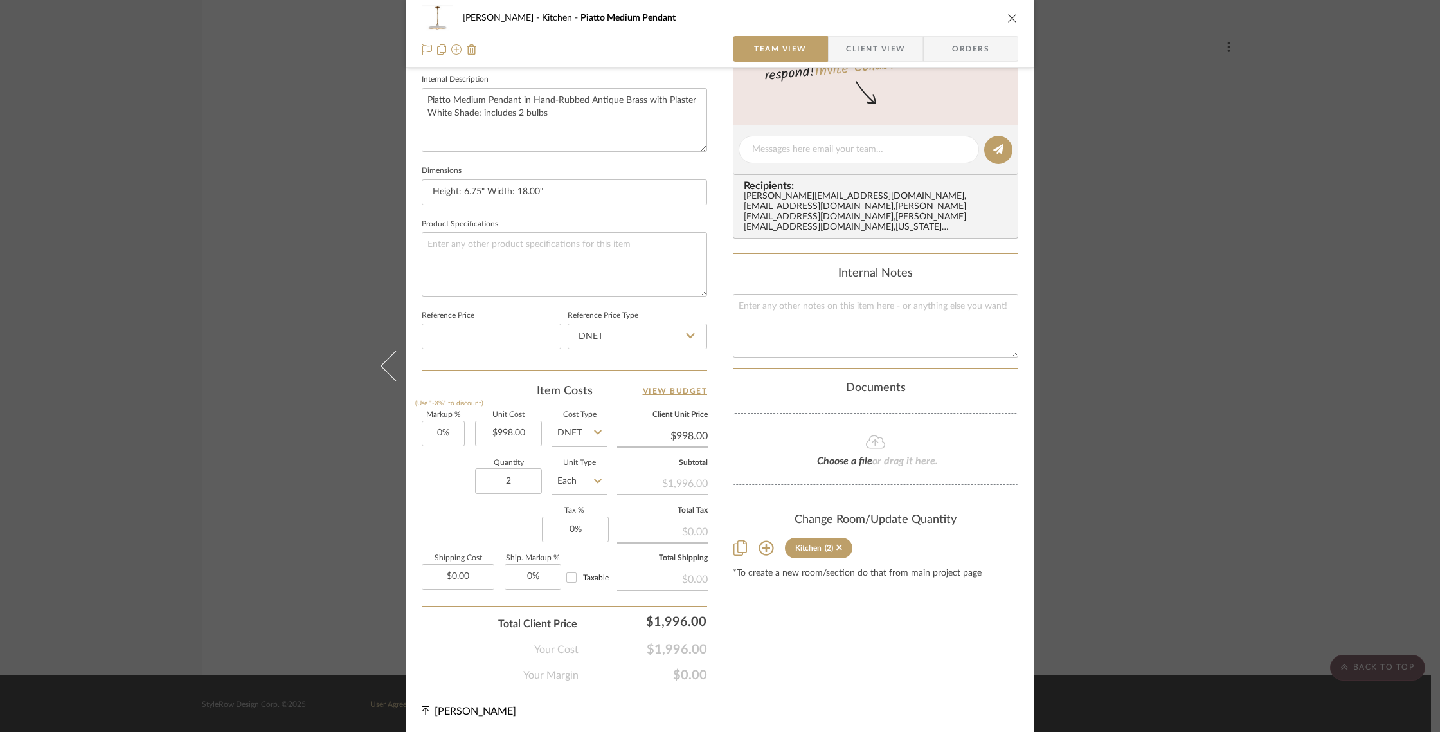
click at [670, 530] on div "$0.00" at bounding box center [662, 530] width 91 height 23
click at [696, 528] on div "$0.00" at bounding box center [662, 530] width 91 height 23
click at [685, 530] on div "$0.00" at bounding box center [662, 530] width 91 height 23
click at [680, 527] on div "$0.00" at bounding box center [662, 530] width 91 height 23
click at [588, 526] on input "0" at bounding box center [575, 529] width 67 height 26
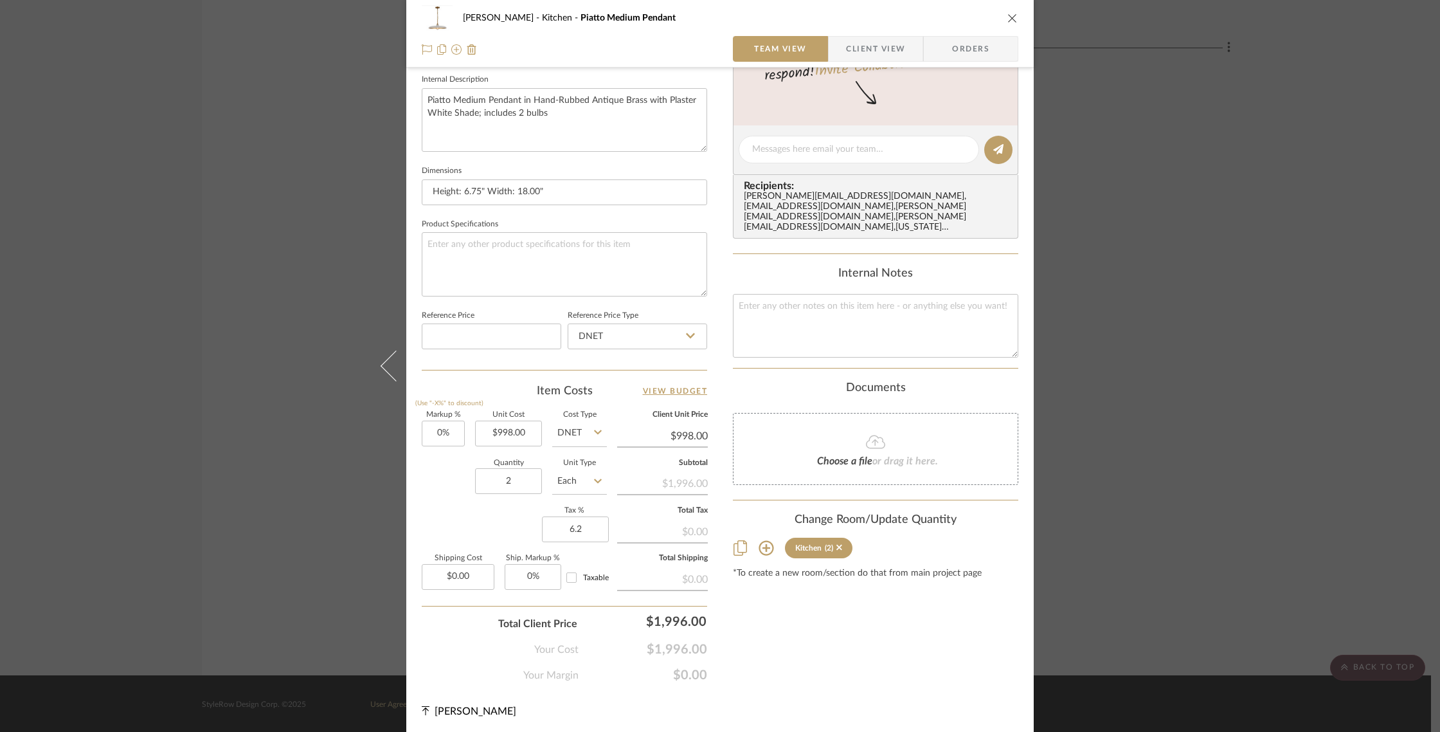
type input "6.2%"
click at [697, 528] on div "$0.00" at bounding box center [662, 530] width 91 height 23
drag, startPoint x: 573, startPoint y: 525, endPoint x: 610, endPoint y: 534, distance: 37.7
click at [574, 525] on input "6.2" at bounding box center [575, 529] width 67 height 26
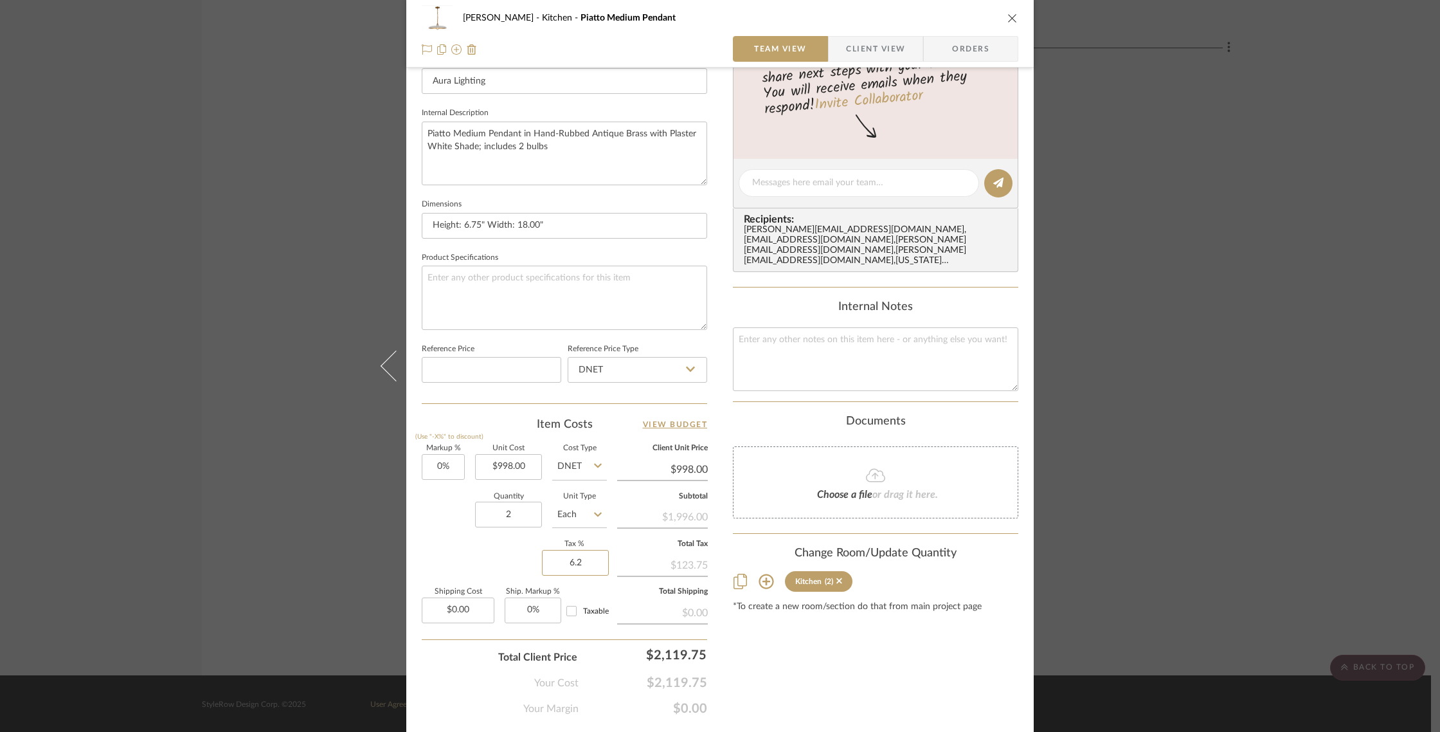
scroll to position [426, 0]
click at [588, 568] on input "6.2" at bounding box center [575, 566] width 67 height 26
type input "6.214%"
click at [669, 568] on div "$123.75" at bounding box center [662, 567] width 91 height 23
click at [697, 569] on div "$124.03" at bounding box center [662, 567] width 91 height 23
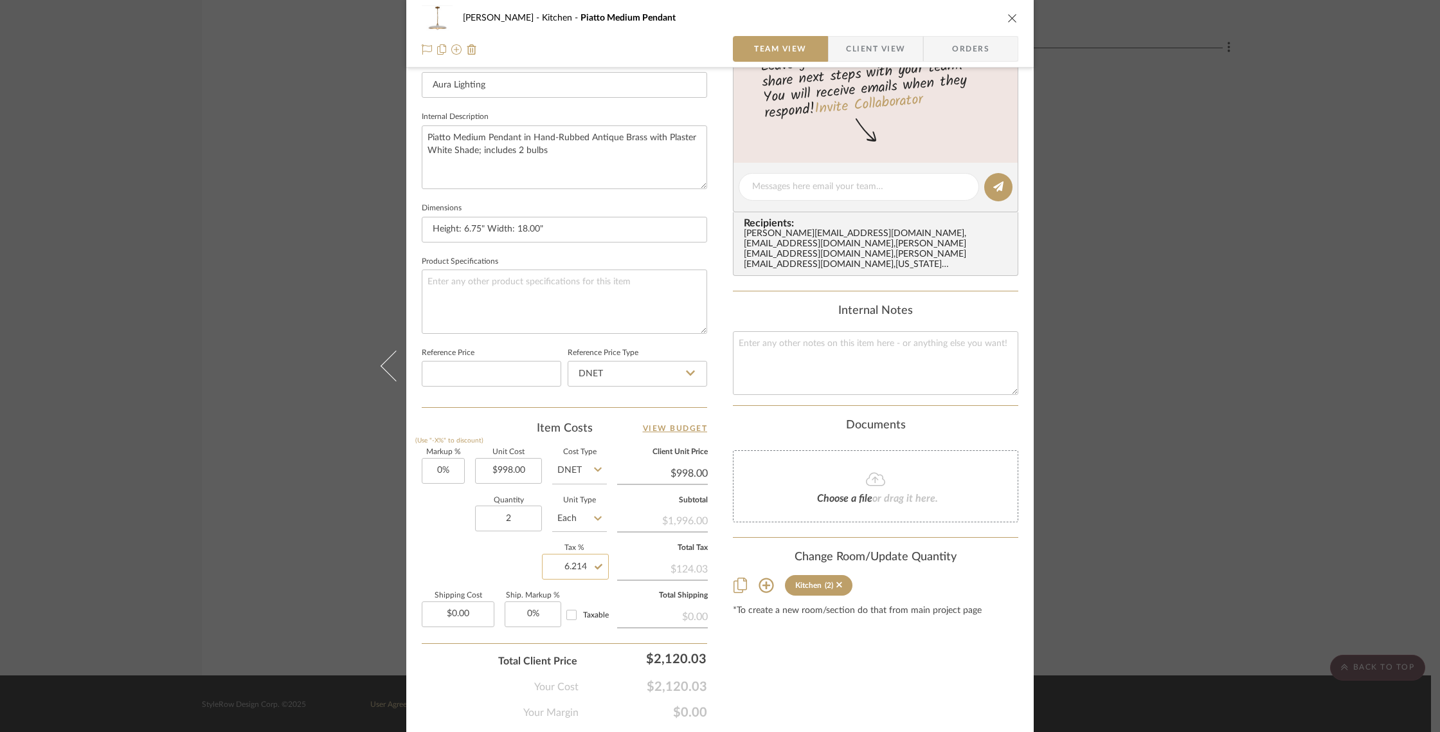
drag, startPoint x: 567, startPoint y: 562, endPoint x: 587, endPoint y: 562, distance: 19.9
click at [570, 562] on input "6.214" at bounding box center [575, 566] width 67 height 26
click at [591, 562] on input "6.214" at bounding box center [575, 566] width 67 height 26
type input "6"
type input "0"
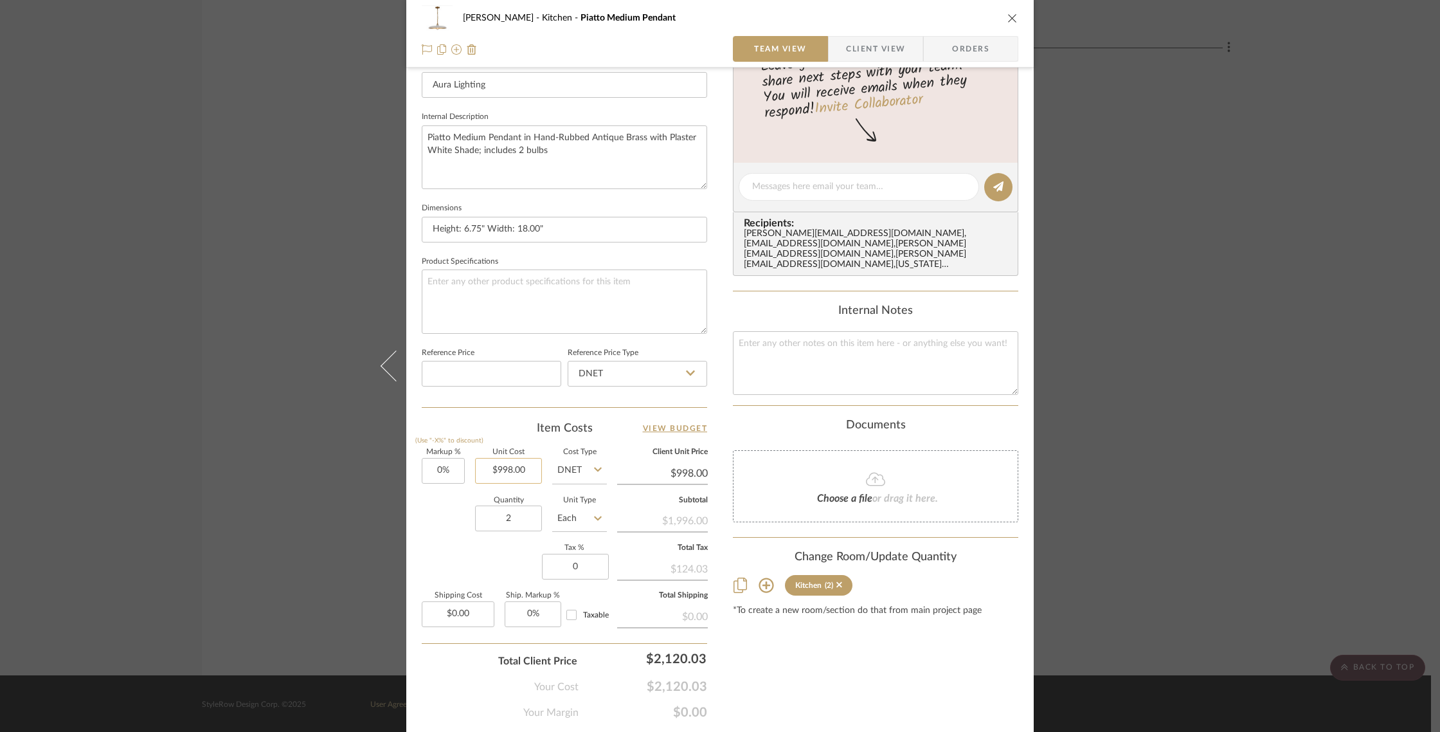
type input "998.00"
type input "0%"
click at [520, 467] on input "998.00" at bounding box center [508, 471] width 67 height 26
type input "$0.00"
type input "998.00"
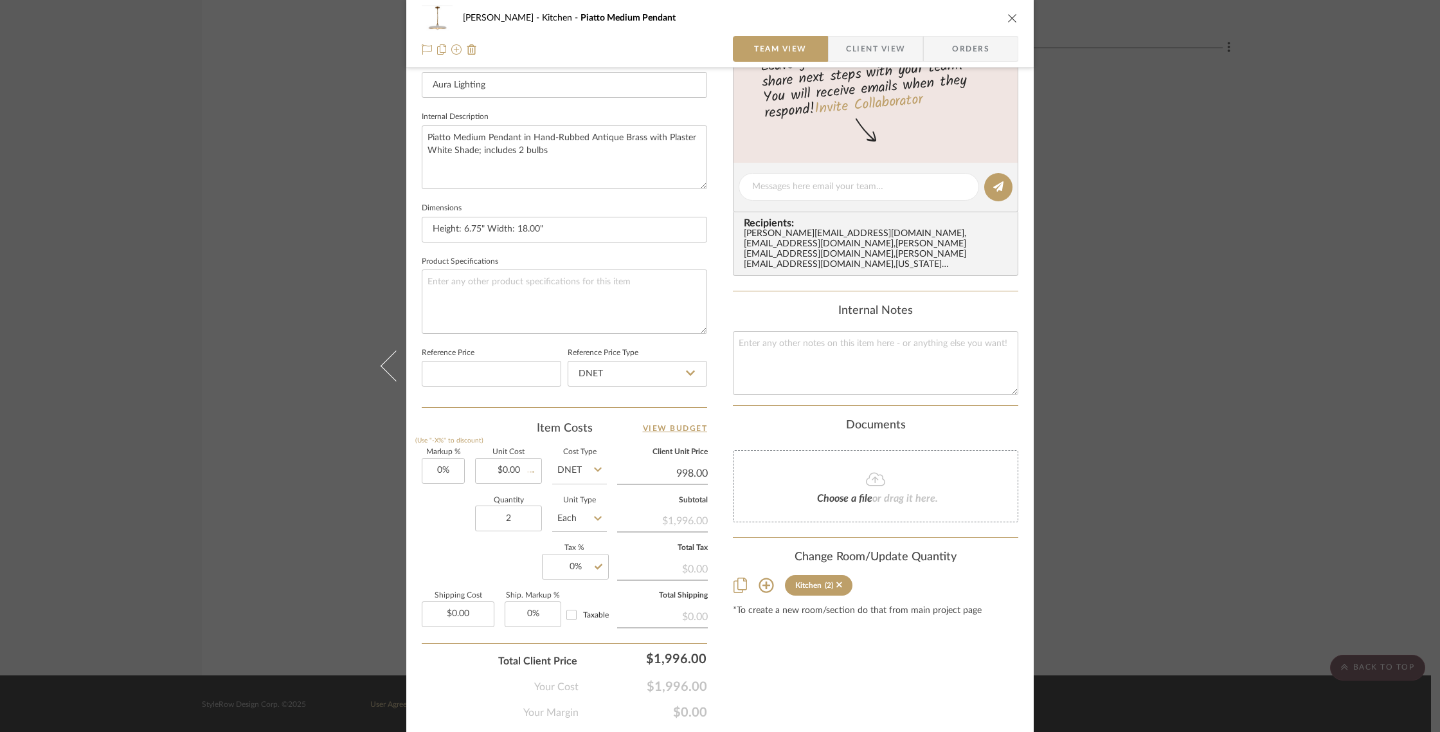
click at [676, 464] on input "998.00" at bounding box center [662, 472] width 91 height 19
click at [690, 475] on input "998.00" at bounding box center [662, 472] width 91 height 19
click at [596, 471] on icon at bounding box center [598, 469] width 8 height 10
click at [589, 491] on div "DNET" at bounding box center [627, 500] width 159 height 33
drag, startPoint x: 703, startPoint y: 469, endPoint x: 628, endPoint y: 465, distance: 75.3
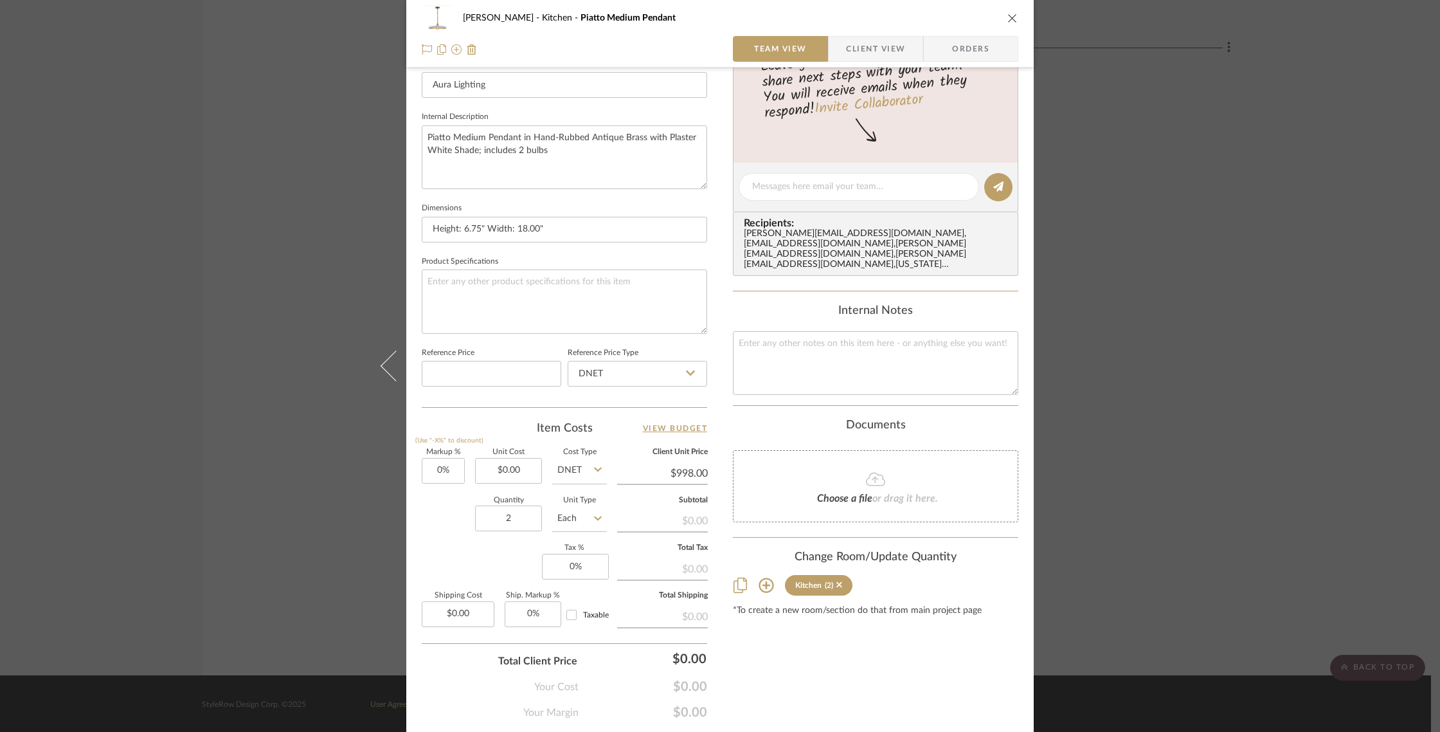
click at [629, 465] on div "[PERSON_NAME] Kitchen Piatto Medium Pendant Team View Client View Orders 1 / 2 …" at bounding box center [719, 177] width 627 height 1187
click at [649, 471] on input "998.00" at bounding box center [662, 472] width 91 height 19
click at [678, 467] on input "998.00" at bounding box center [662, 472] width 91 height 19
type input "$998.00"
click at [538, 466] on div "Markup % (Use "-X%" to discount) 0% Unit Cost $0.00 Cost Type DNET Client Unit …" at bounding box center [564, 543] width 285 height 188
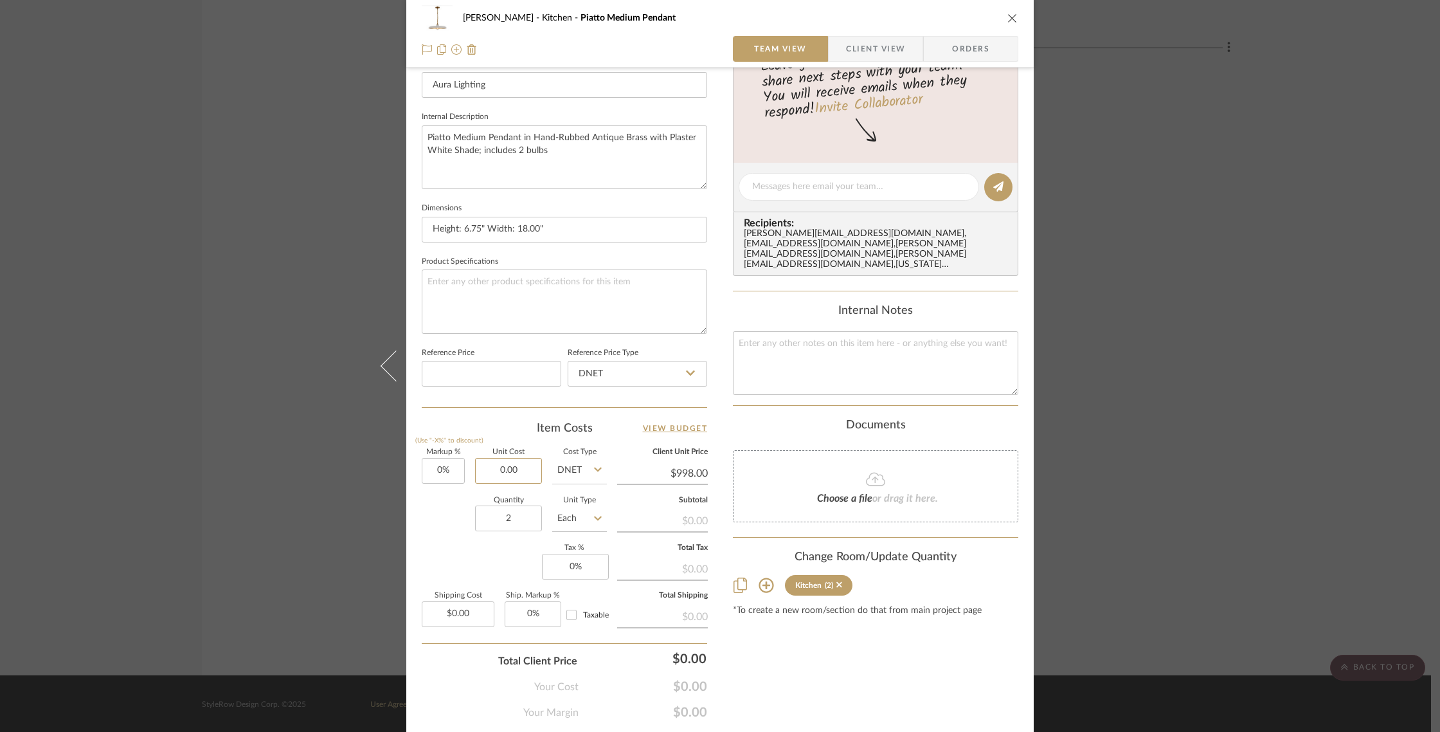
drag, startPoint x: 530, startPoint y: 467, endPoint x: 631, endPoint y: 463, distance: 101.6
click at [532, 467] on input "0.00" at bounding box center [508, 471] width 67 height 26
type input "$0.00"
drag, startPoint x: 706, startPoint y: 469, endPoint x: 692, endPoint y: 469, distance: 14.1
click at [695, 471] on div "[PERSON_NAME] Kitchen Piatto Medium Pendant Team View Client View Orders 1 / 2 …" at bounding box center [719, 177] width 627 height 1187
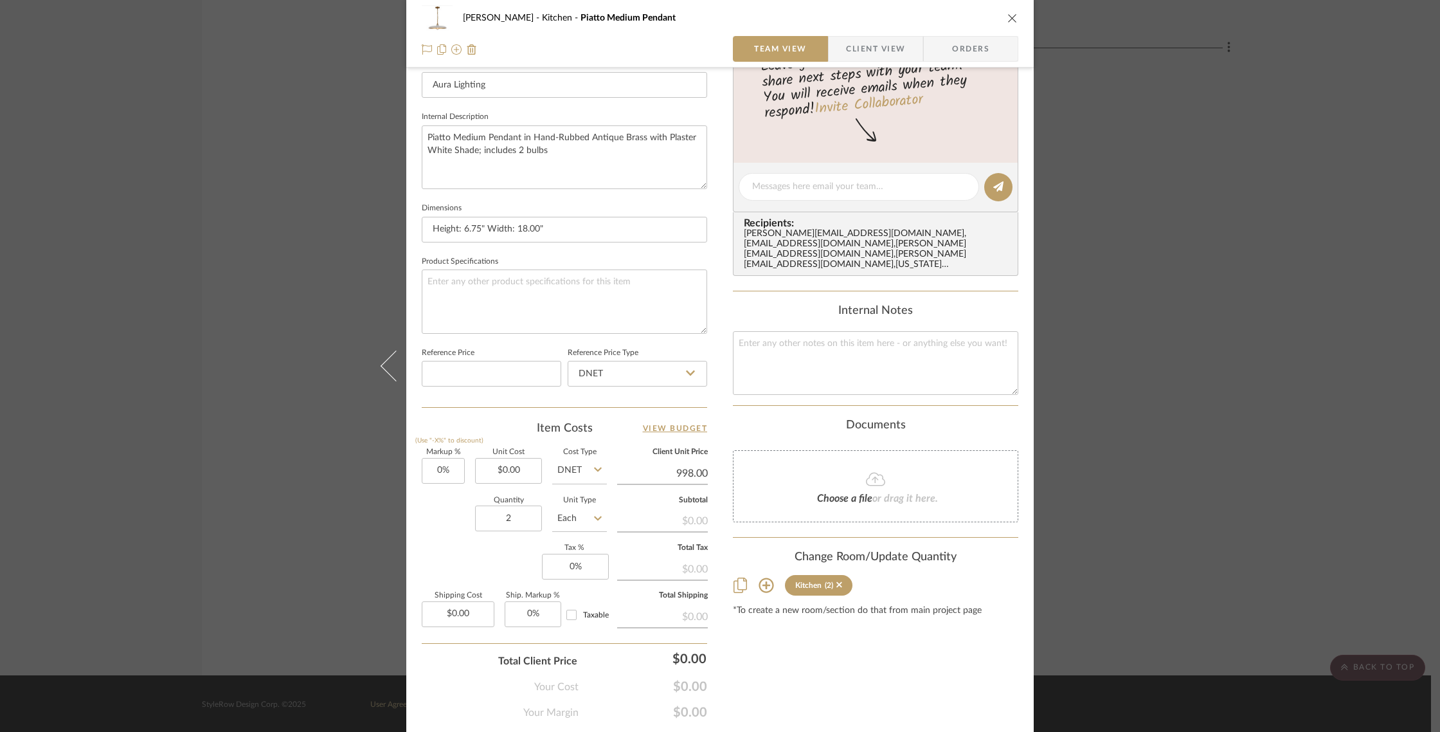
drag, startPoint x: 692, startPoint y: 469, endPoint x: 699, endPoint y: 470, distance: 7.1
click at [693, 469] on input "998.00" at bounding box center [662, 472] width 91 height 19
type input "0"
type input "-100%"
click at [663, 511] on div "$0.00" at bounding box center [662, 519] width 91 height 23
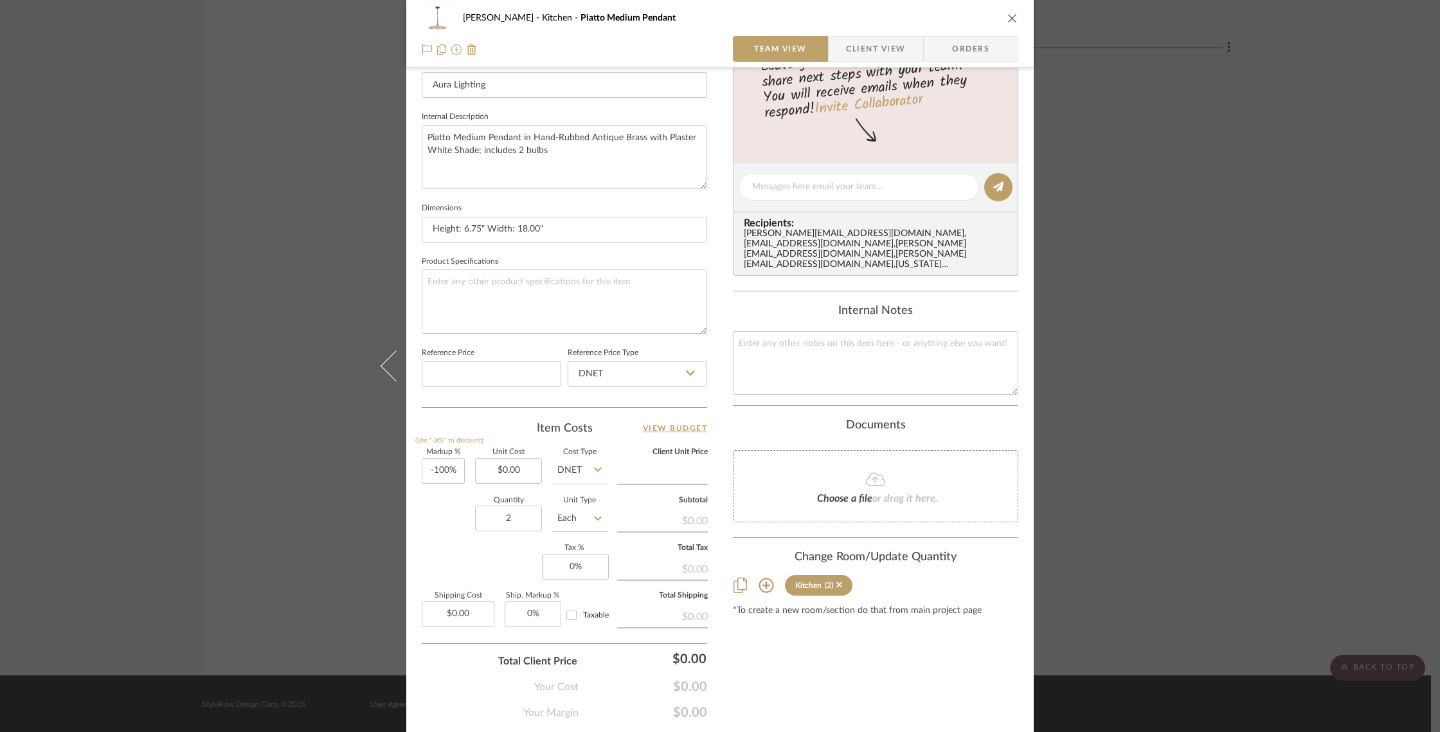
type input "$0.00"
click at [452, 468] on input "-100" at bounding box center [443, 471] width 43 height 26
type input "30%"
type input "0.00"
drag, startPoint x: 514, startPoint y: 467, endPoint x: 458, endPoint y: 467, distance: 56.6
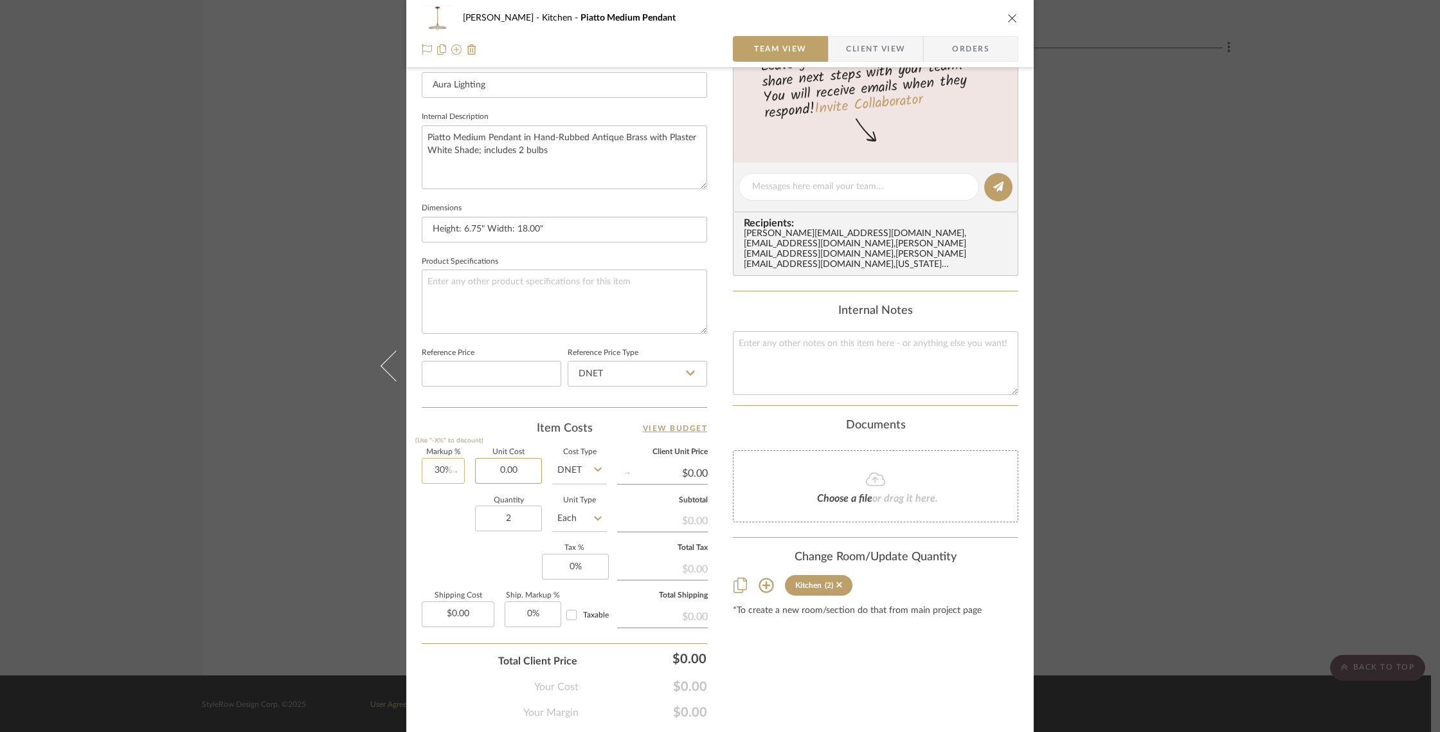
click at [514, 467] on input "0.00" at bounding box center [508, 471] width 67 height 26
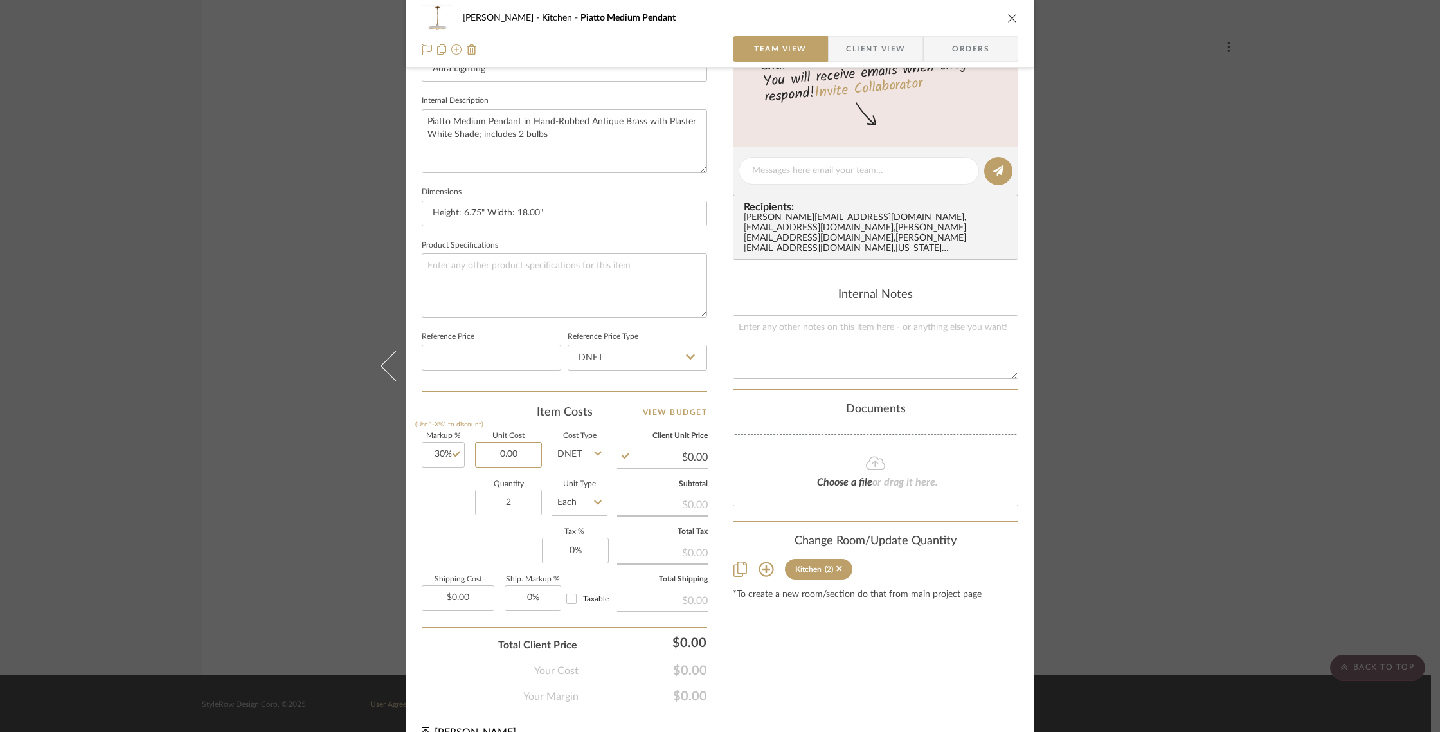
scroll to position [0, 0]
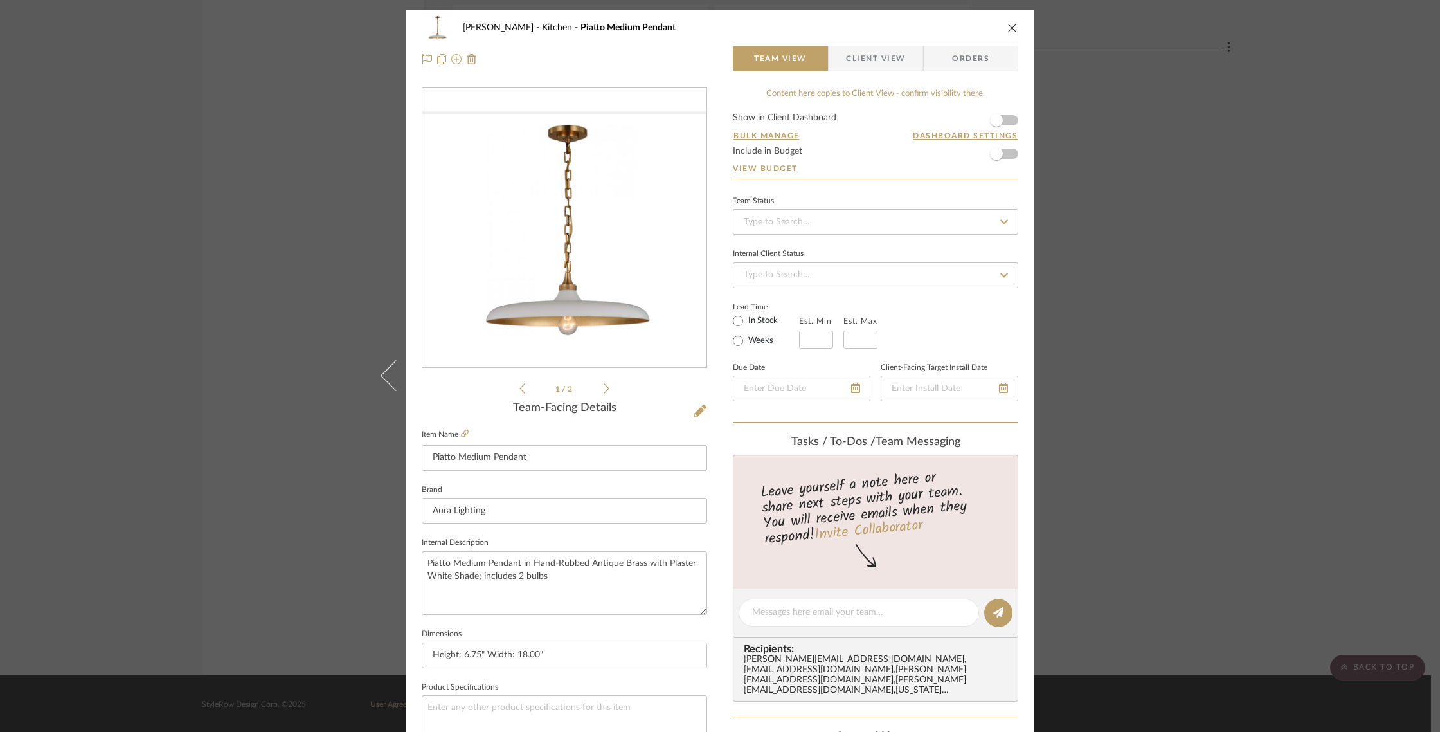
type input "$0.00"
click at [1013, 26] on button "close" at bounding box center [1013, 28] width 12 height 12
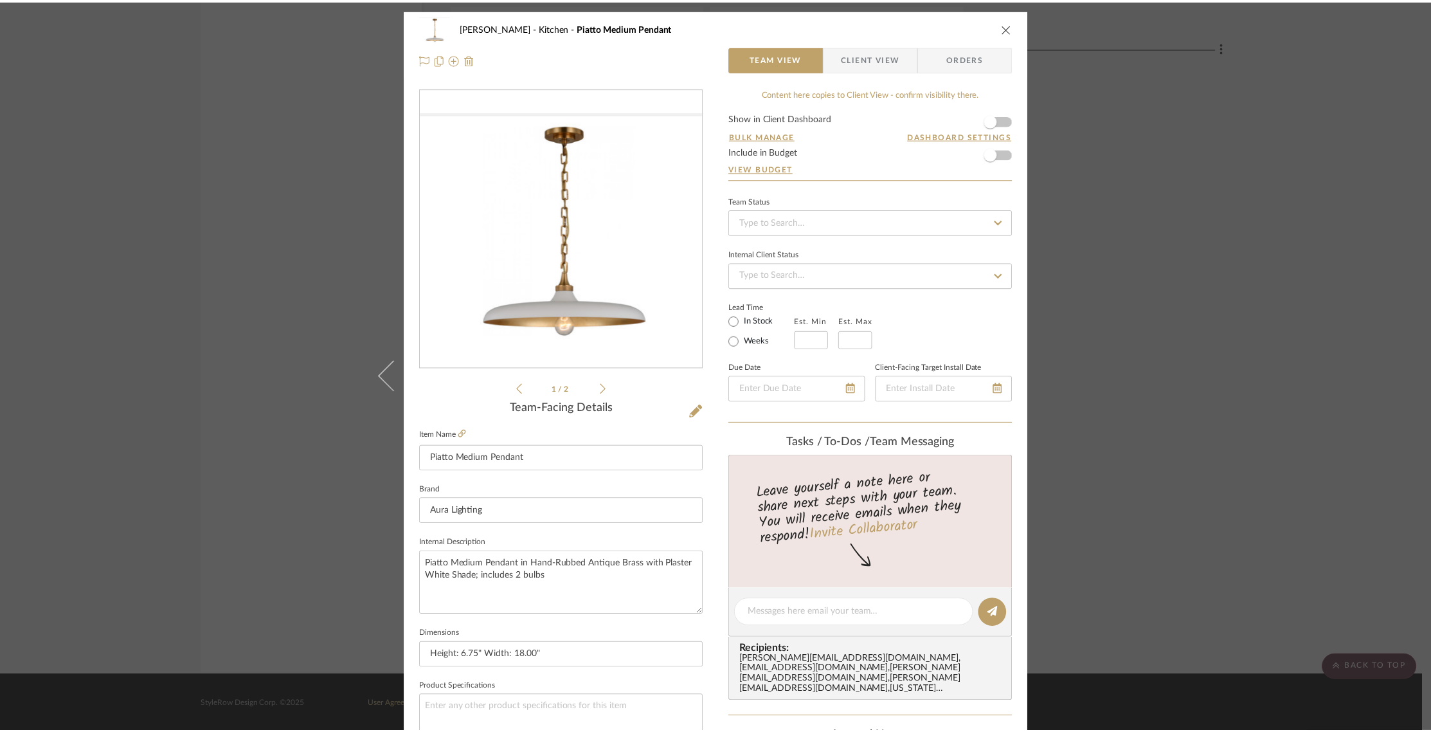
scroll to position [2152, 0]
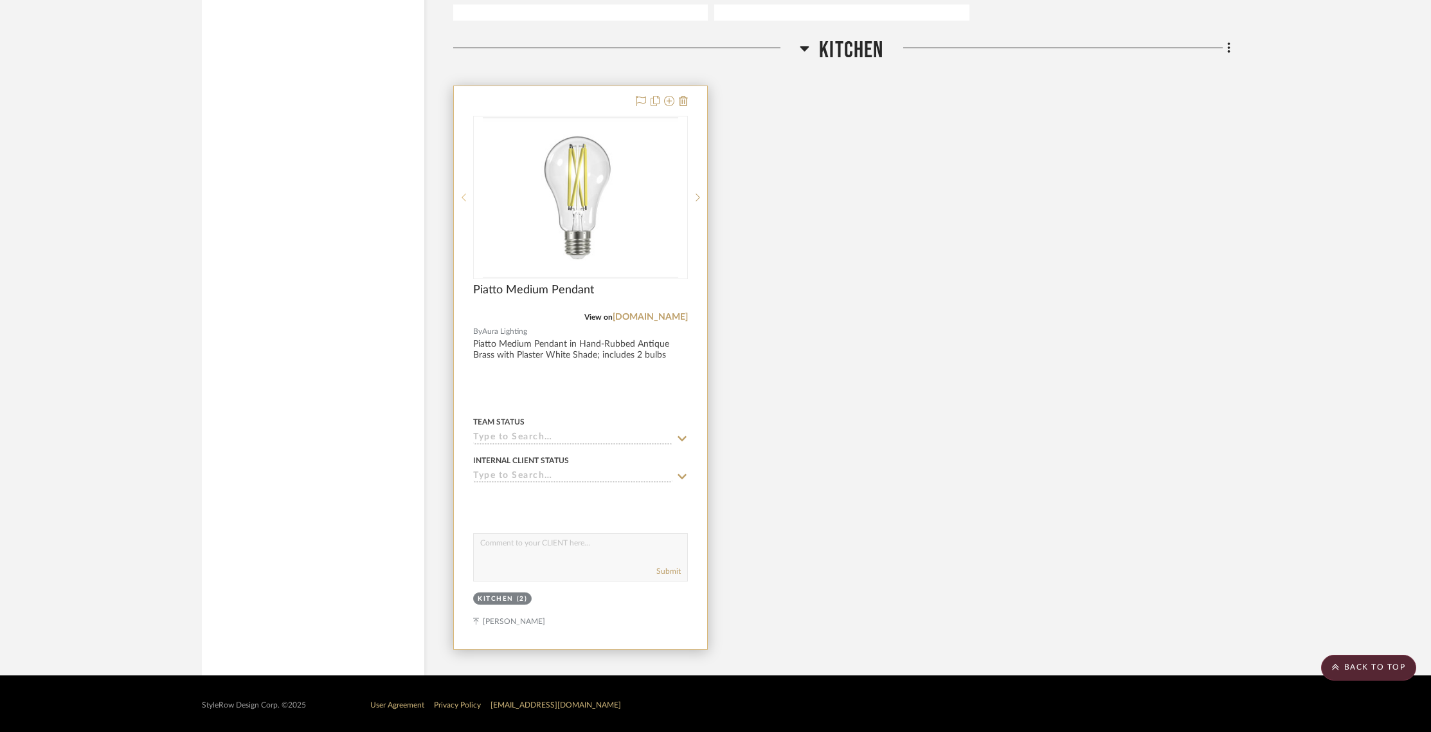
click at [464, 195] on icon at bounding box center [464, 197] width 4 height 9
click at [695, 193] on sr-next-btn at bounding box center [697, 197] width 19 height 9
click at [592, 227] on img "0" at bounding box center [580, 197] width 195 height 161
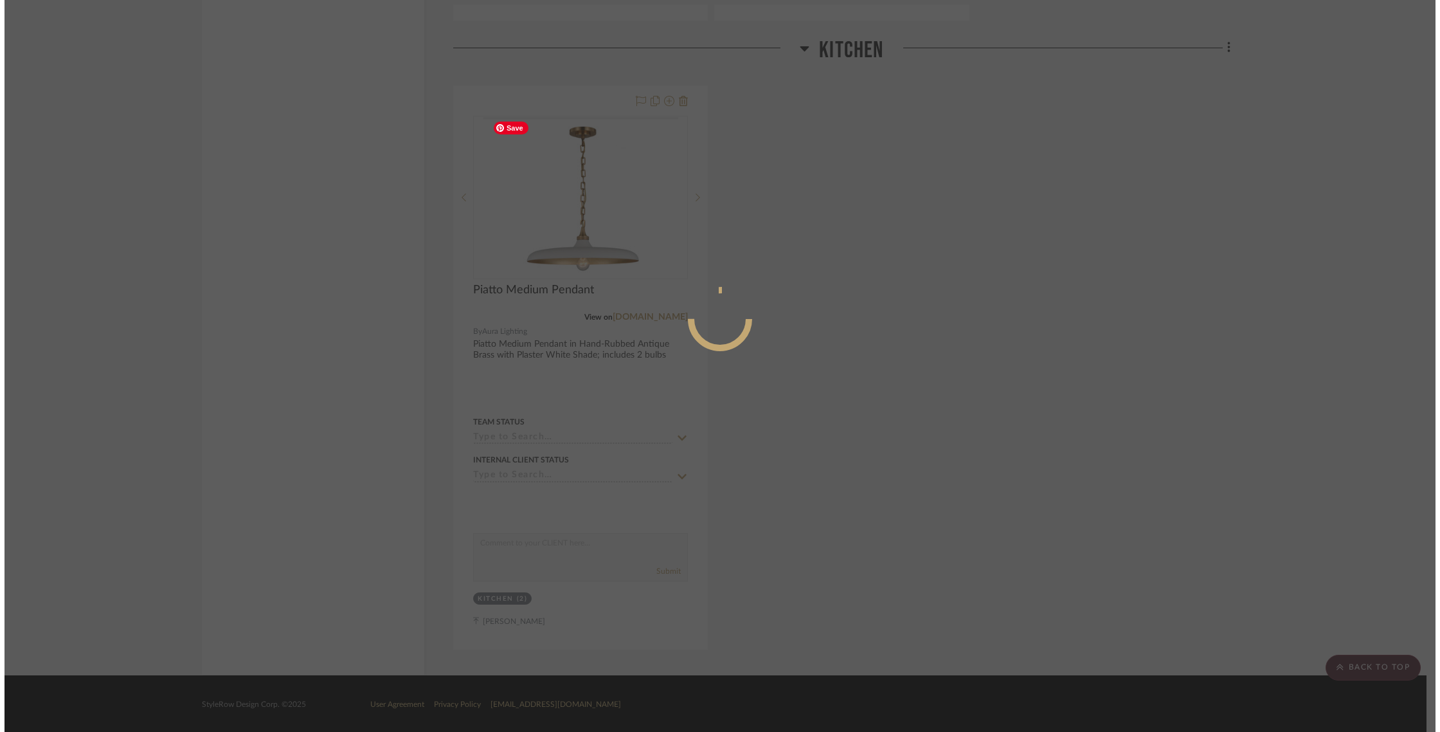
scroll to position [0, 0]
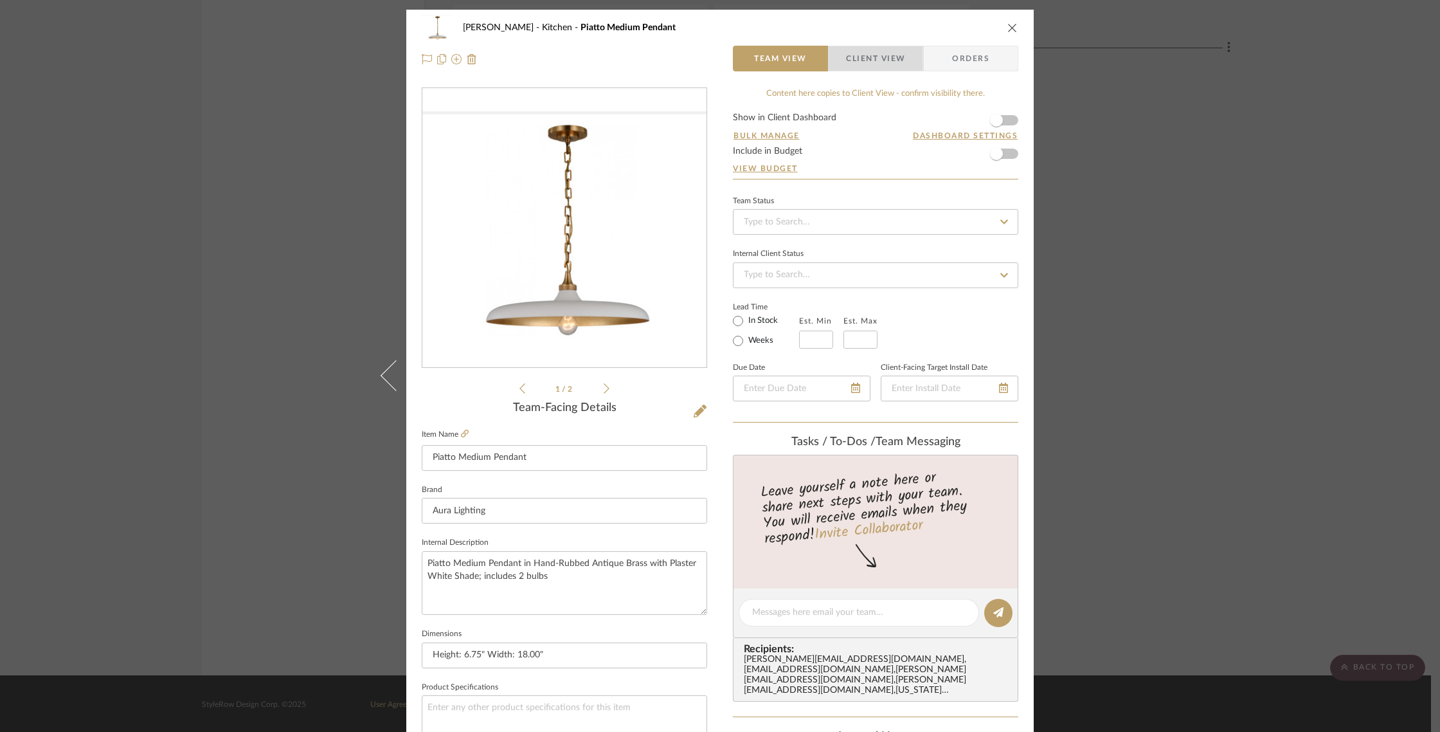
click at [863, 61] on span "Client View" at bounding box center [875, 59] width 59 height 26
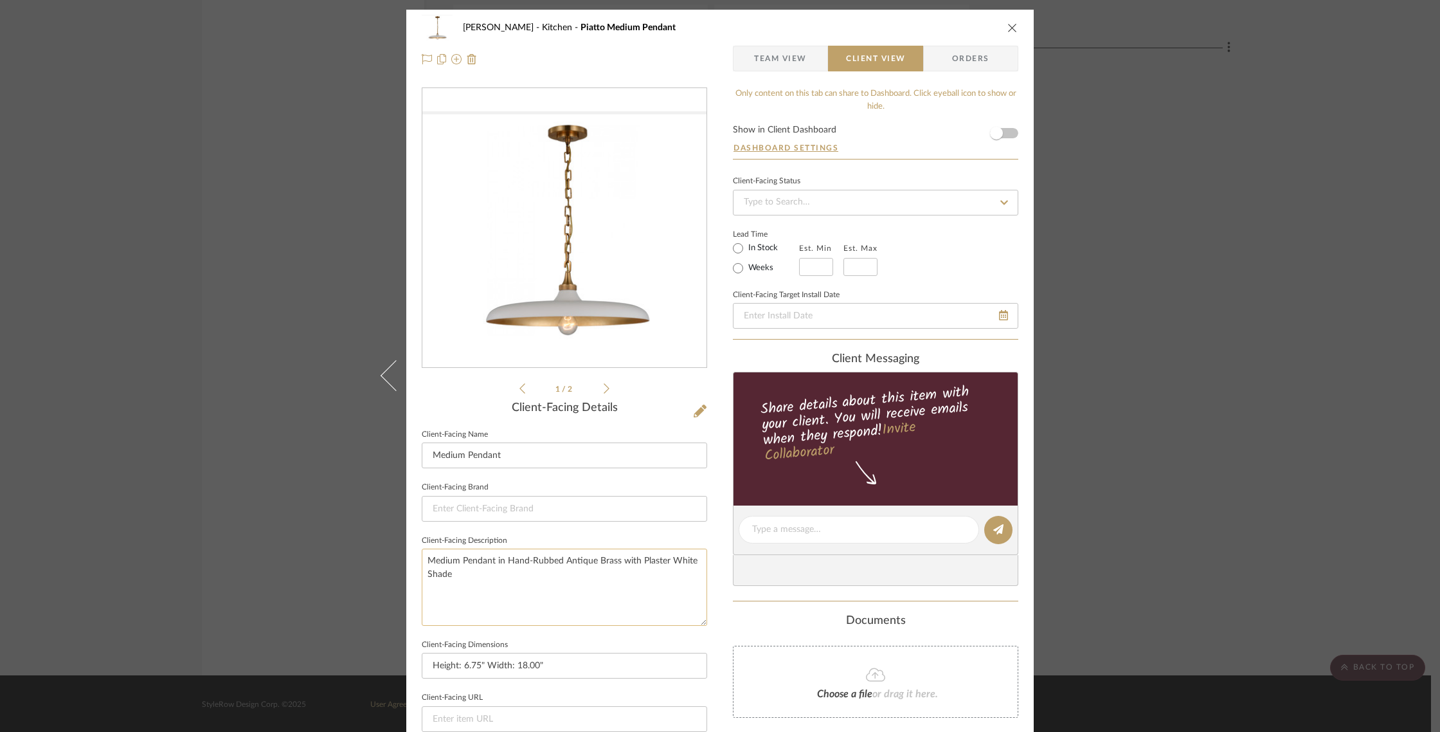
click at [469, 570] on textarea "Medium Pendant in Hand-Rubbed Antique Brass with Plaster White Shade" at bounding box center [564, 586] width 285 height 76
type textarea "Medium Pendant in Hand-Rubbed Antique Brass with Plaster White Shade: includes …"
click at [761, 62] on span "Team View" at bounding box center [780, 59] width 53 height 26
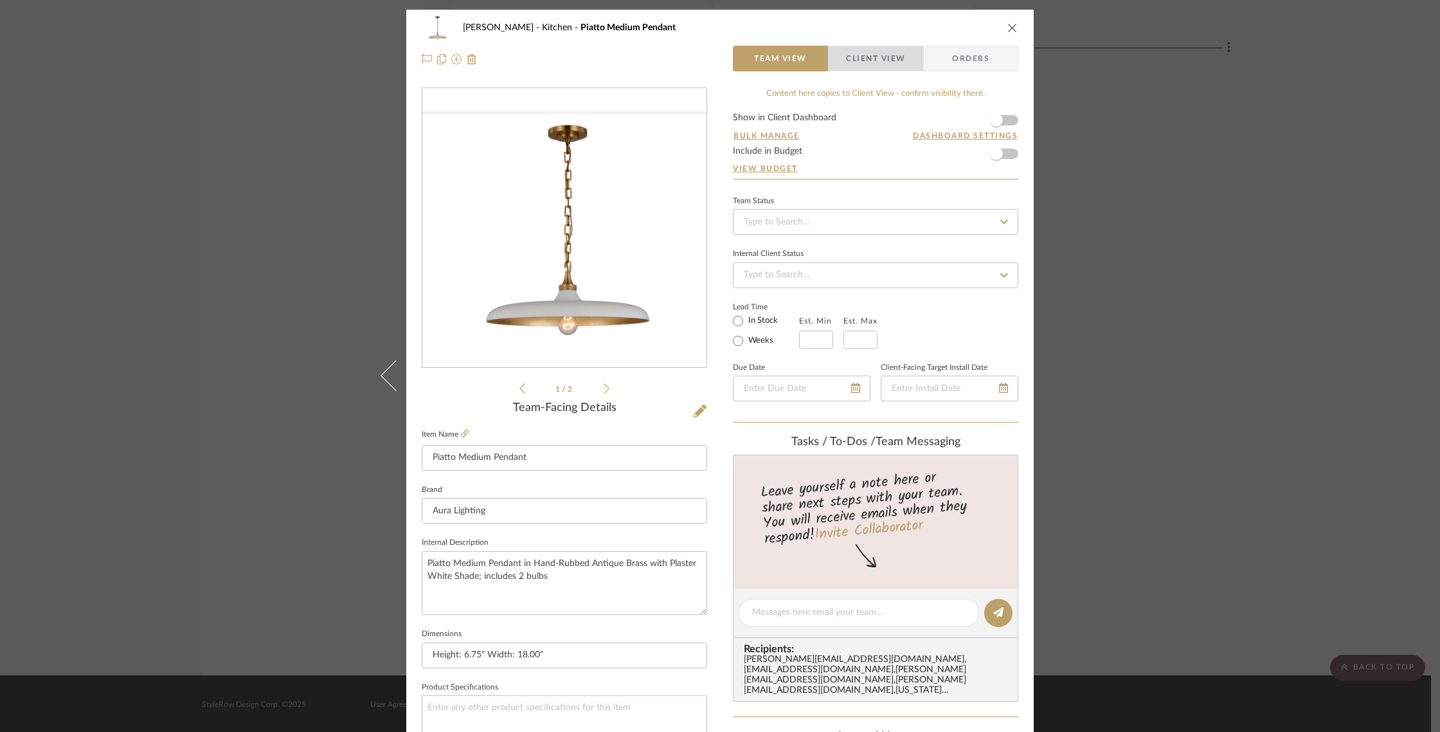
click at [856, 64] on span "Client View" at bounding box center [875, 59] width 59 height 26
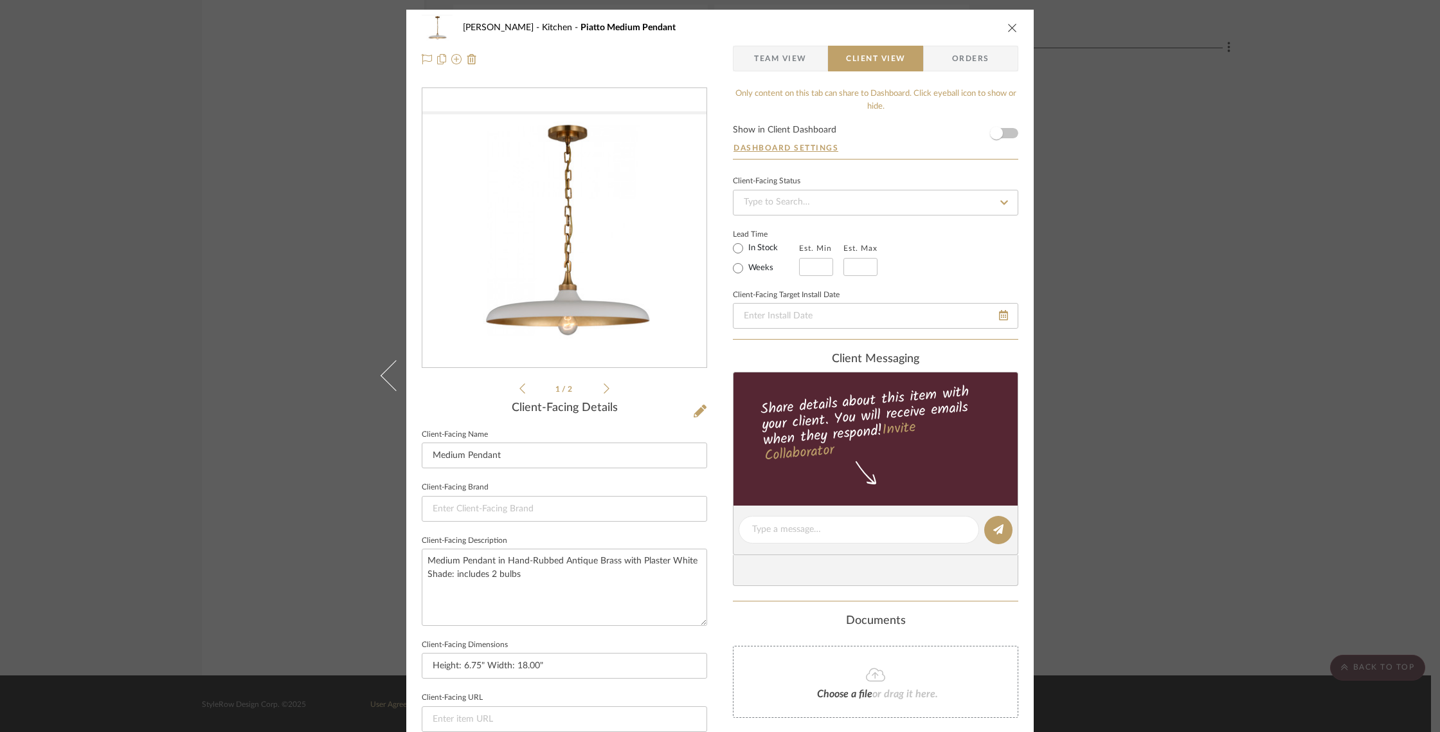
click at [737, 64] on span "button" at bounding box center [743, 59] width 21 height 26
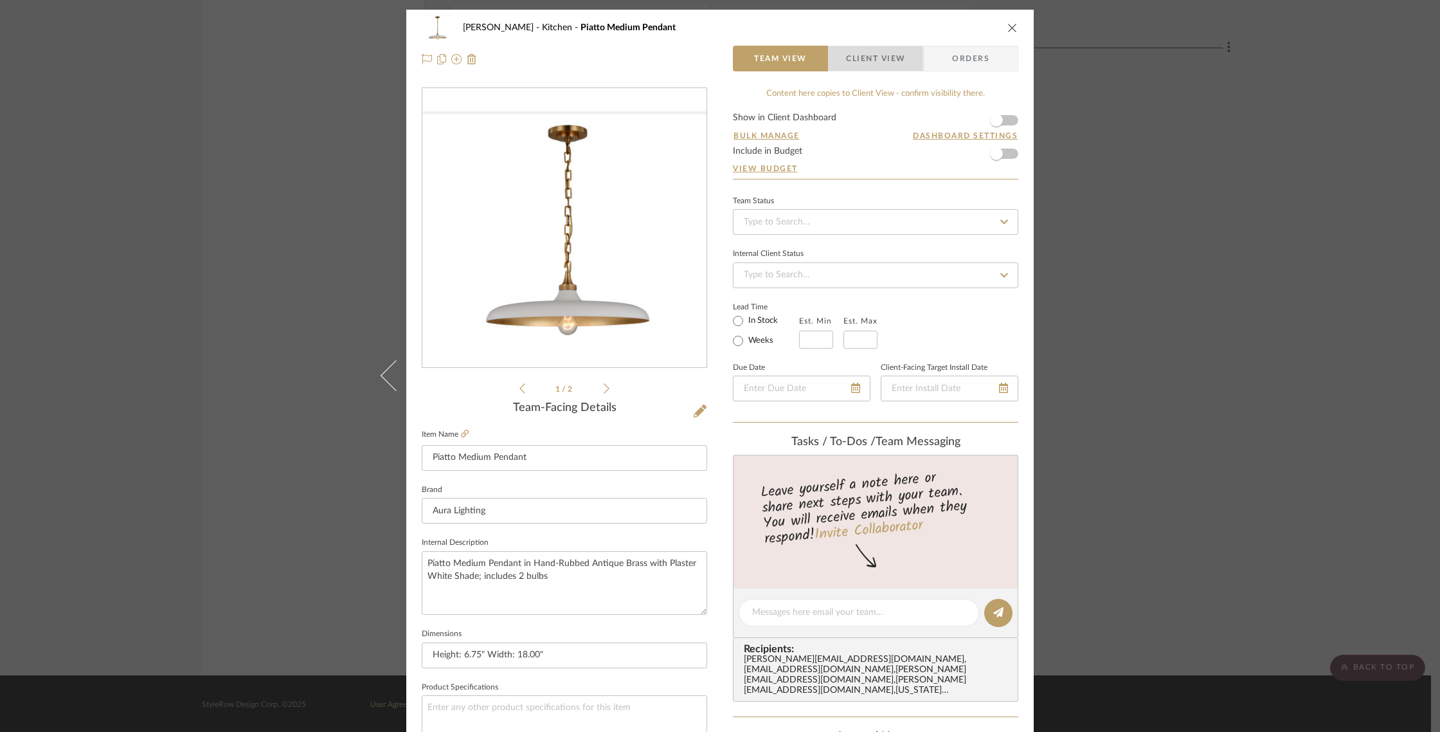
click at [877, 55] on span "Client View" at bounding box center [875, 59] width 59 height 26
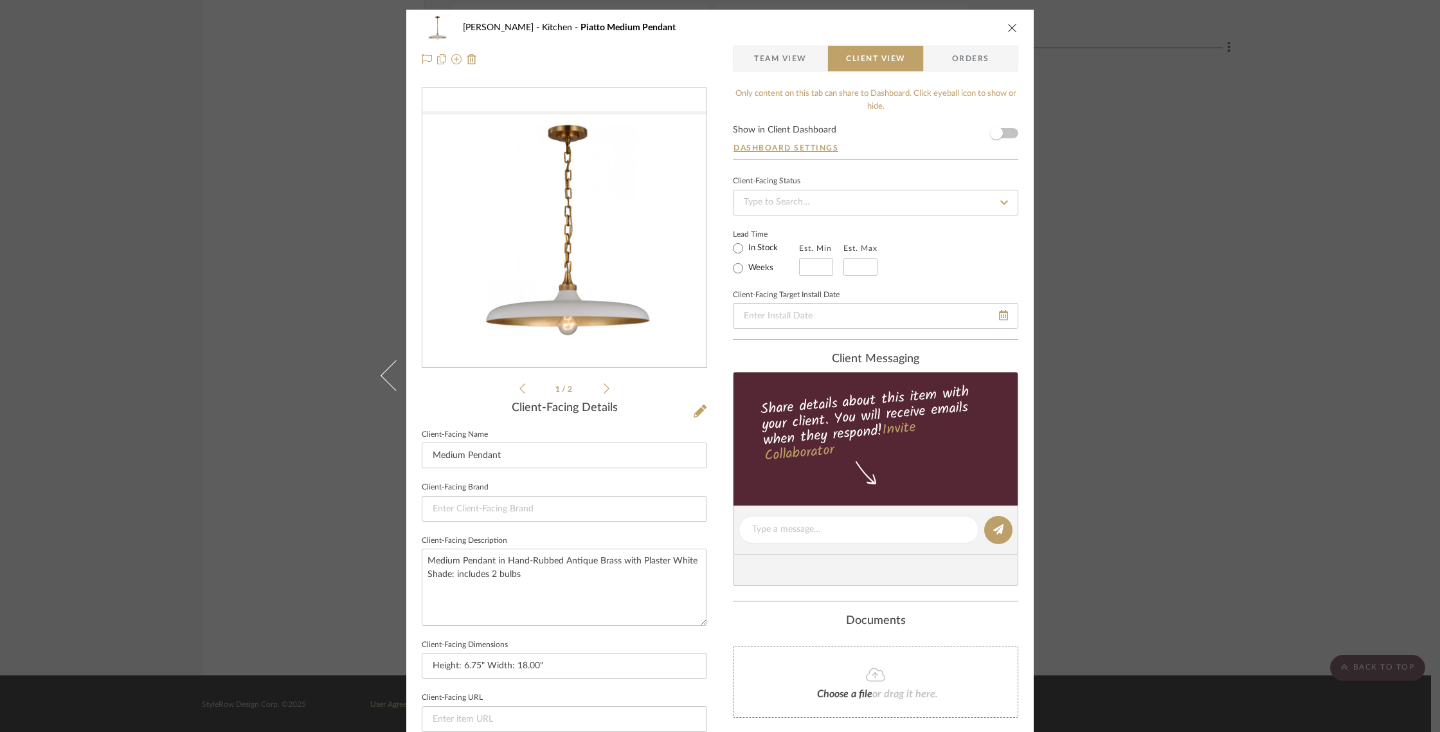
scroll to position [3, 0]
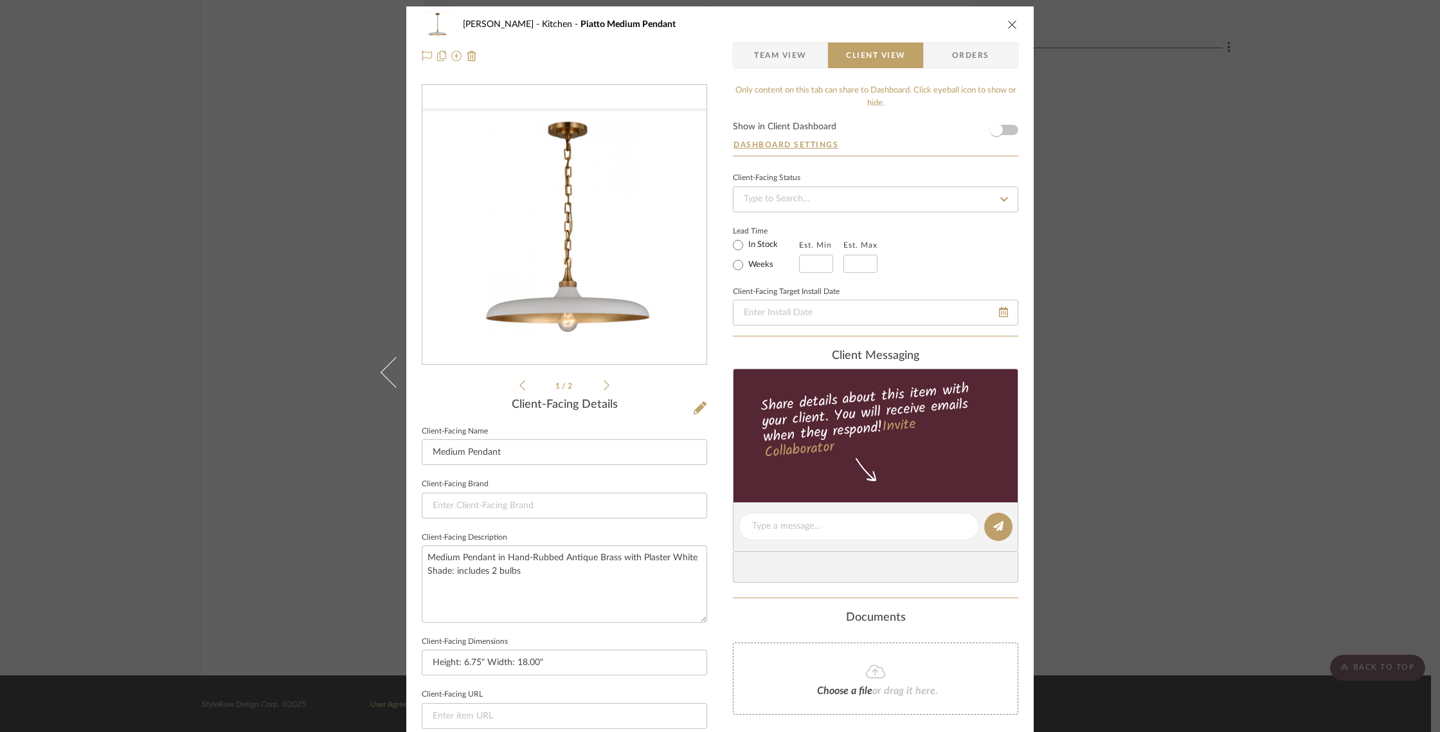
click at [765, 55] on span "Team View" at bounding box center [780, 55] width 53 height 26
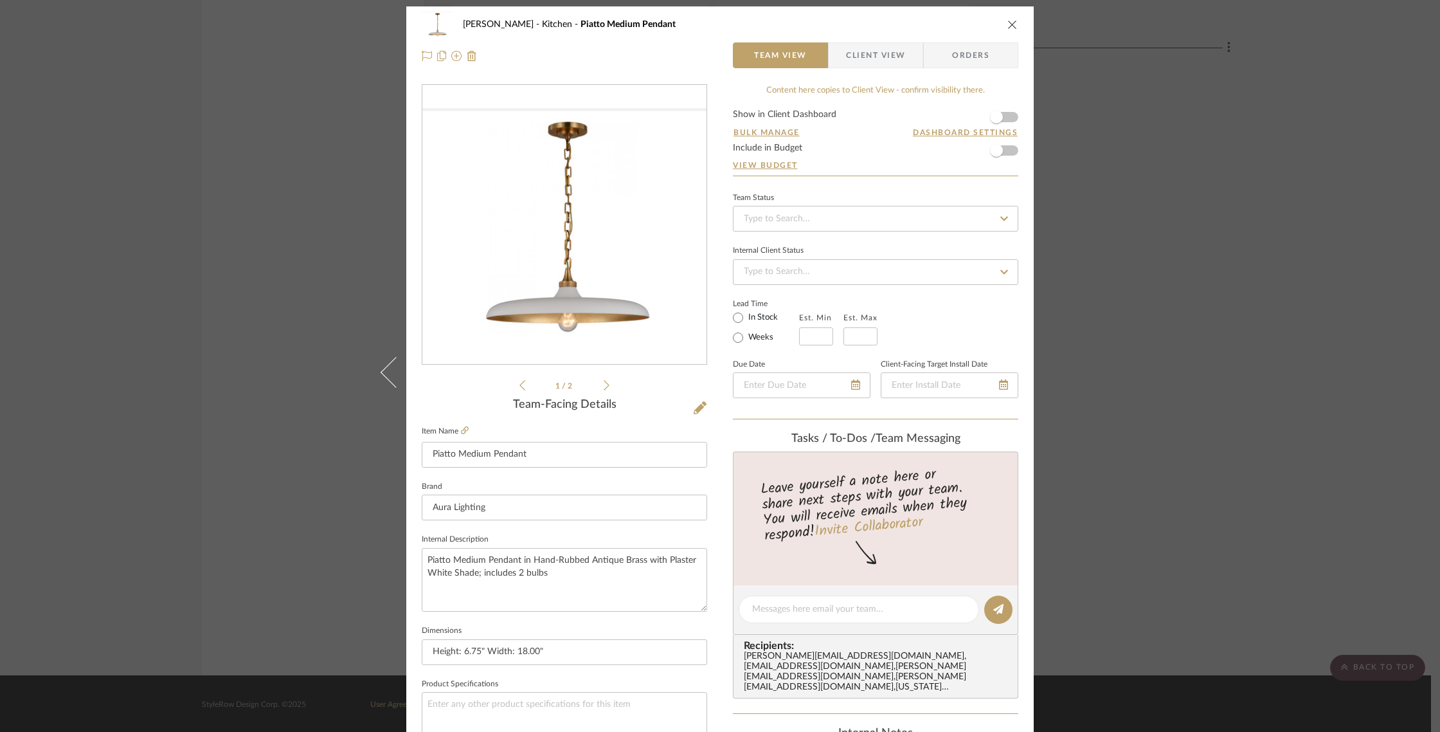
click at [1361, 139] on div "[PERSON_NAME] Kitchen Piatto Medium Pendant Team View Client View Orders 1 / 2 …" at bounding box center [720, 366] width 1440 height 732
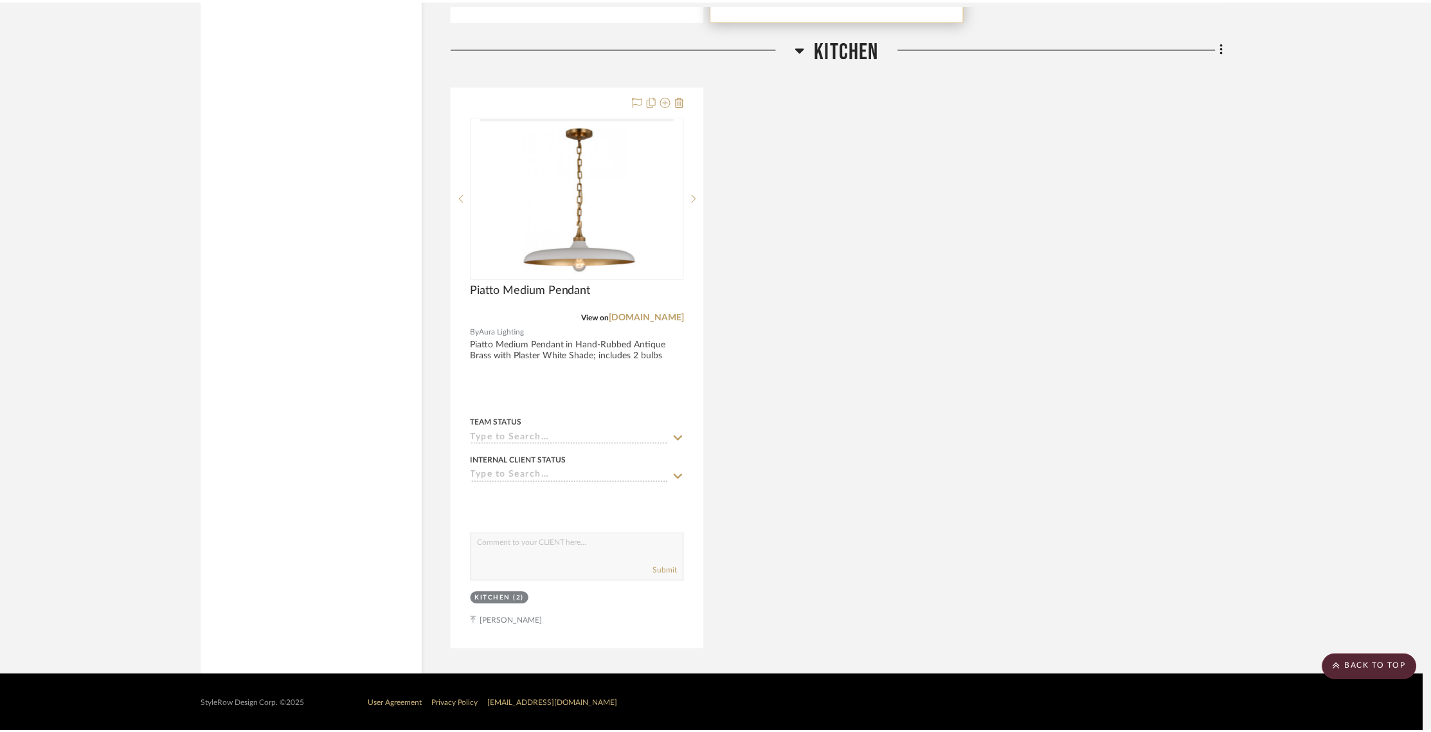
scroll to position [2152, 0]
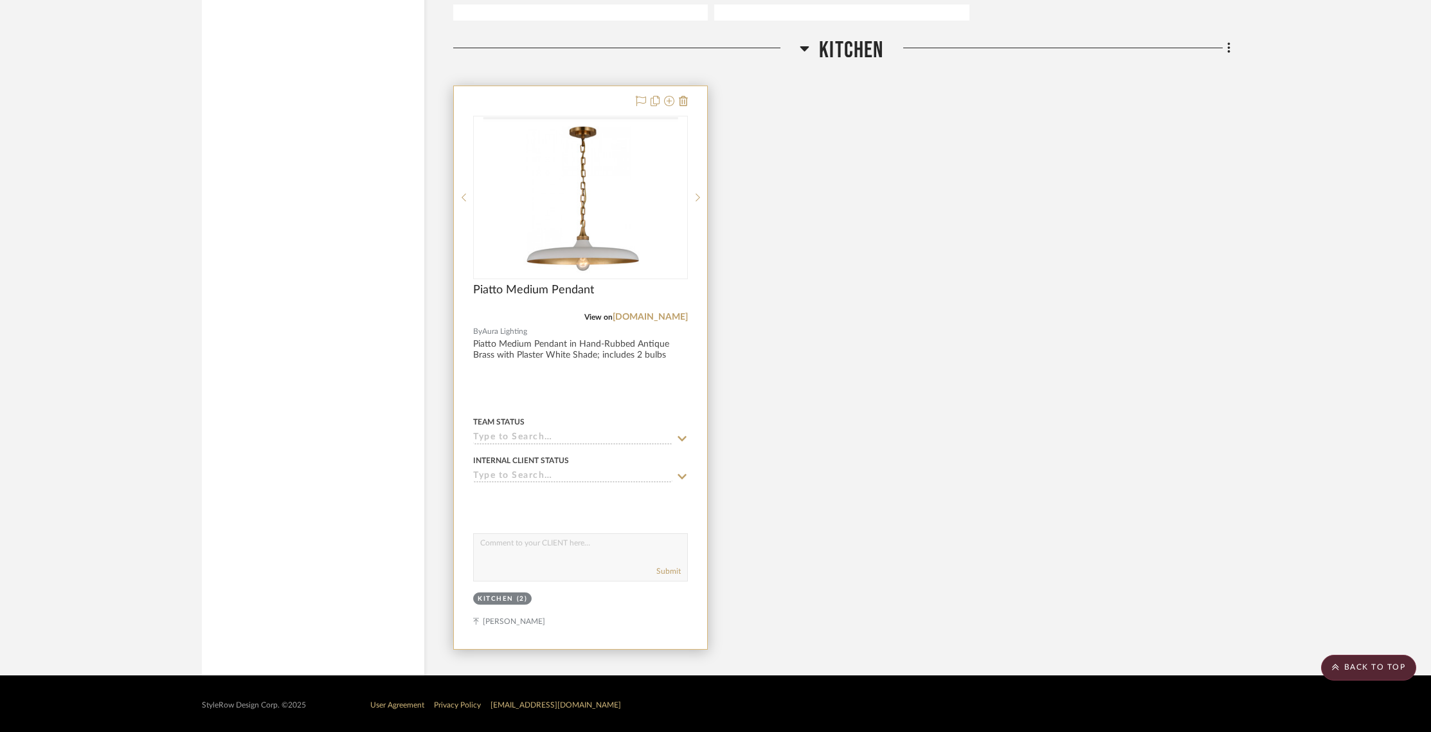
click at [642, 395] on div at bounding box center [580, 367] width 253 height 562
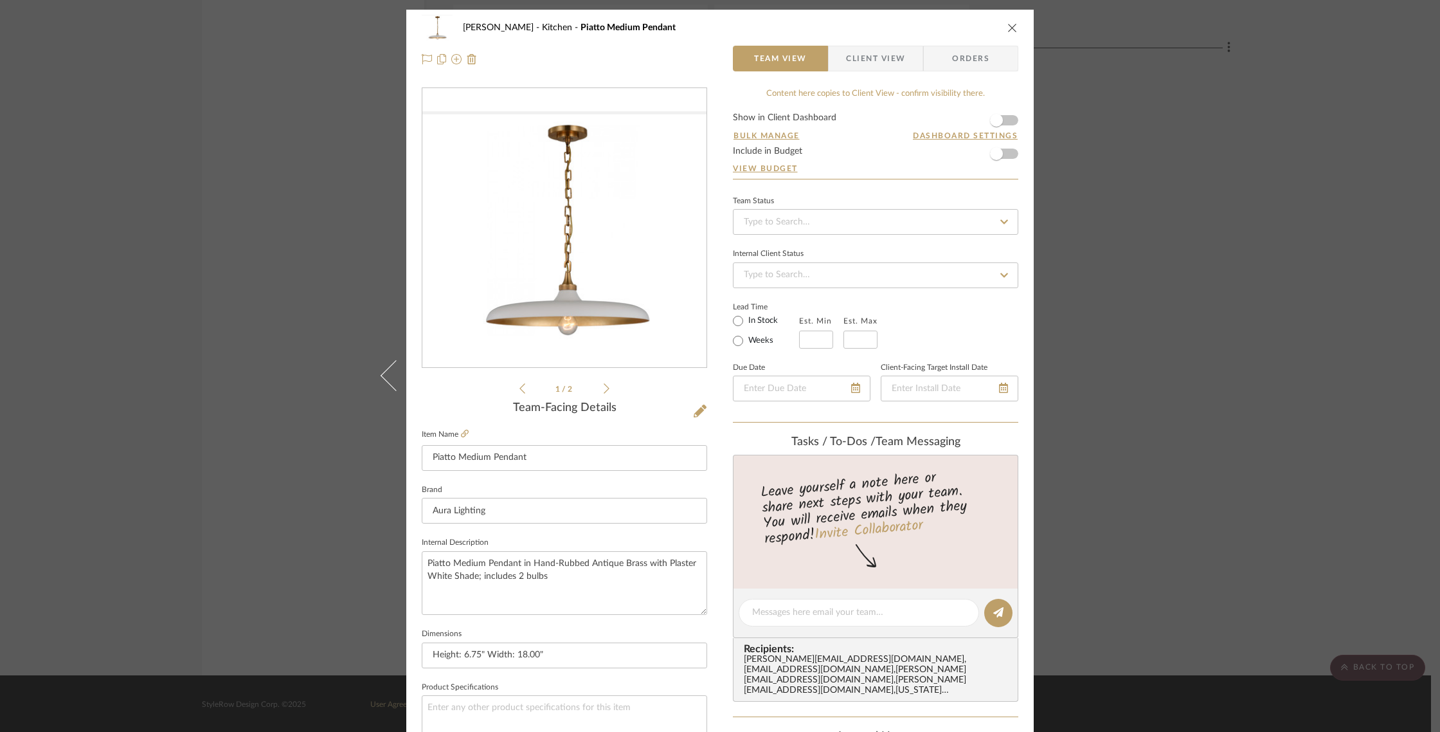
click at [1008, 28] on icon "close" at bounding box center [1012, 27] width 10 height 10
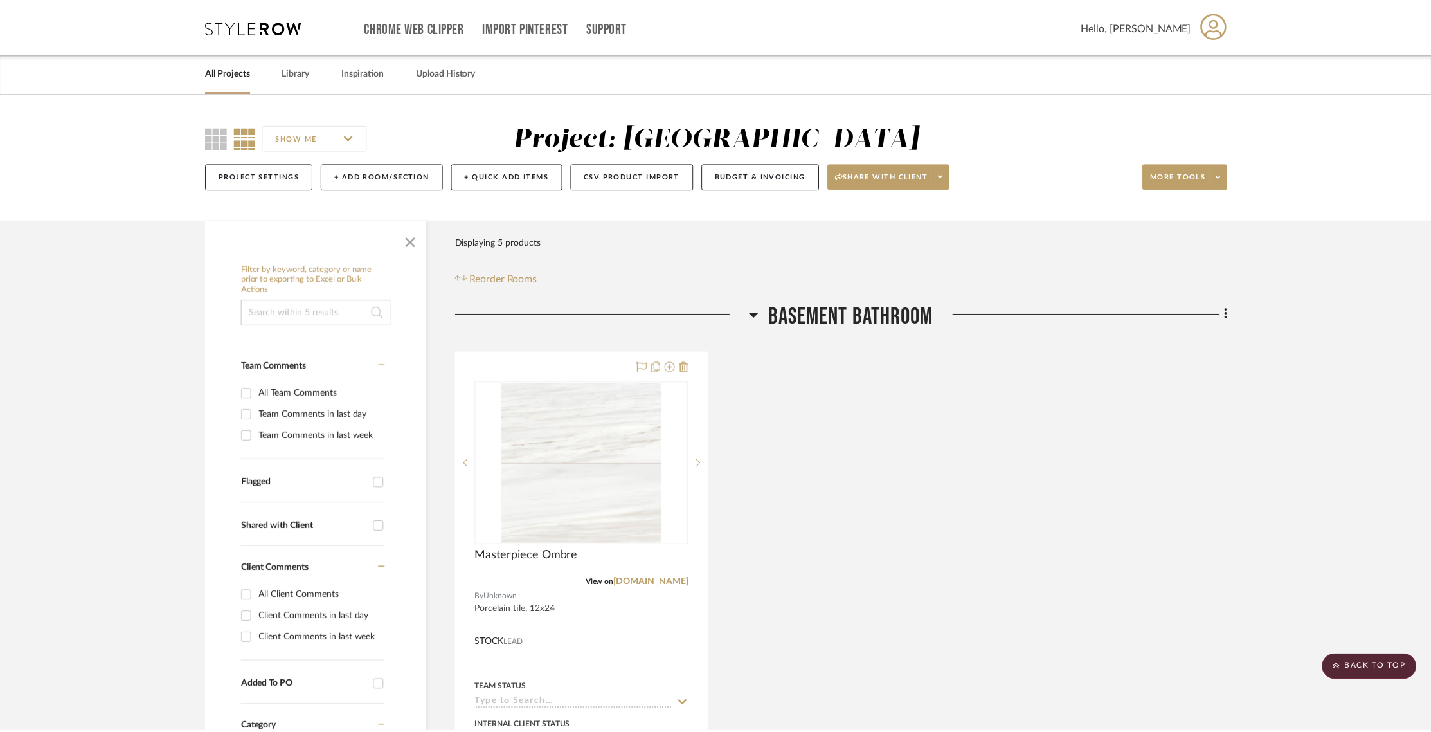
scroll to position [2152, 0]
